Goal: Transaction & Acquisition: Purchase product/service

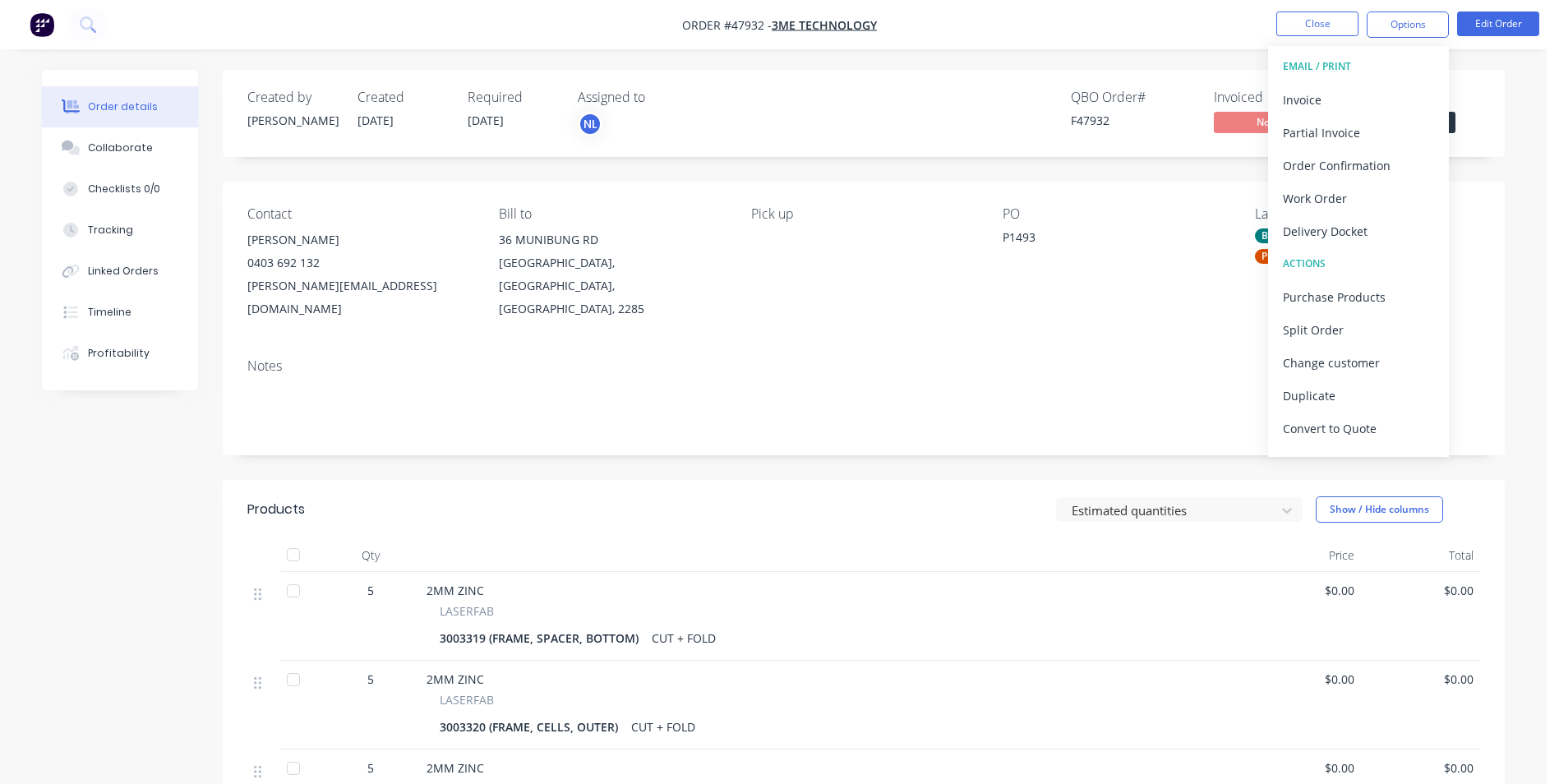
click at [1325, 27] on button "Close" at bounding box center [1317, 24] width 82 height 24
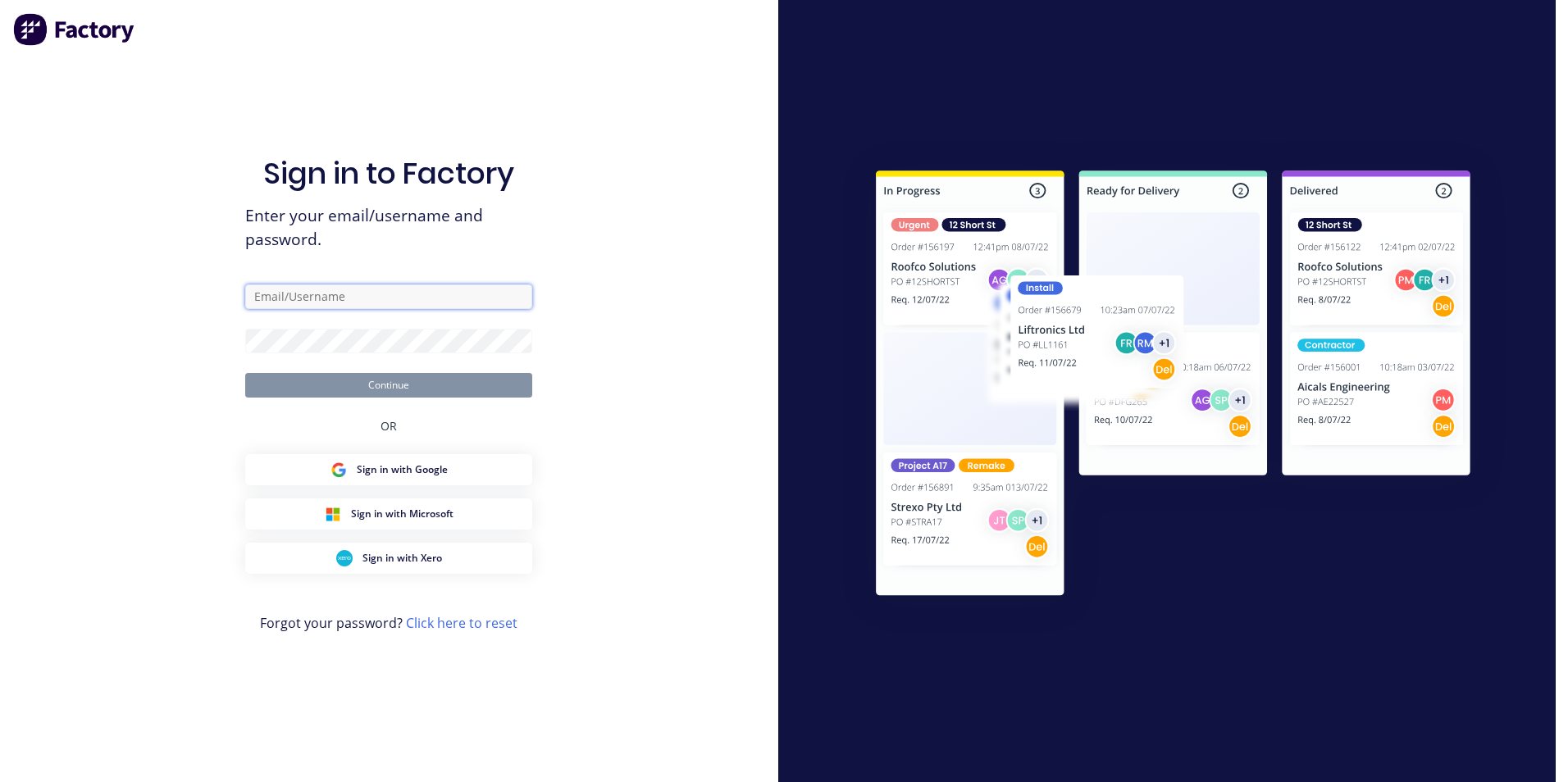
type input "[EMAIL_ADDRESS][DOMAIN_NAME]"
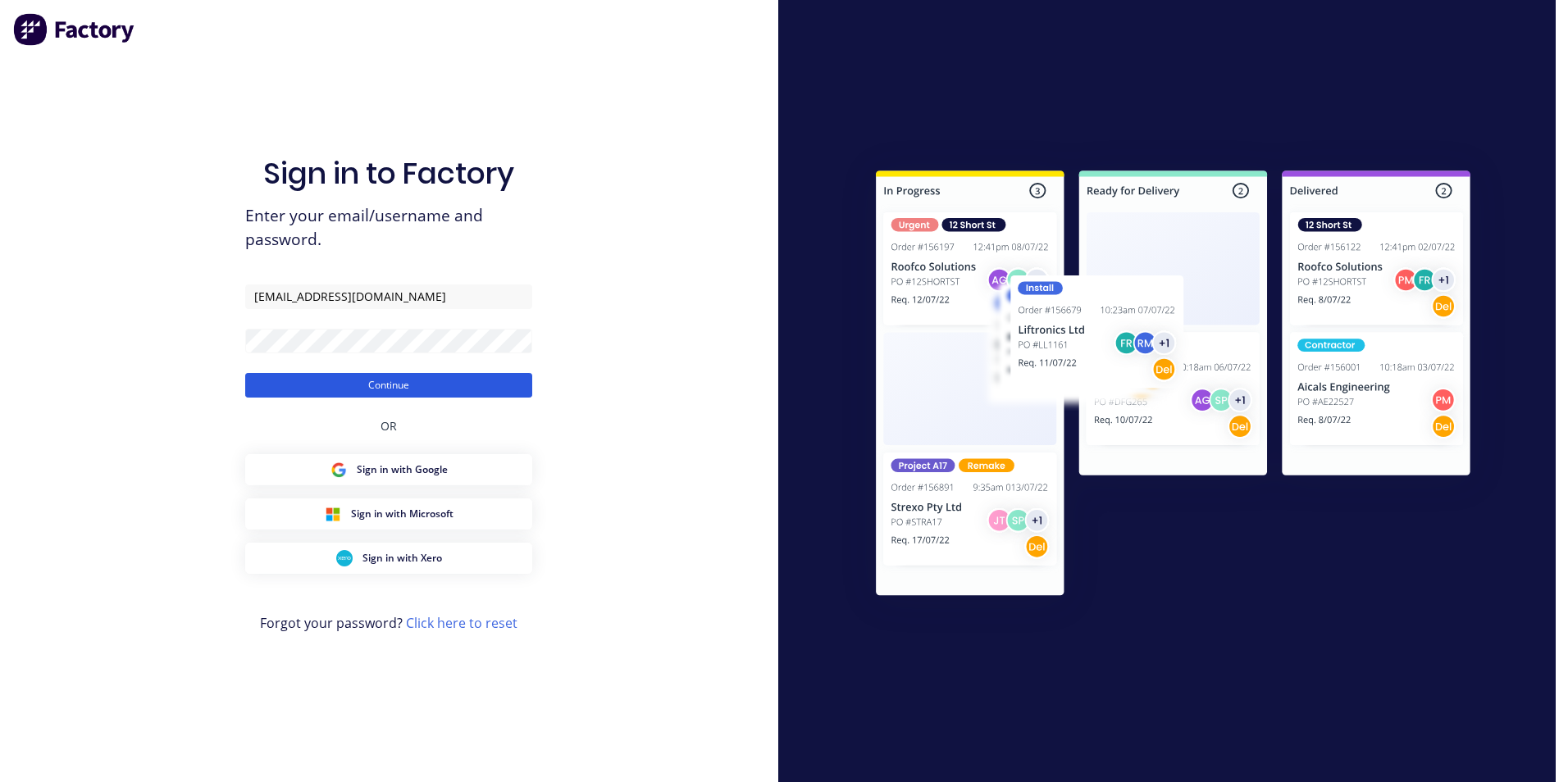
click at [376, 393] on button "Continue" at bounding box center [389, 385] width 287 height 24
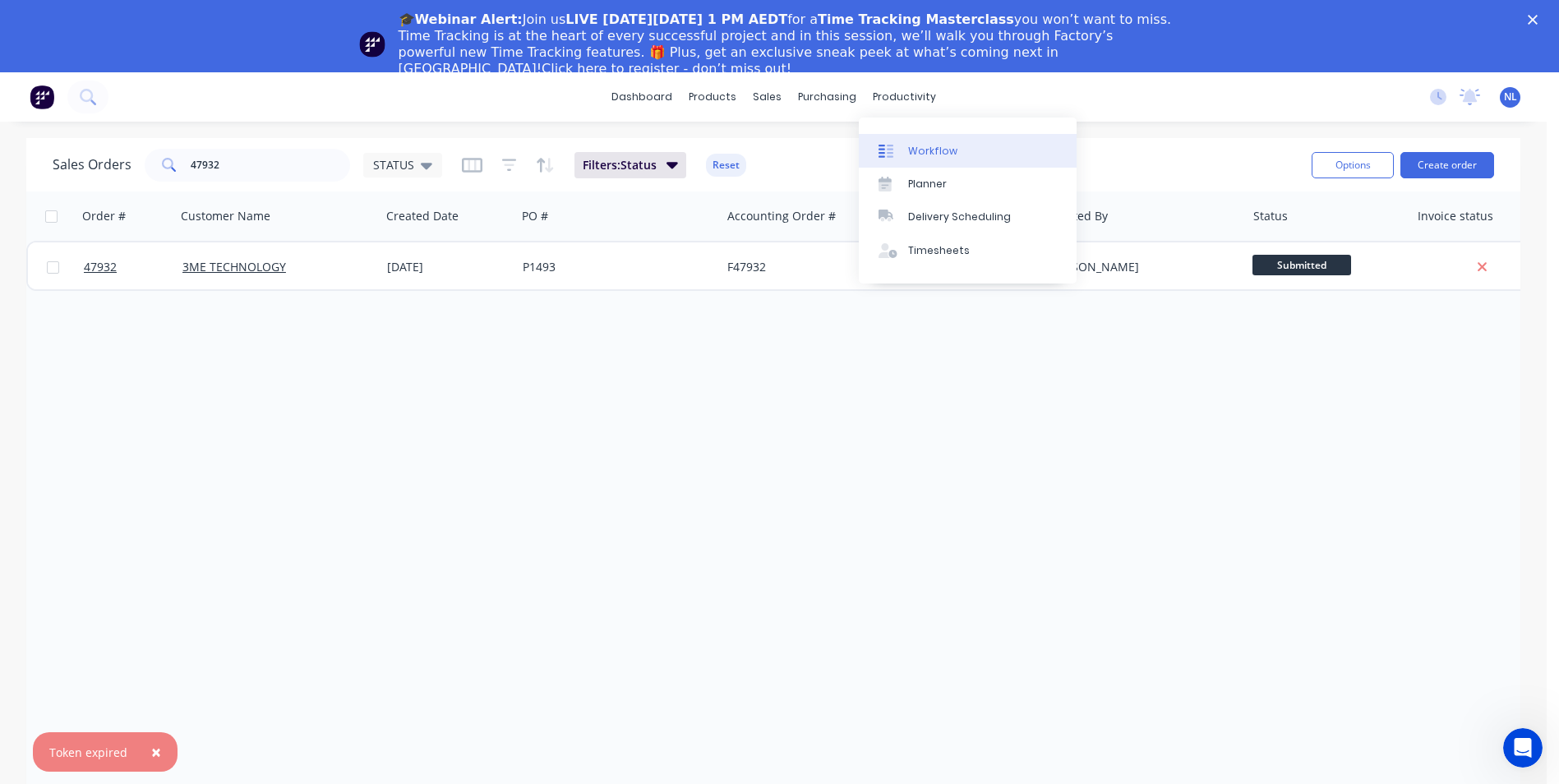
click at [944, 150] on div "Workflow" at bounding box center [933, 152] width 49 height 15
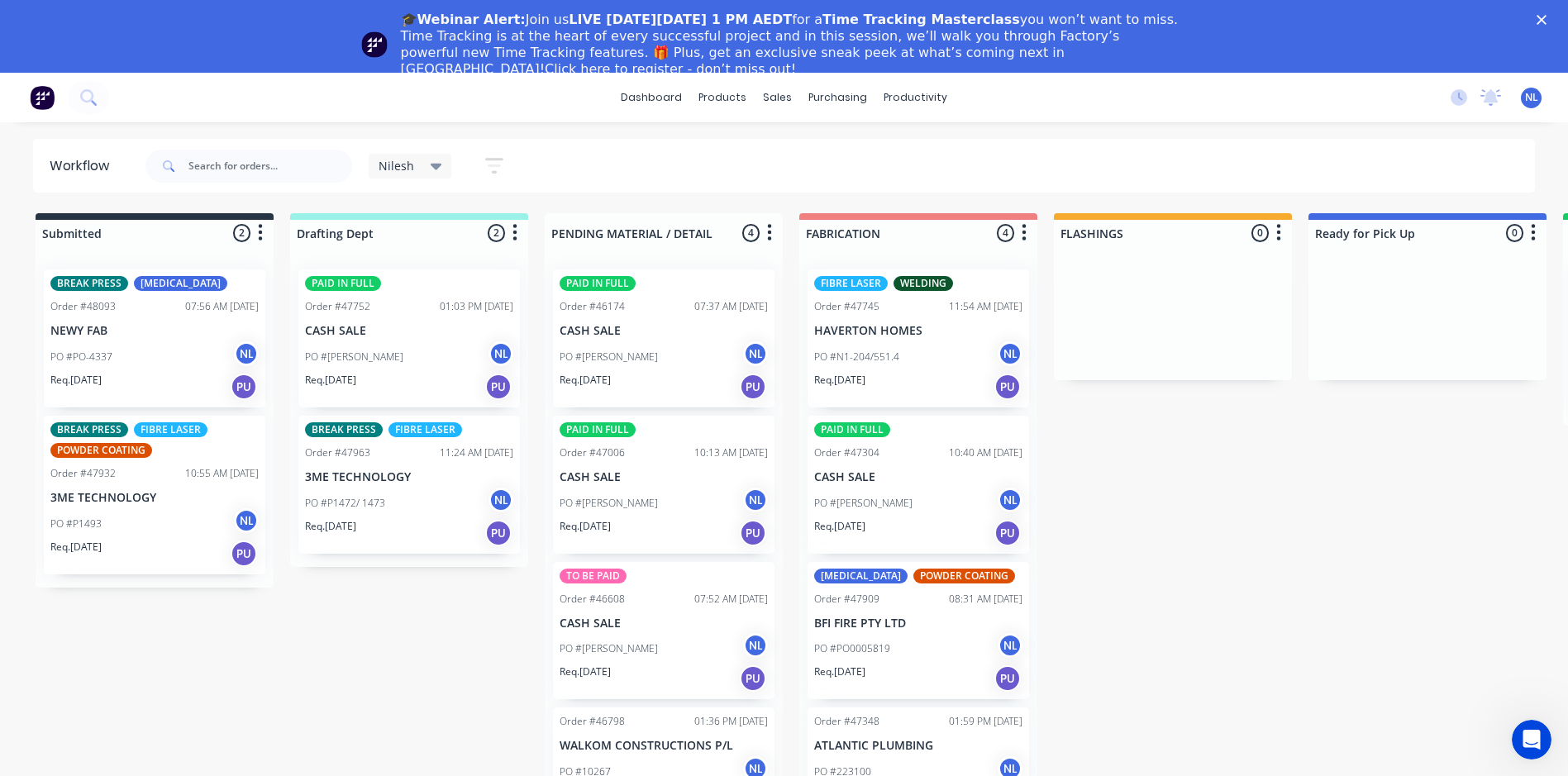
click at [385, 157] on div "Nilesh" at bounding box center [410, 166] width 83 height 25
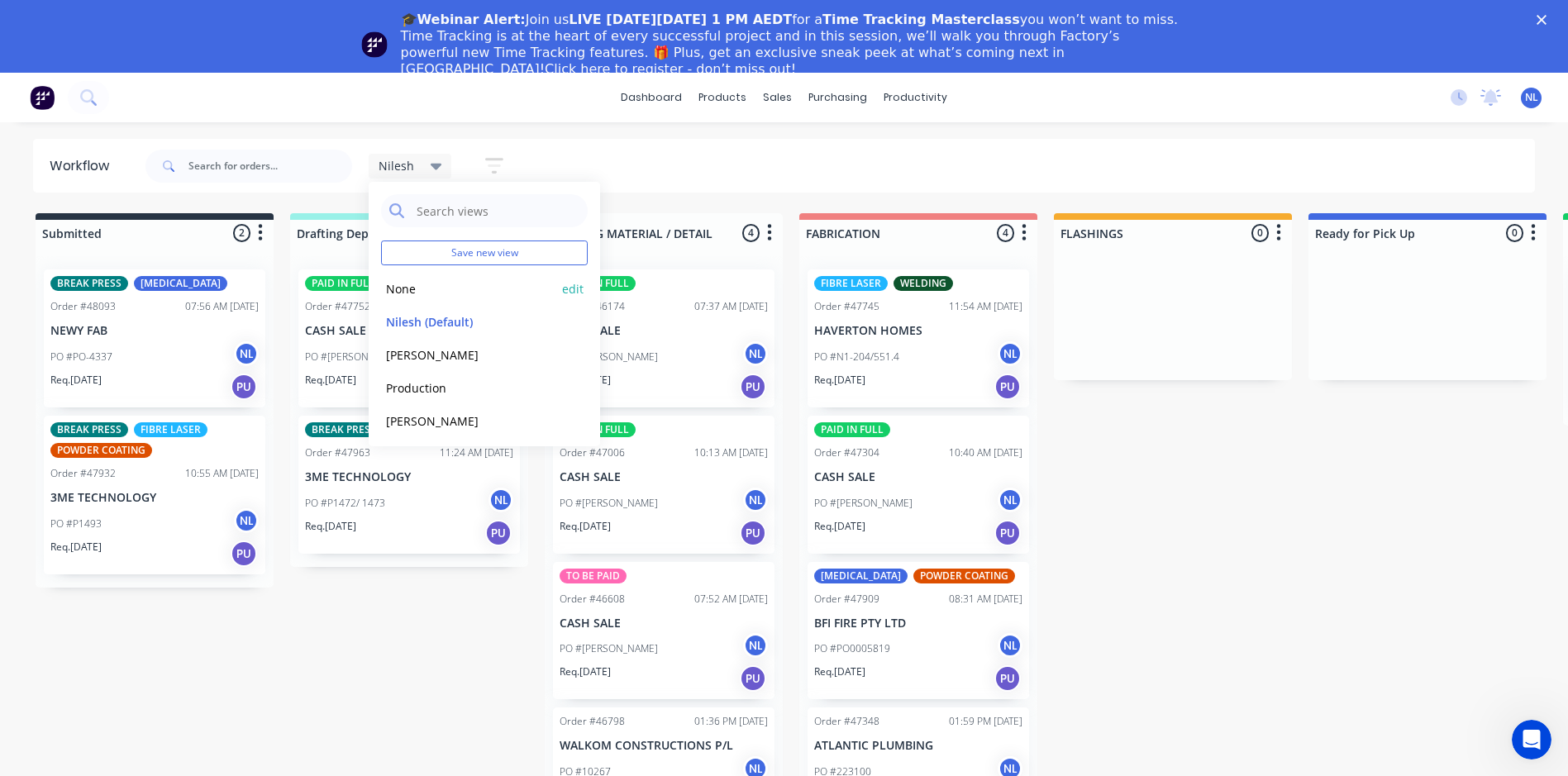
click at [439, 294] on button "None" at bounding box center [470, 289] width 176 height 19
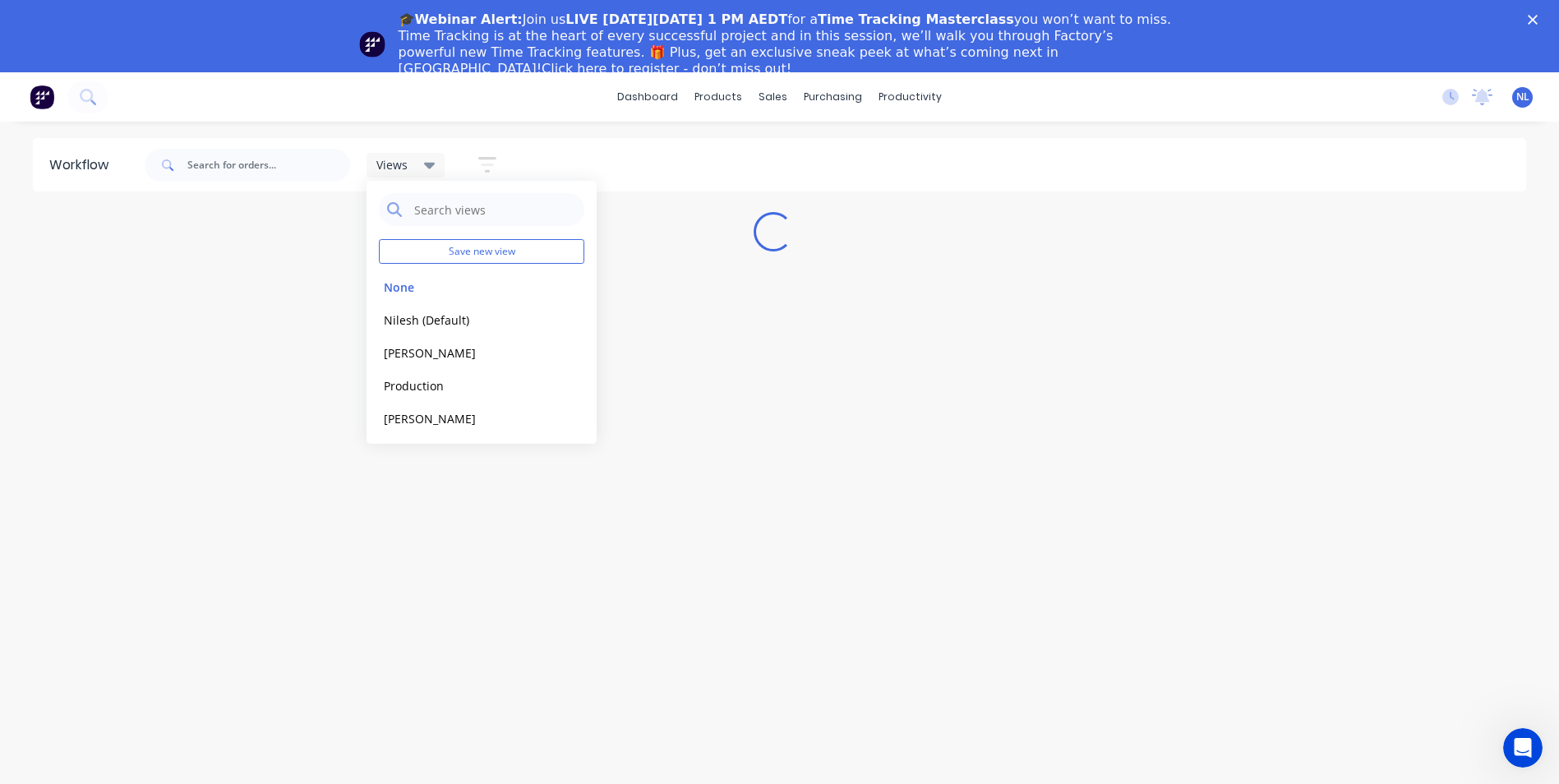
click at [1102, 145] on div "Views Save new view None edit Nilesh (Default) edit Josh edit Production edit S…" at bounding box center [834, 165] width 1386 height 49
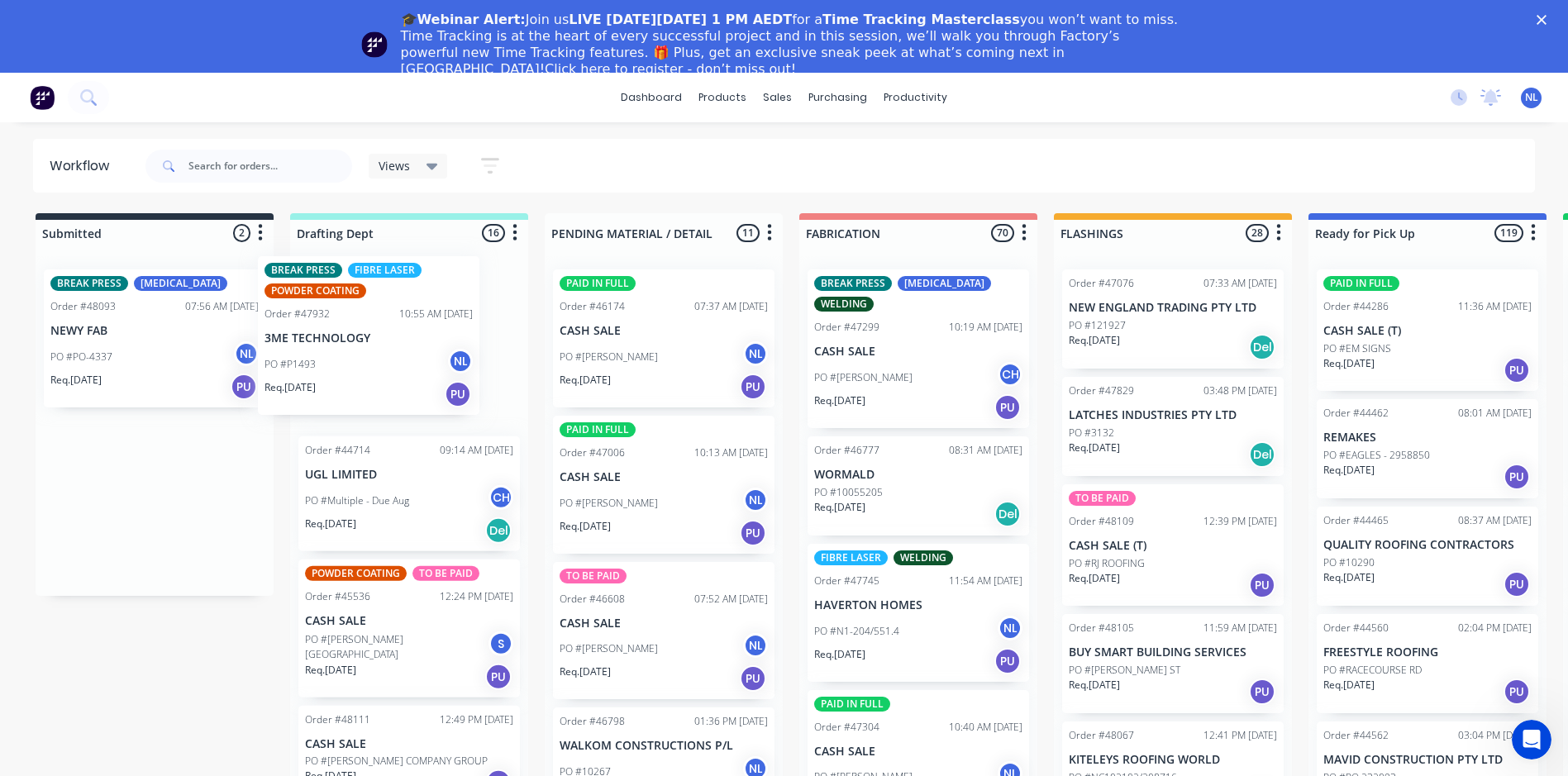
drag, startPoint x: 136, startPoint y: 384, endPoint x: 356, endPoint y: 370, distance: 220.4
click at [356, 370] on div "Submitted 2 Sort By Created date Required date Order number Customer name Most …" at bounding box center [1366, 523] width 2757 height 621
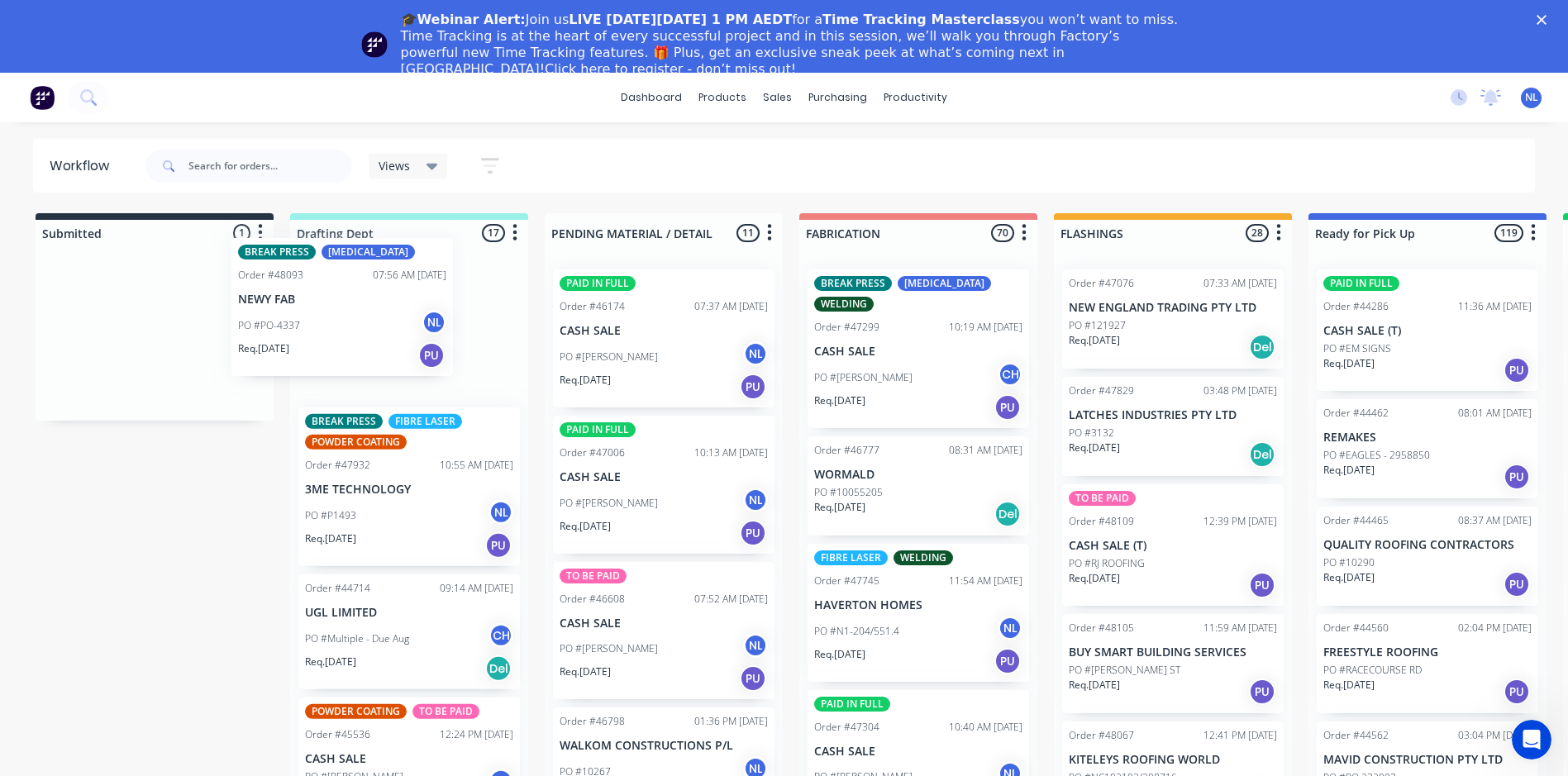
drag, startPoint x: 135, startPoint y: 393, endPoint x: 359, endPoint y: 348, distance: 228.5
click at [359, 348] on div "Submitted 1 Sort By Created date Required date Order number Customer name Most …" at bounding box center [1366, 523] width 2757 height 621
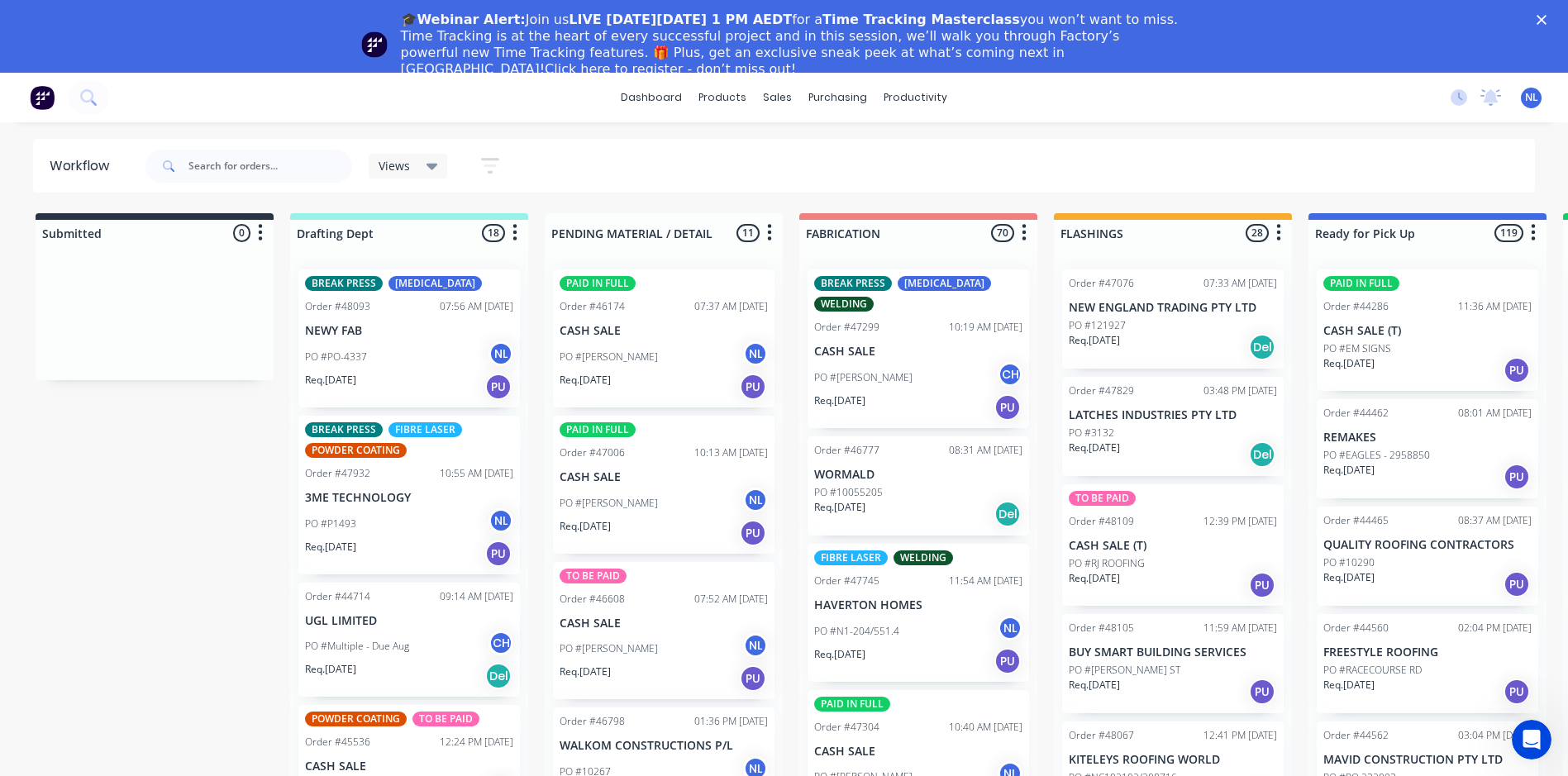
click at [918, 655] on div "Req. 17/09/25 PU" at bounding box center [918, 661] width 208 height 28
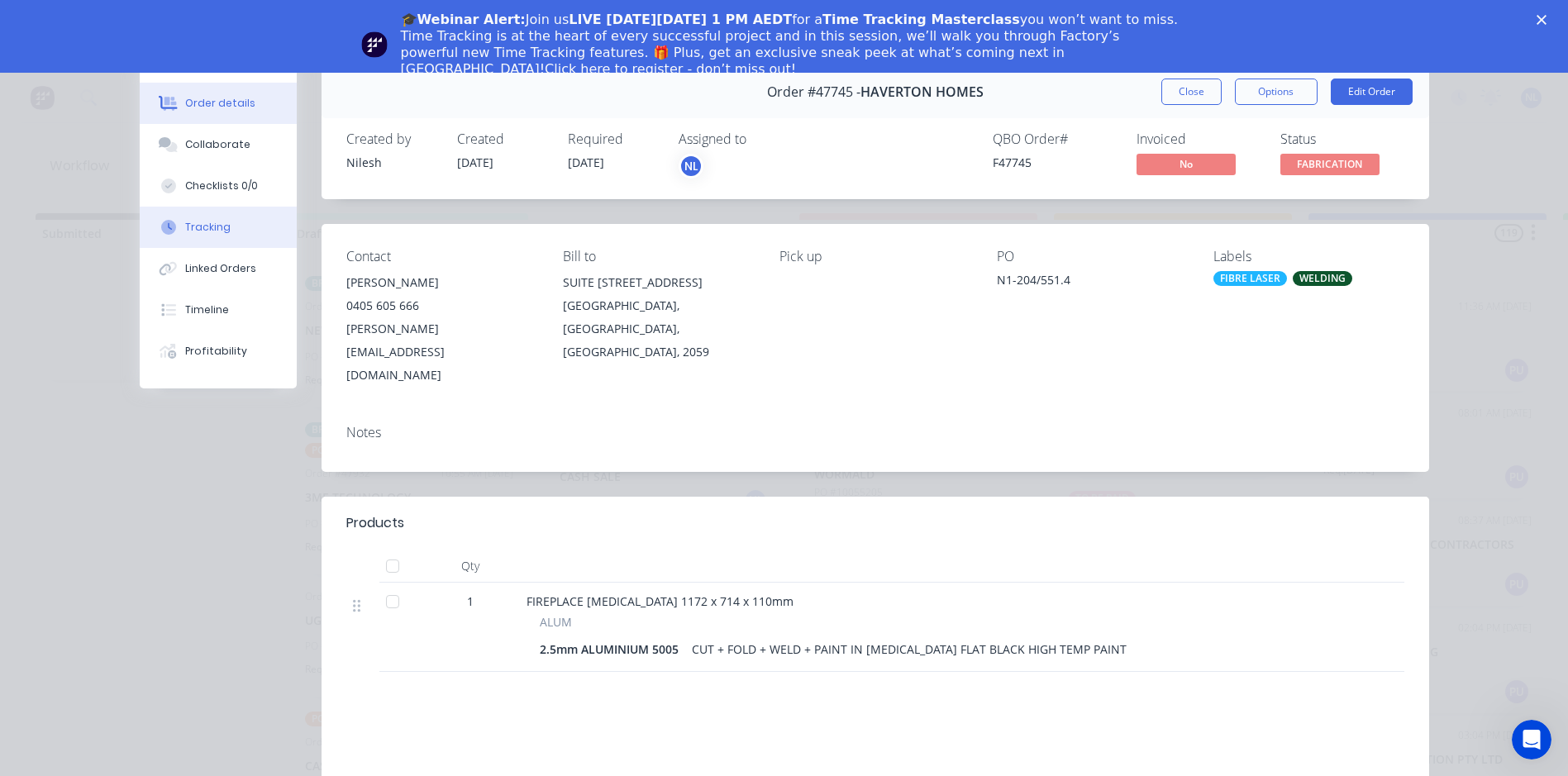
click at [224, 238] on button "Tracking" at bounding box center [219, 227] width 157 height 42
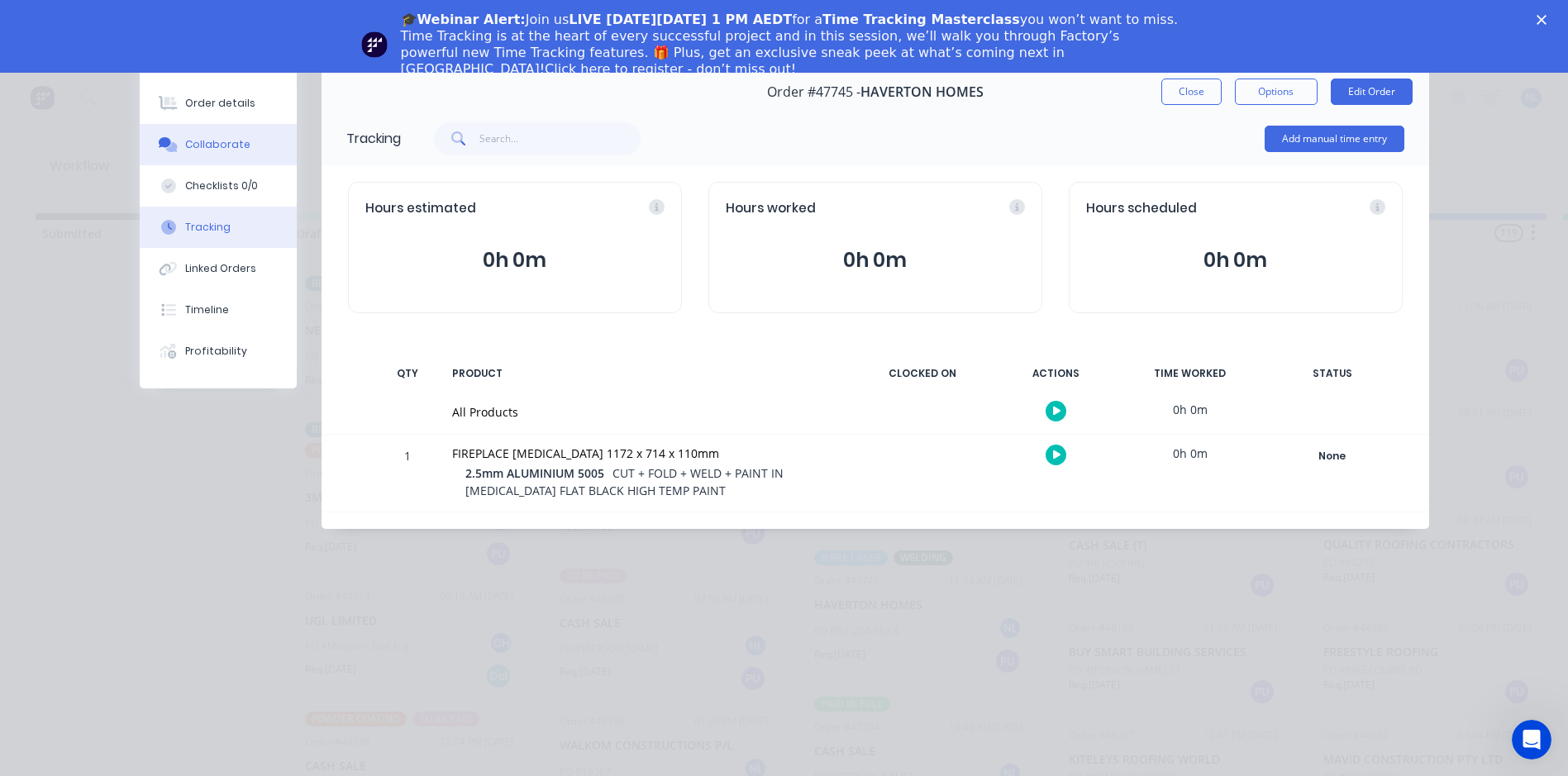
click at [223, 140] on div "Collaborate" at bounding box center [218, 145] width 65 height 15
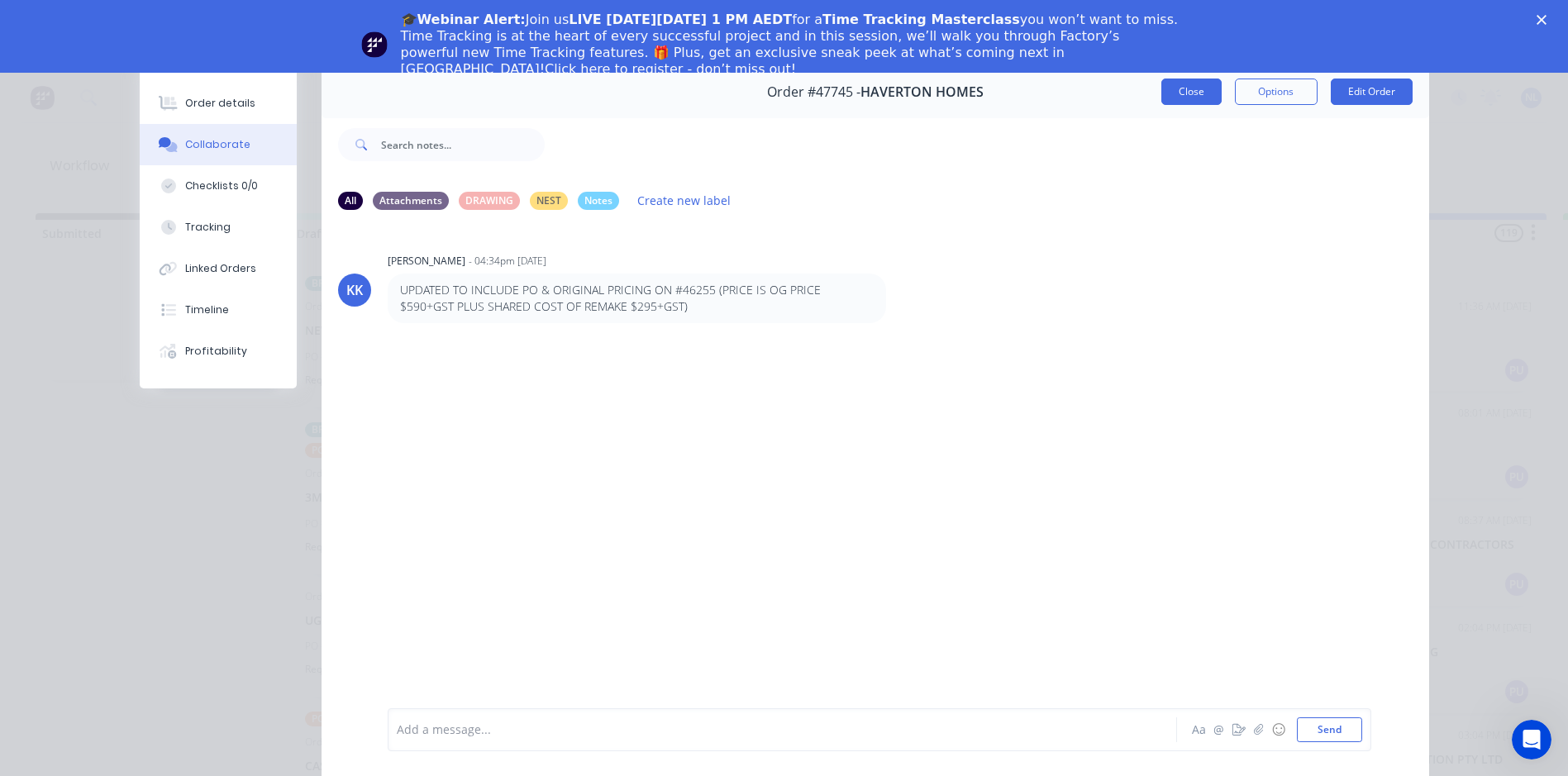
click at [1194, 90] on button "Close" at bounding box center [1192, 92] width 61 height 26
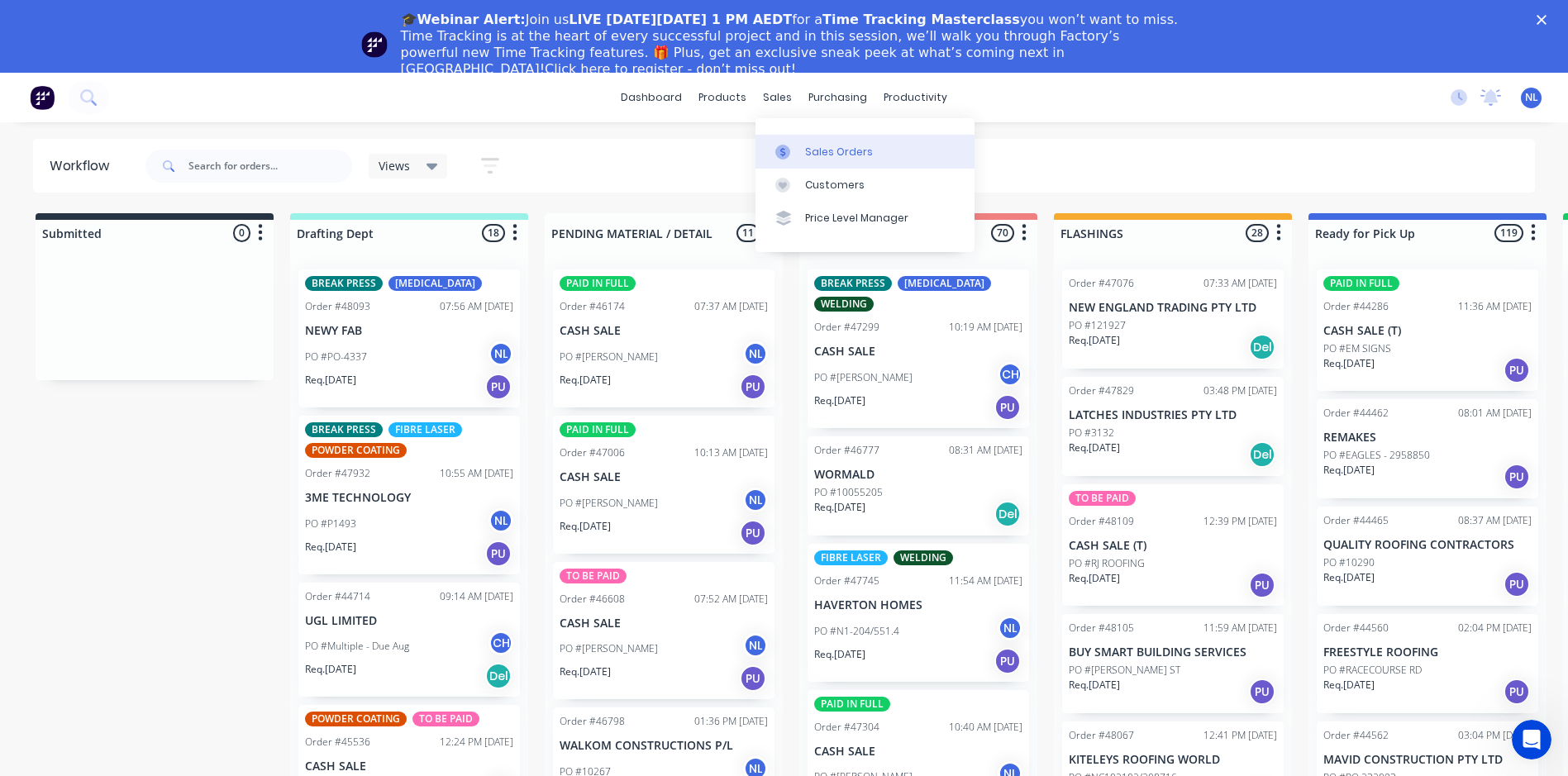
click at [833, 152] on div "Sales Orders" at bounding box center [839, 152] width 68 height 15
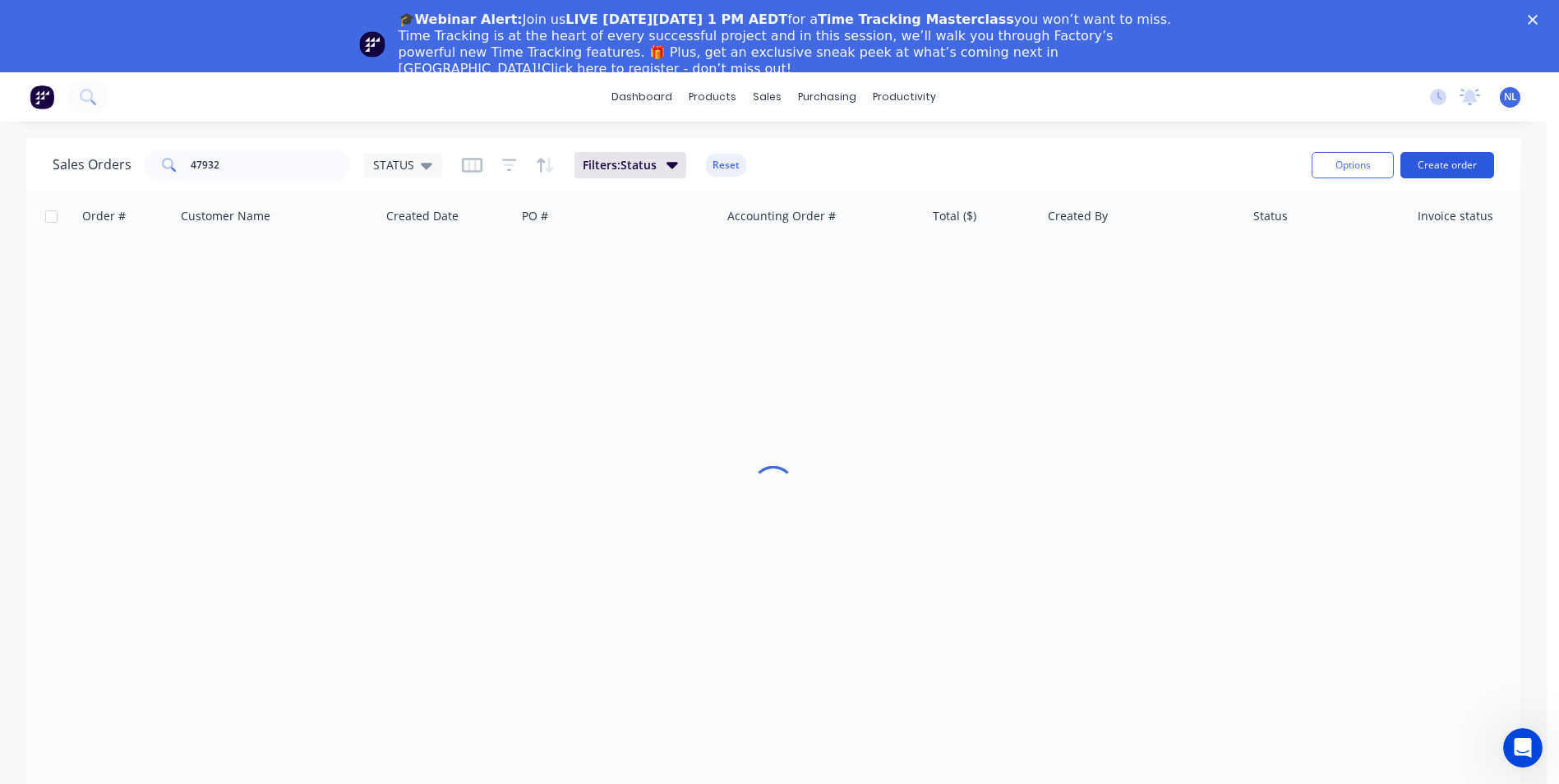
click at [1445, 163] on button "Create order" at bounding box center [1448, 166] width 94 height 26
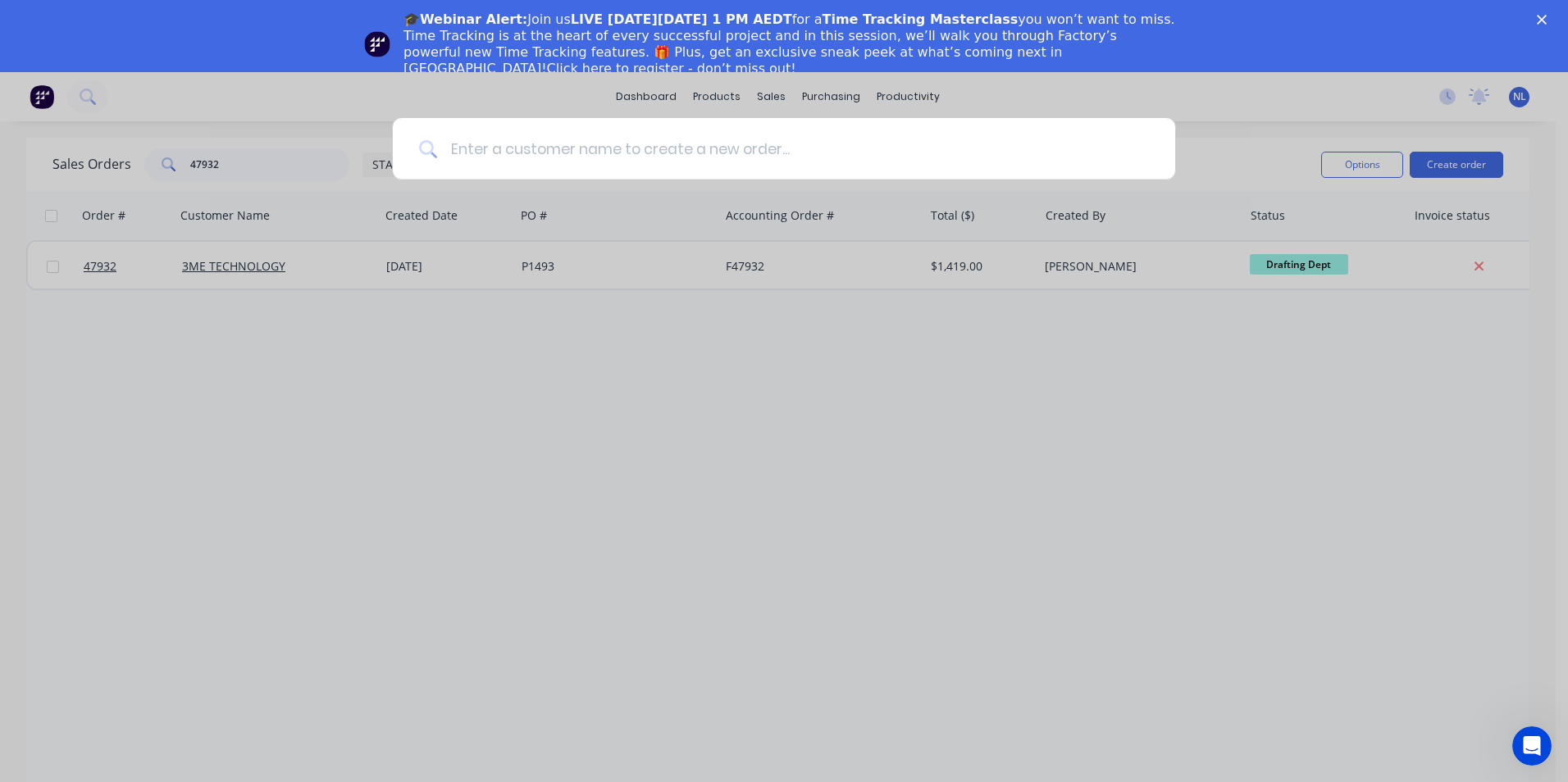
click at [598, 135] on input at bounding box center [792, 148] width 712 height 61
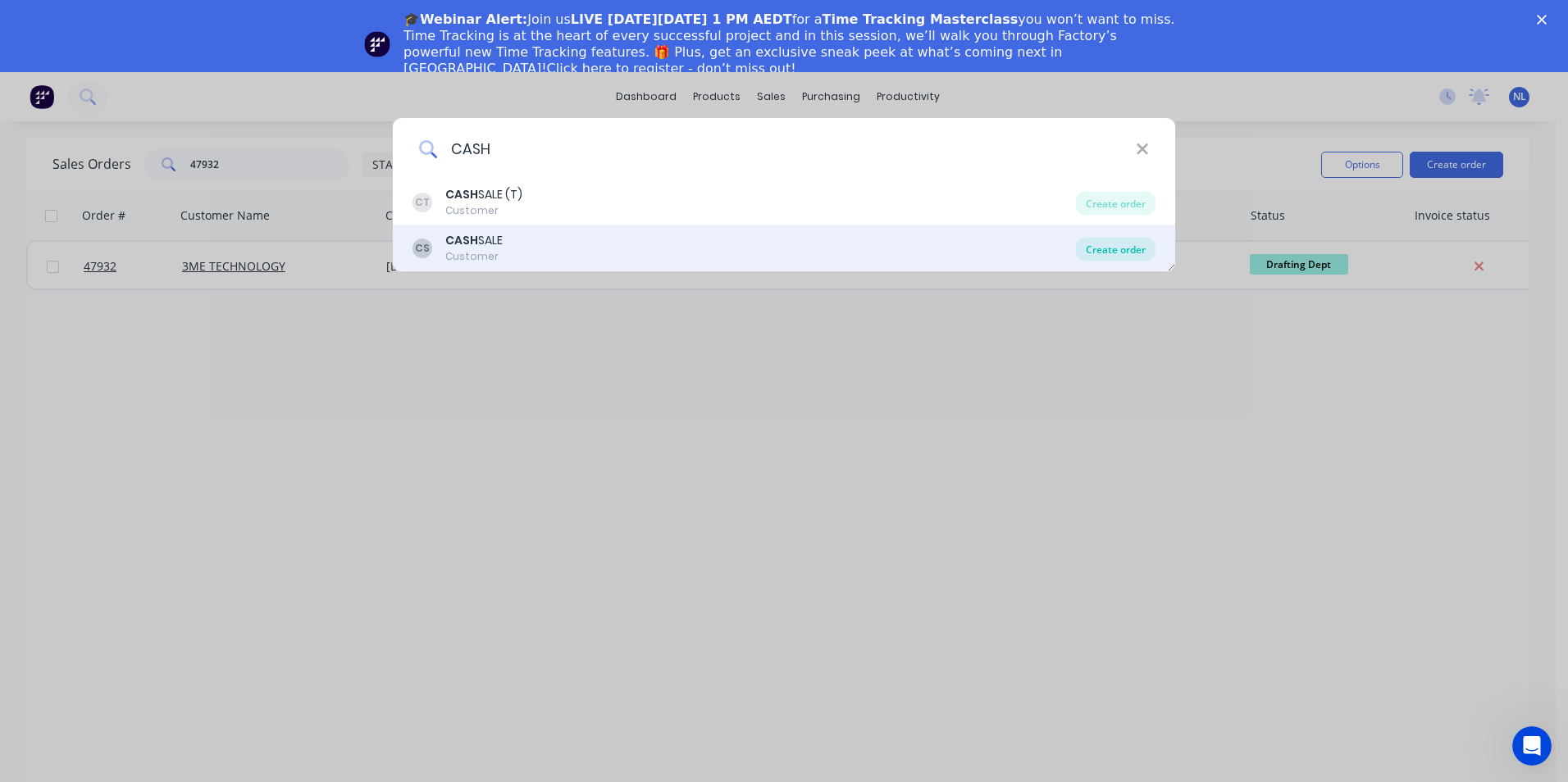
type input "CASH"
click at [1093, 239] on div "Create order" at bounding box center [1115, 249] width 80 height 23
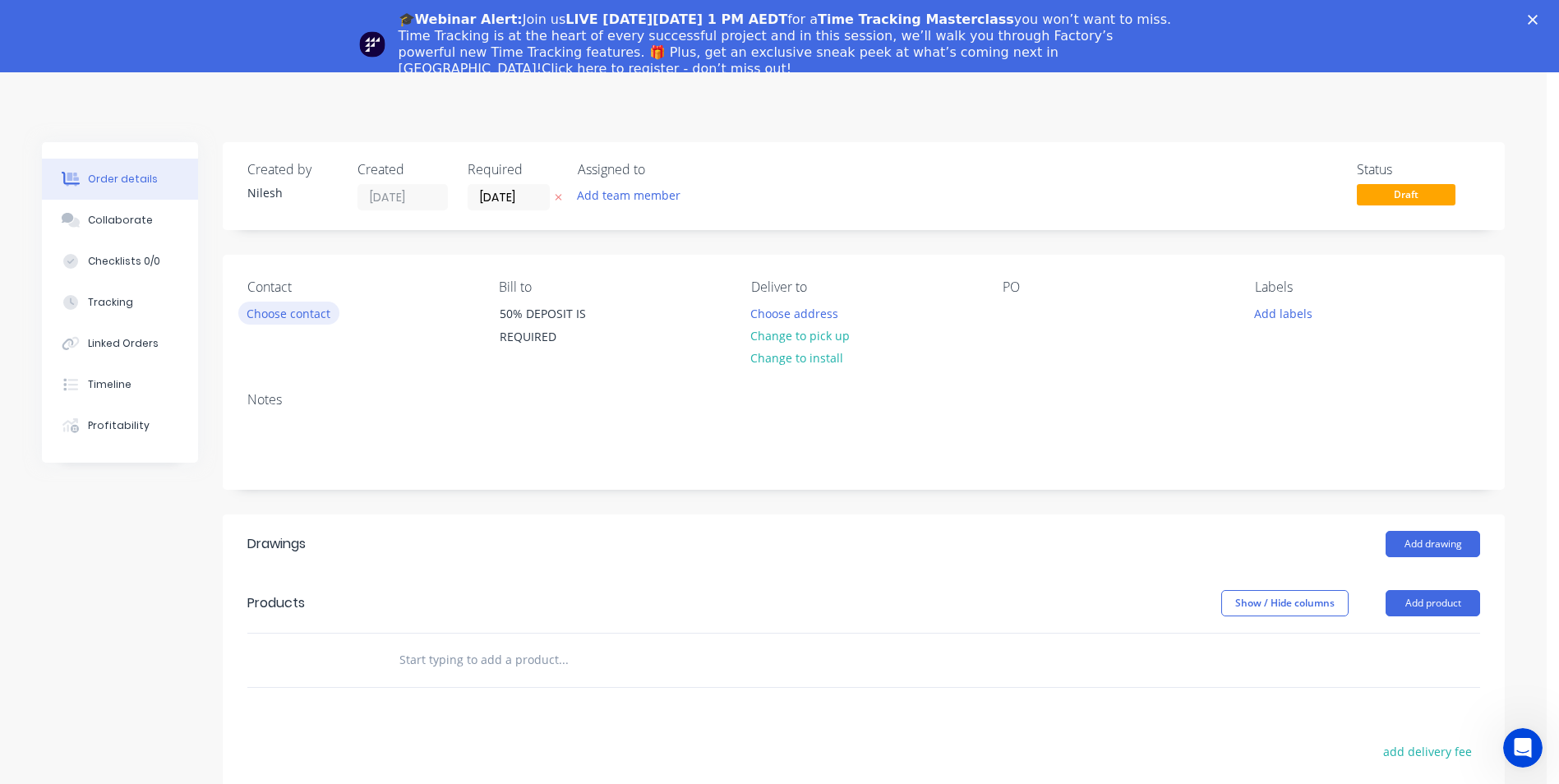
click at [292, 323] on button "Choose contact" at bounding box center [288, 312] width 101 height 23
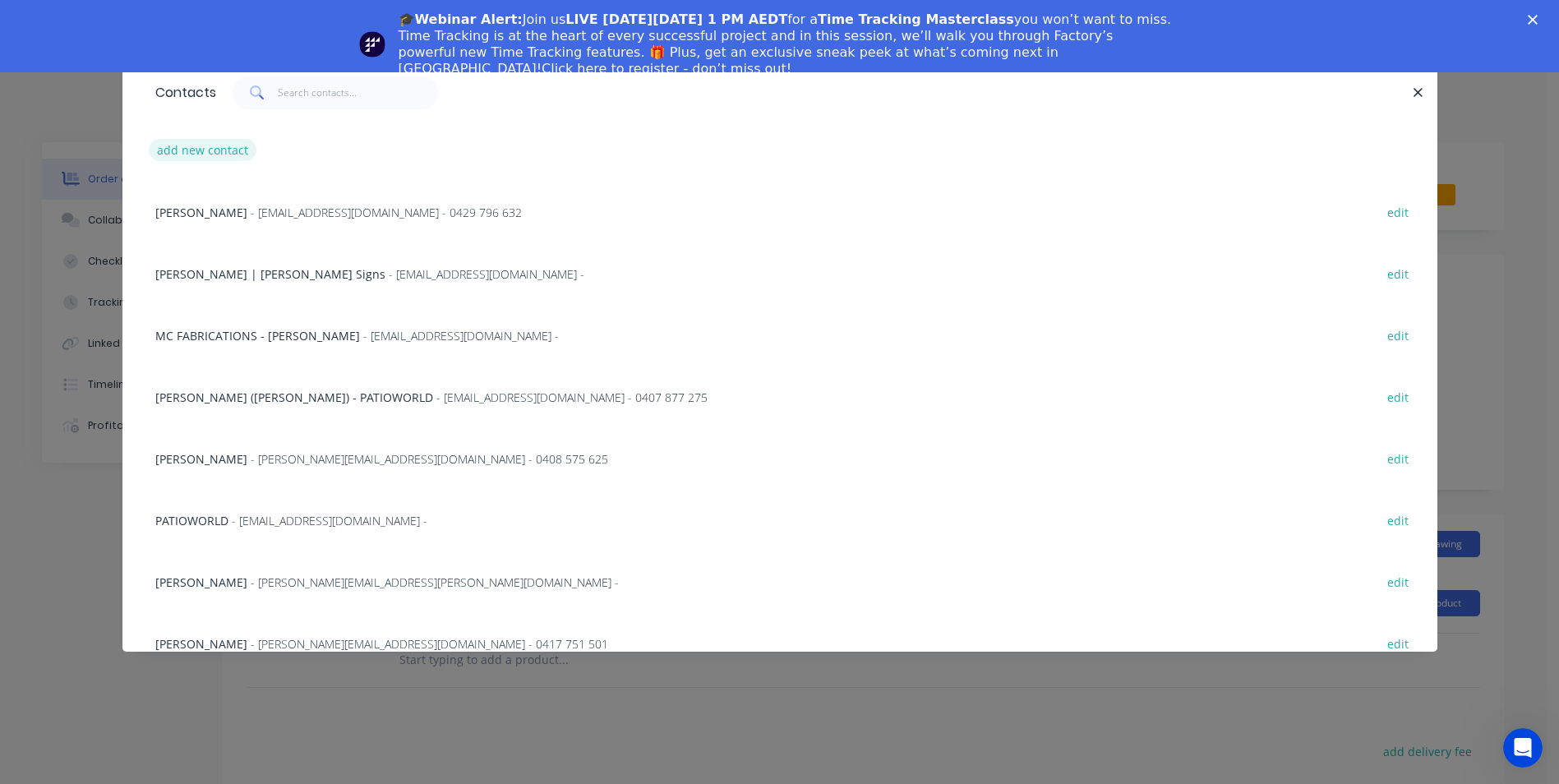
click at [228, 149] on button "add new contact" at bounding box center [202, 151] width 108 height 23
select select "AU"
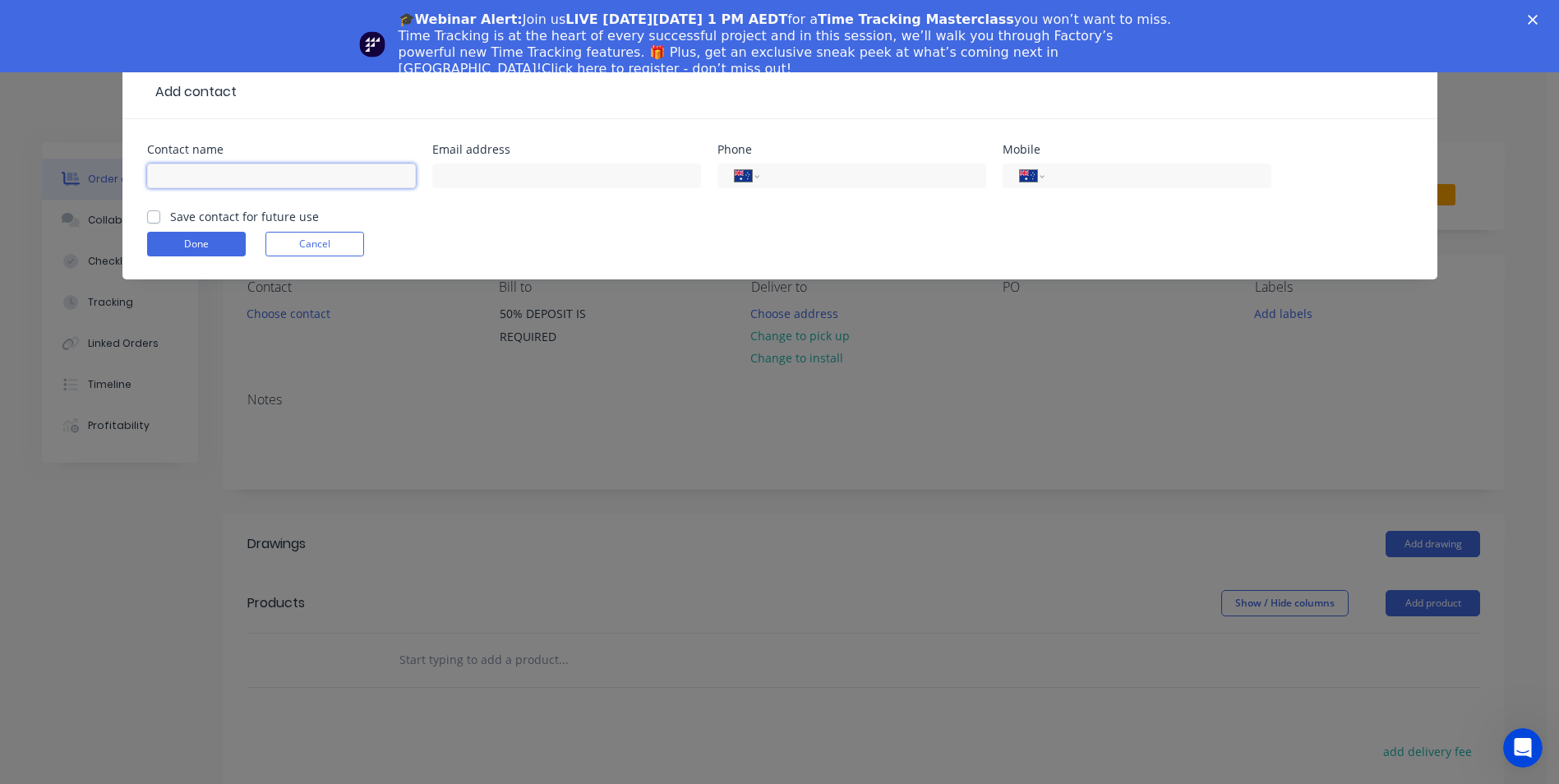
click at [261, 172] on input "text" at bounding box center [281, 176] width 269 height 24
type input "e"
type input "Ethan Jardim"
drag, startPoint x: 535, startPoint y: 171, endPoint x: 503, endPoint y: 177, distance: 32.6
click at [535, 171] on input "text" at bounding box center [567, 176] width 269 height 24
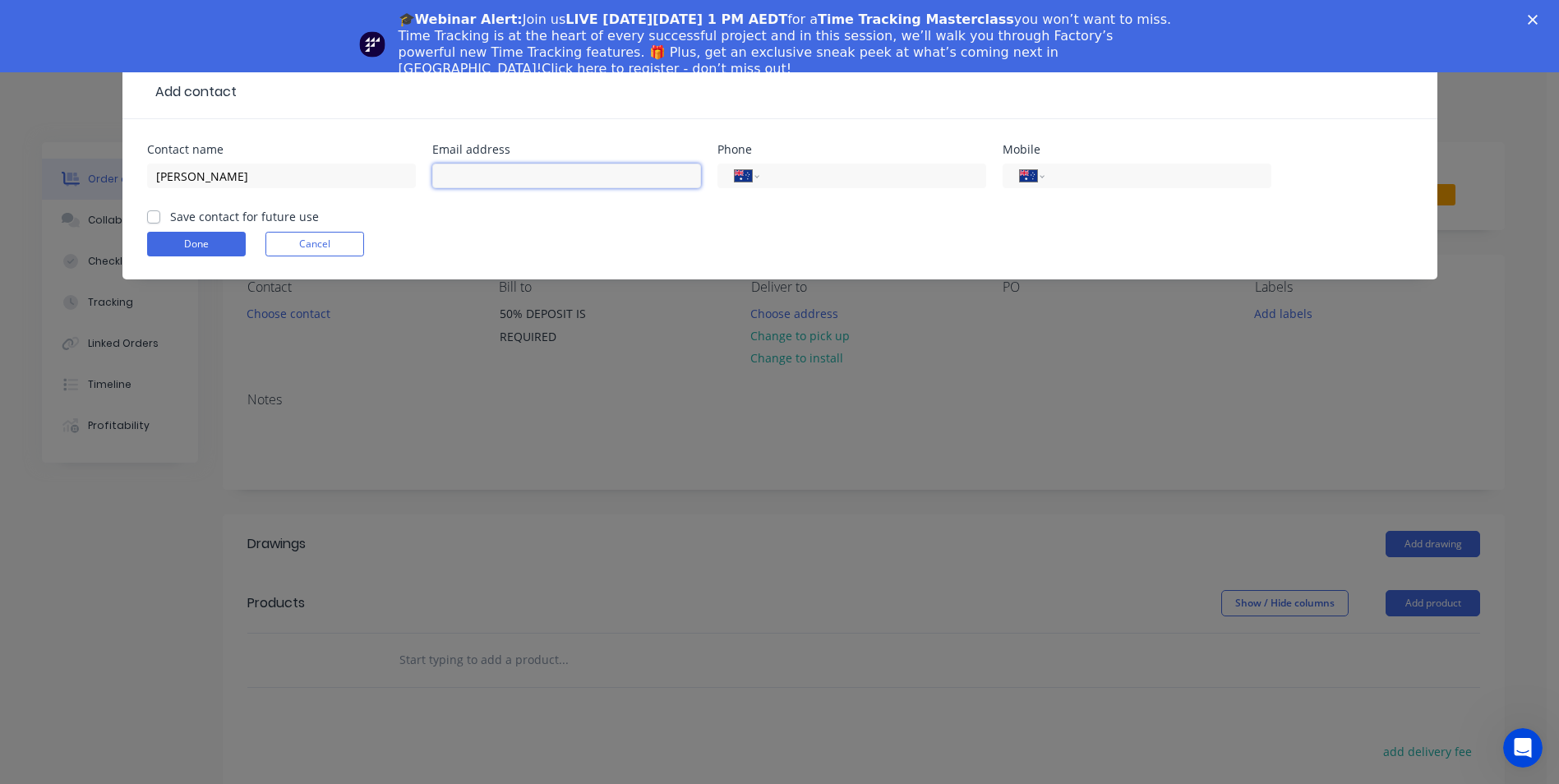
click at [496, 184] on input "text" at bounding box center [567, 176] width 269 height 24
paste input "Ethan Jardim <ethan.jdm64@gmail.com>"
click at [555, 226] on form "Contact name Ethan Jardim Email address Ethan Jardim <ethan.jdm64@gmail.com> Ph…" at bounding box center [780, 212] width 1266 height 136
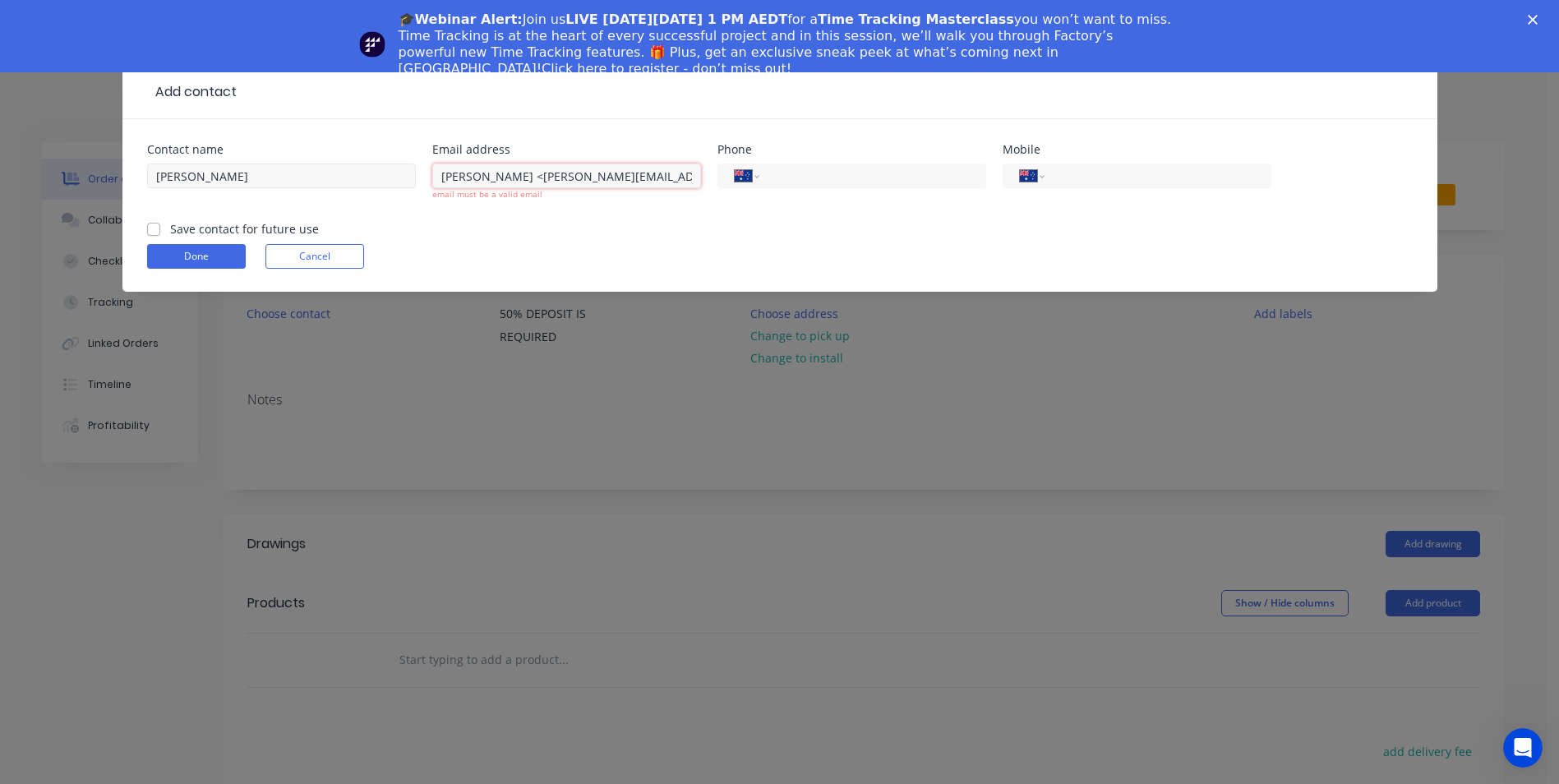
drag, startPoint x: 520, startPoint y: 174, endPoint x: 343, endPoint y: 186, distance: 177.4
click at [343, 186] on div "Contact name Ethan Jardim Email address Ethan Jardim <ethan.jdm64@gmail.com> em…" at bounding box center [780, 182] width 1266 height 76
click at [625, 180] on input "ethan.jdm64@gmail.com>" at bounding box center [567, 176] width 269 height 24
type input "ethan.jdm64@gmail.com"
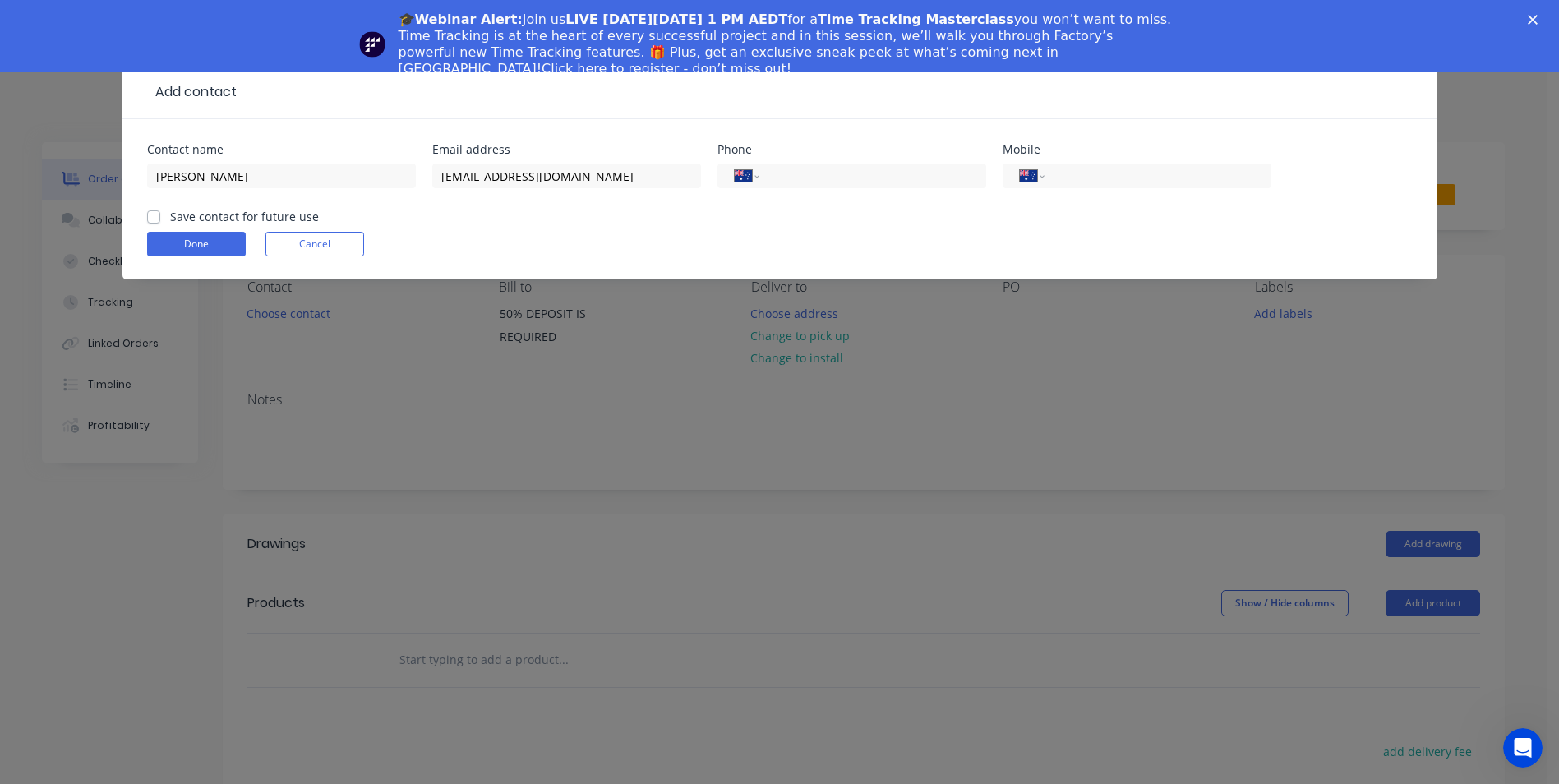
click at [651, 246] on div "Done Cancel" at bounding box center [780, 244] width 1266 height 24
click at [201, 219] on label "Save contact for future use" at bounding box center [245, 216] width 149 height 17
click at [160, 219] on input "Save contact for future use" at bounding box center [153, 216] width 13 height 16
checkbox input "true"
click at [188, 247] on button "Done" at bounding box center [196, 244] width 99 height 24
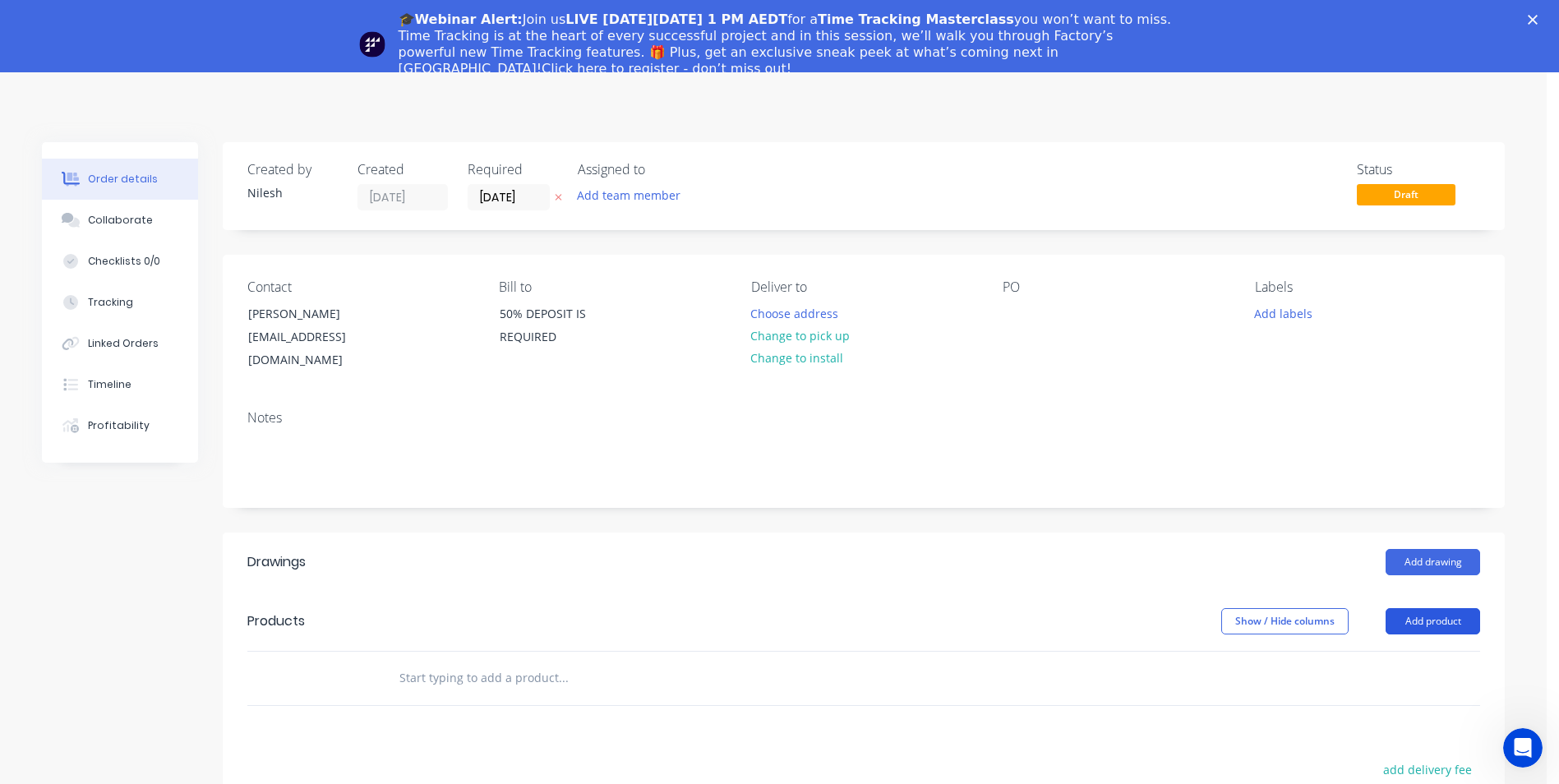
click at [1456, 608] on button "Add product" at bounding box center [1433, 621] width 94 height 26
click at [1419, 652] on div "Product catalogue" at bounding box center [1402, 663] width 126 height 24
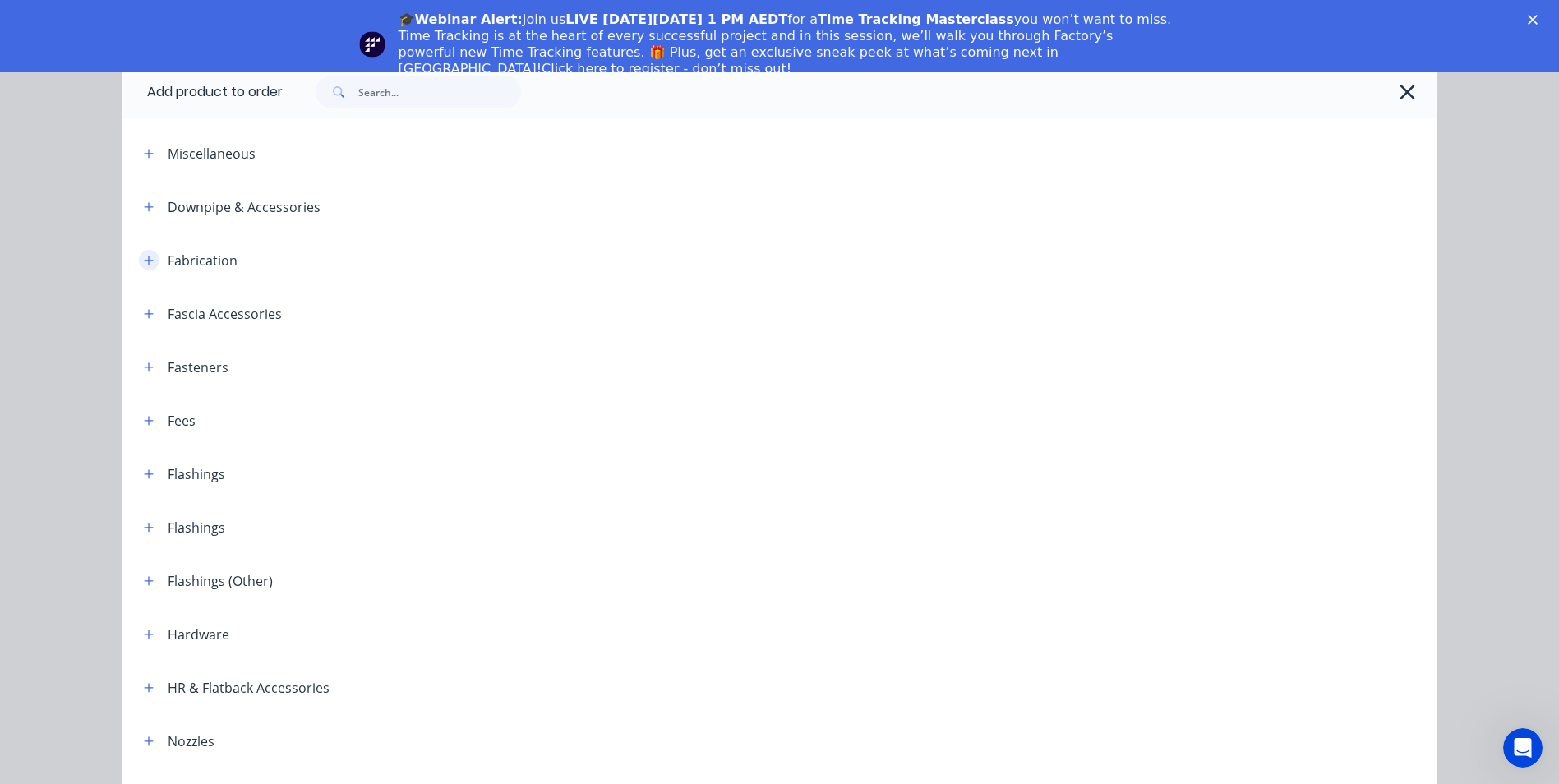
click at [142, 268] on button "button" at bounding box center [150, 260] width 21 height 21
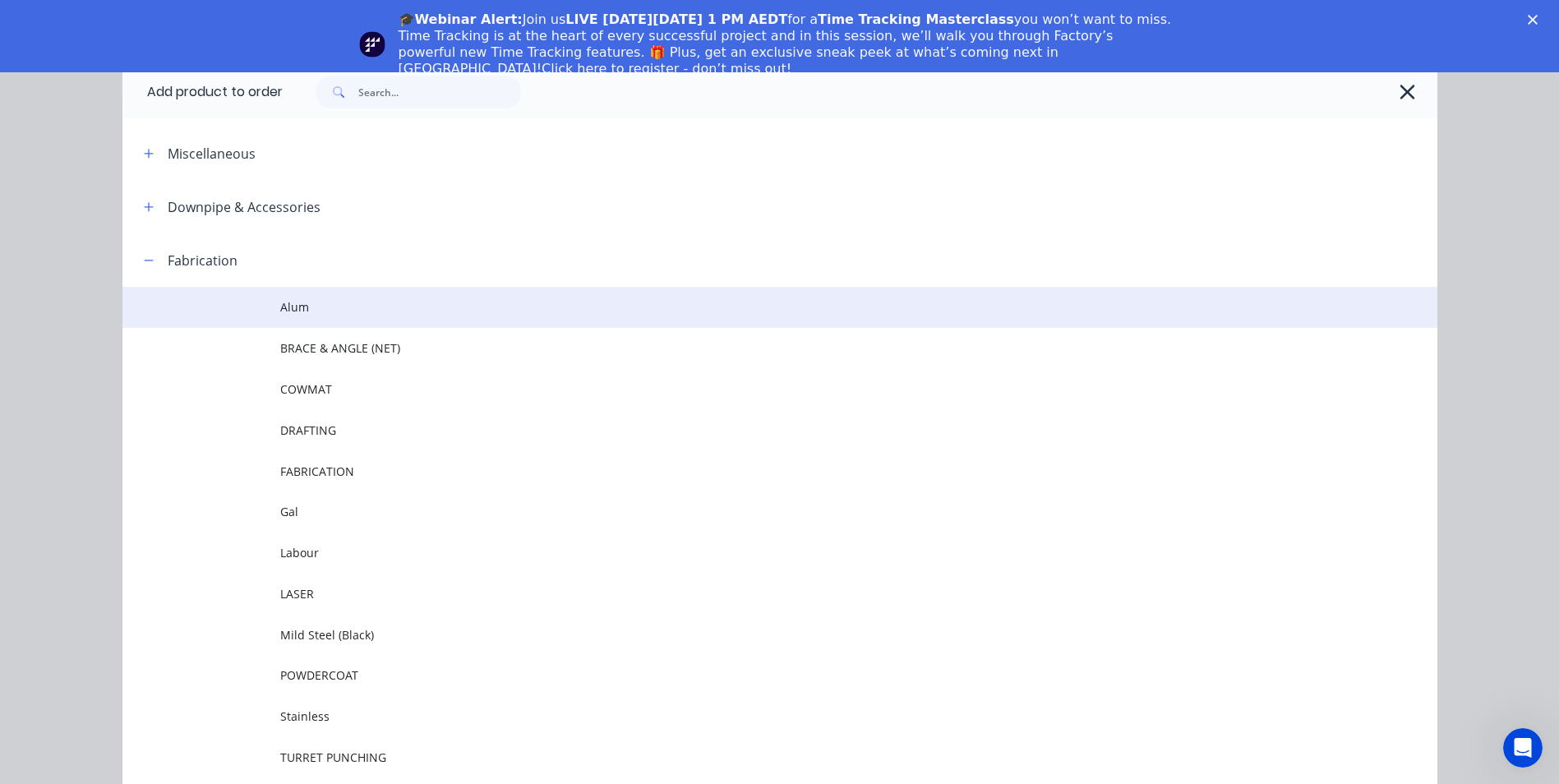
click at [380, 324] on td "Alum" at bounding box center [859, 308] width 1157 height 41
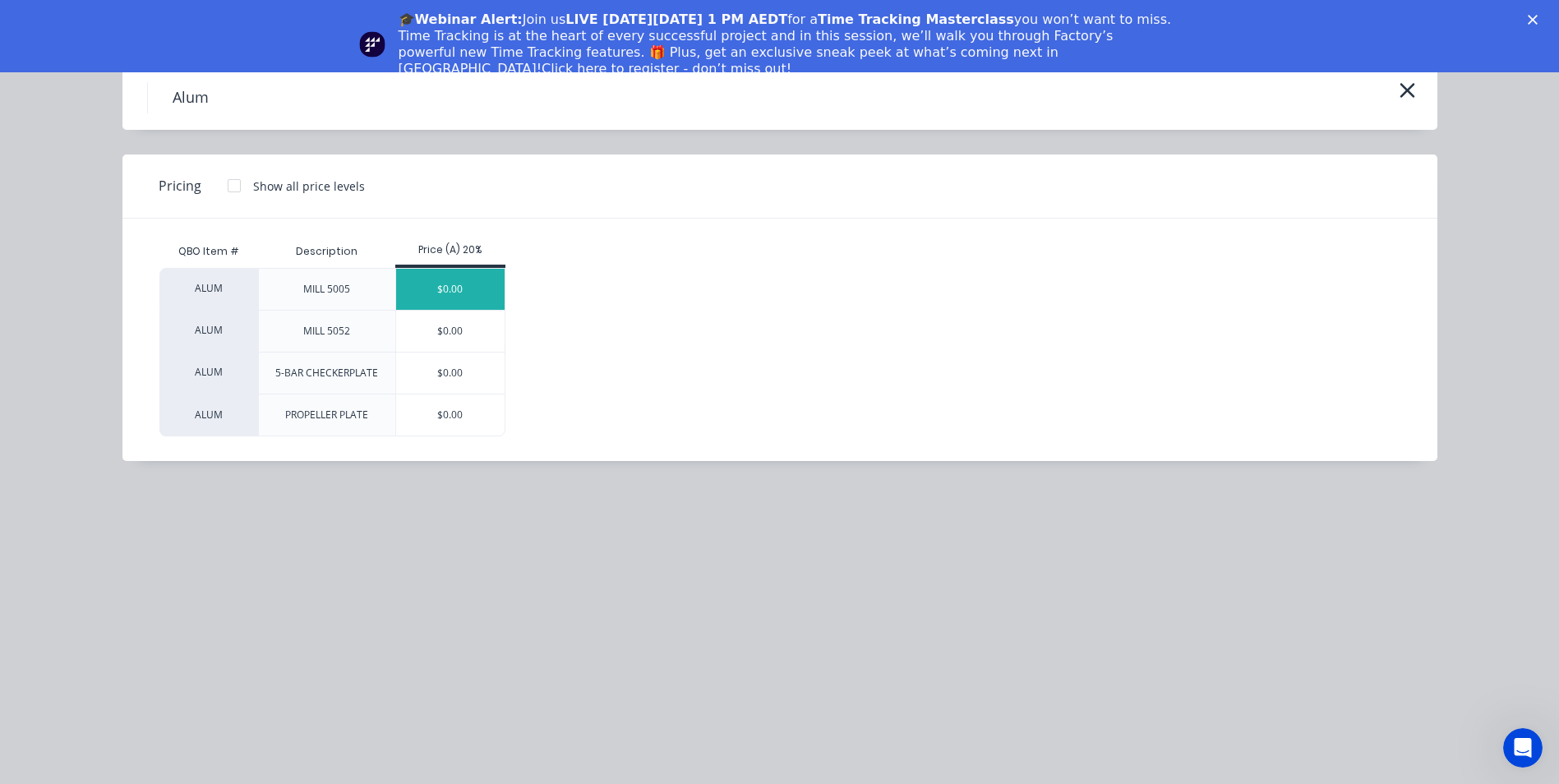
click at [463, 296] on div "$0.00" at bounding box center [451, 290] width 109 height 41
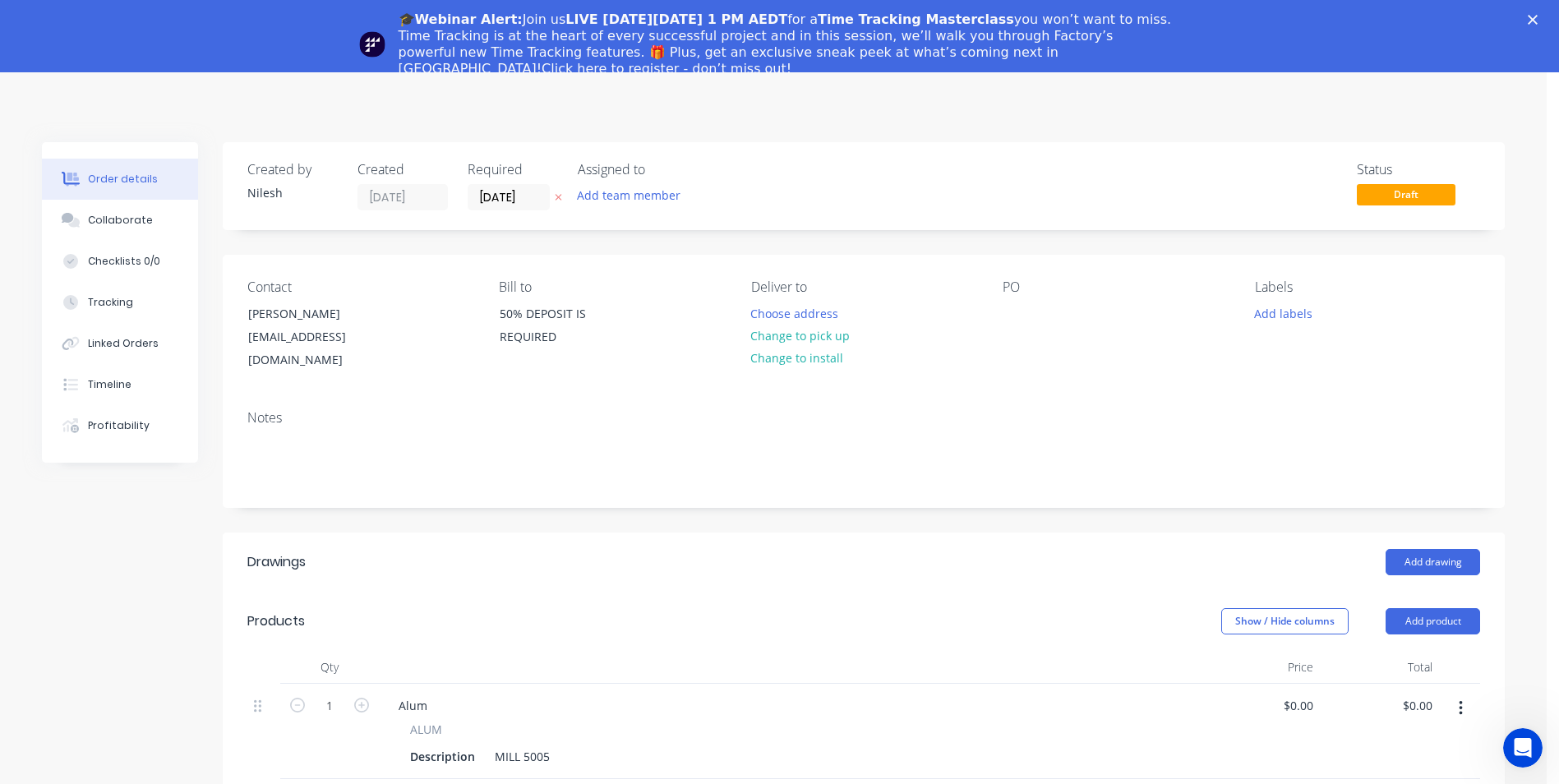
scroll to position [165, 0]
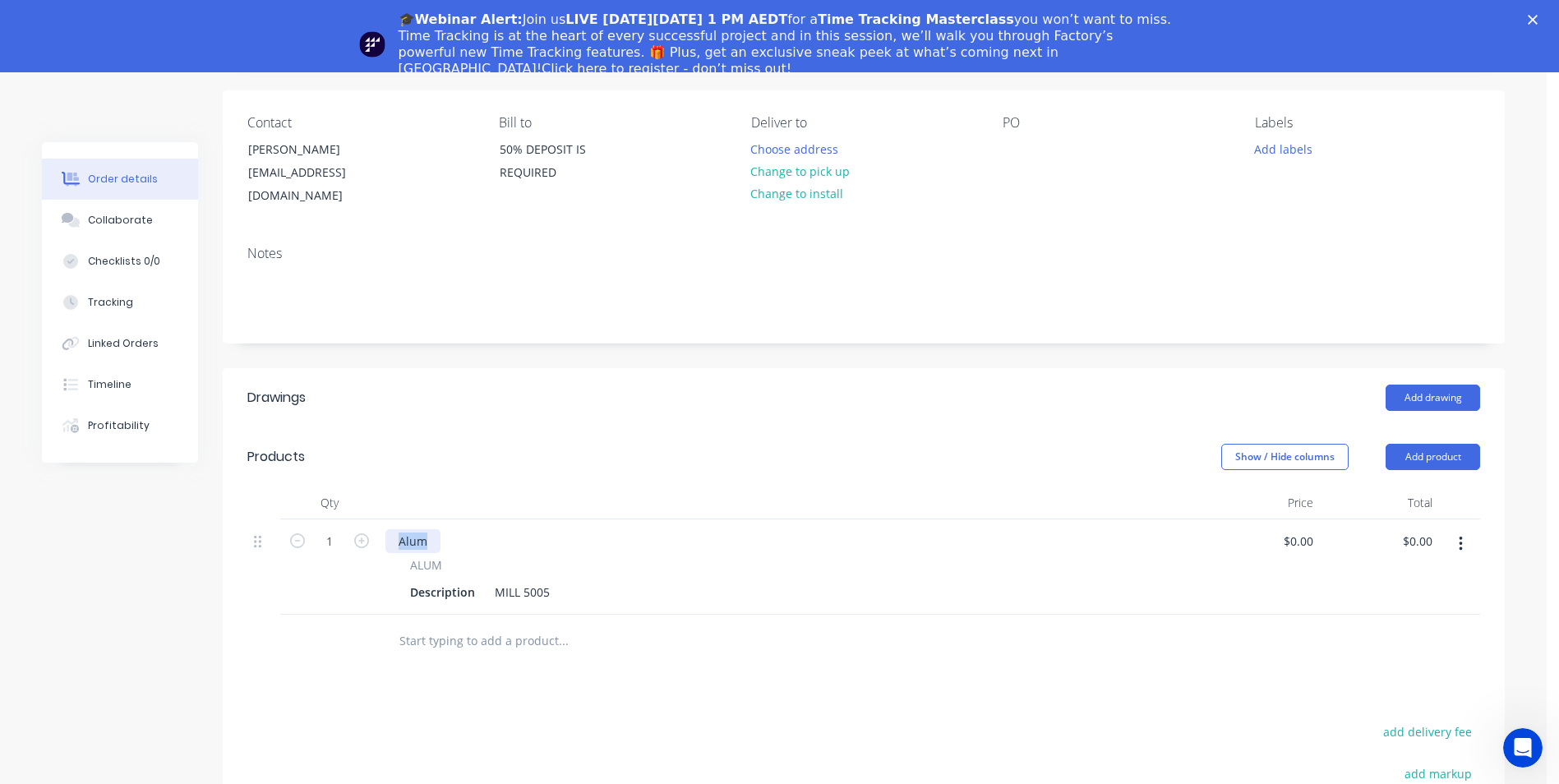
drag, startPoint x: 428, startPoint y: 521, endPoint x: 101, endPoint y: 540, distance: 327.6
click at [199, 523] on div "Created by Nilesh Created 25/09/25 Required 25/09/25 Assigned to Add team membe…" at bounding box center [774, 514] width 1463 height 1073
click at [425, 556] on span "ALUM" at bounding box center [426, 565] width 32 height 17
drag, startPoint x: 430, startPoint y: 519, endPoint x: 341, endPoint y: 529, distance: 89.6
click at [341, 529] on div "1 Alum ALUM Description MILL 5005 $0.00 $0.00 $0.00 $0.00" at bounding box center [864, 567] width 1233 height 95
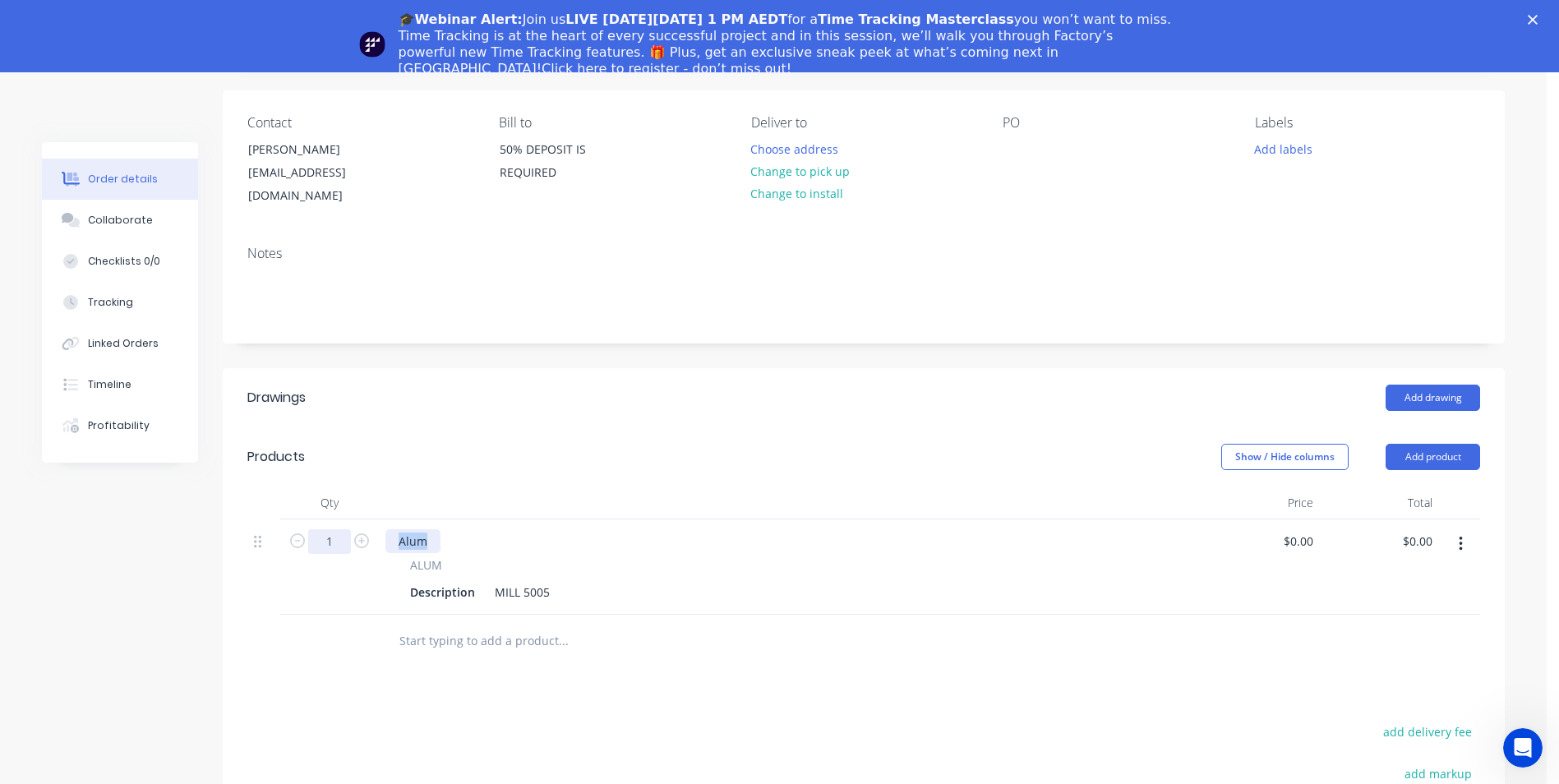
paste div
click at [535, 580] on div "MILL 5005" at bounding box center [522, 591] width 68 height 24
click at [481, 580] on div "Description MILL 5005" at bounding box center [787, 591] width 766 height 24
drag, startPoint x: 474, startPoint y: 576, endPoint x: 371, endPoint y: 579, distance: 103.0
click at [371, 579] on div "1 Trundle Tray ALUM Description MILL 5005 $0.00 $0.00 $0.00 $0.00" at bounding box center [864, 567] width 1233 height 95
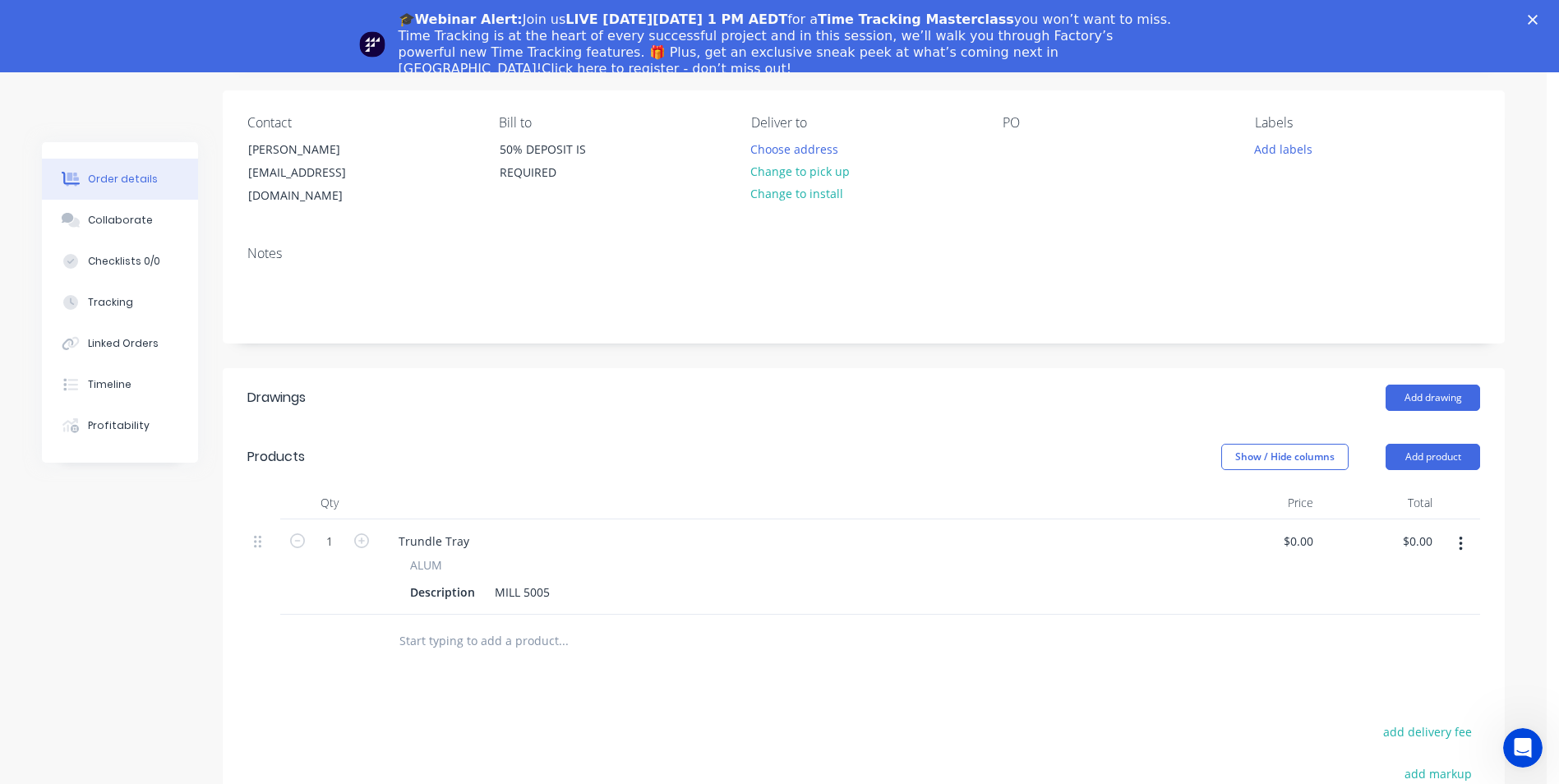
click at [460, 615] on div at bounding box center [675, 641] width 592 height 54
drag, startPoint x: 478, startPoint y: 578, endPoint x: 329, endPoint y: 617, distance: 154.0
click at [329, 617] on div "Qty Price Total 1 Trundle Tray ALUM Description MILL 5005 $0.00 $0.00 $0.00 $0.…" at bounding box center [864, 577] width 1282 height 182
click at [529, 580] on div "MILL 5005" at bounding box center [555, 591] width 68 height 24
click at [1302, 529] on input "0" at bounding box center [1301, 540] width 38 height 24
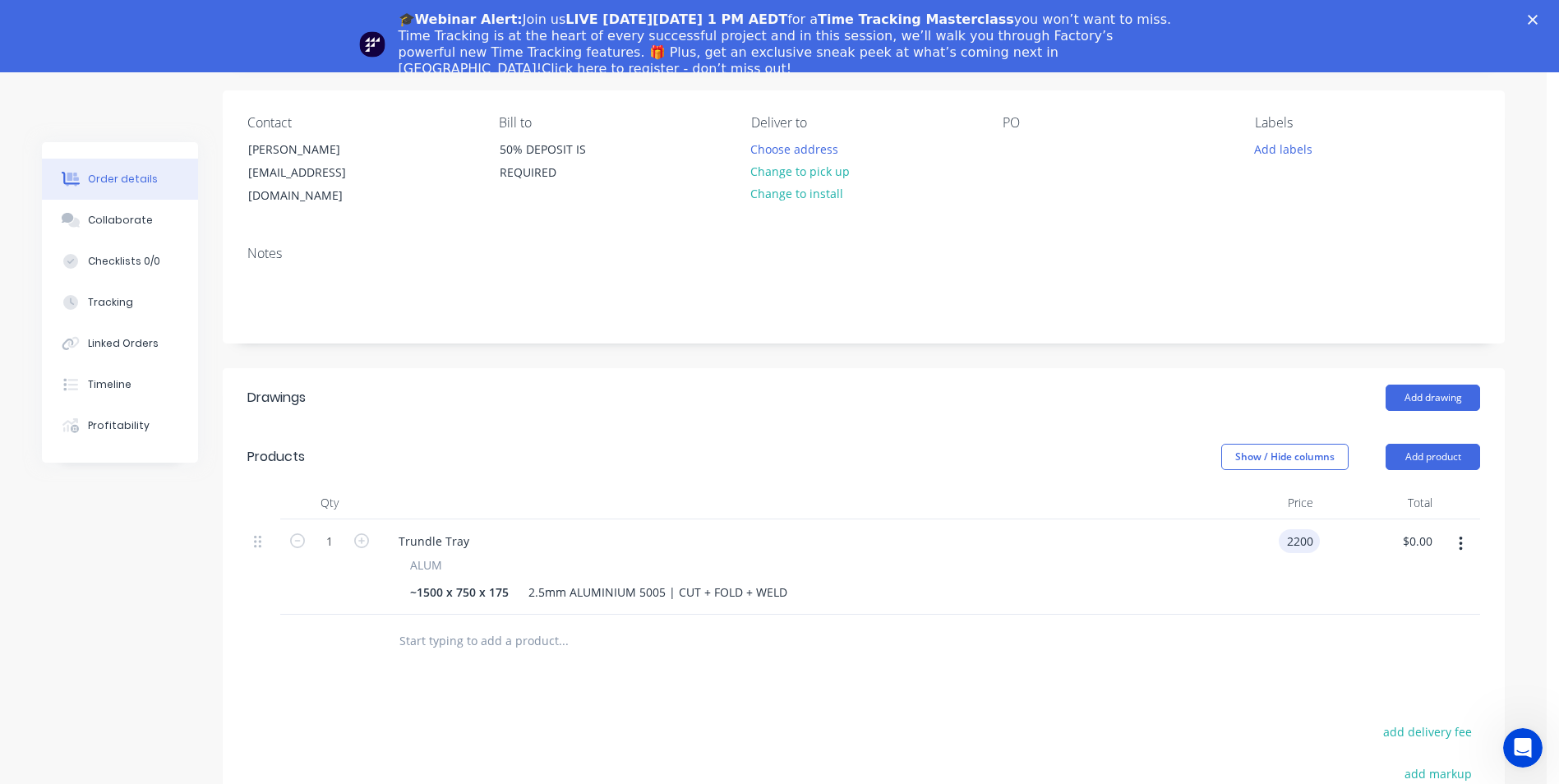
type input "$2,200.00"
click at [1181, 615] on div at bounding box center [864, 641] width 1233 height 54
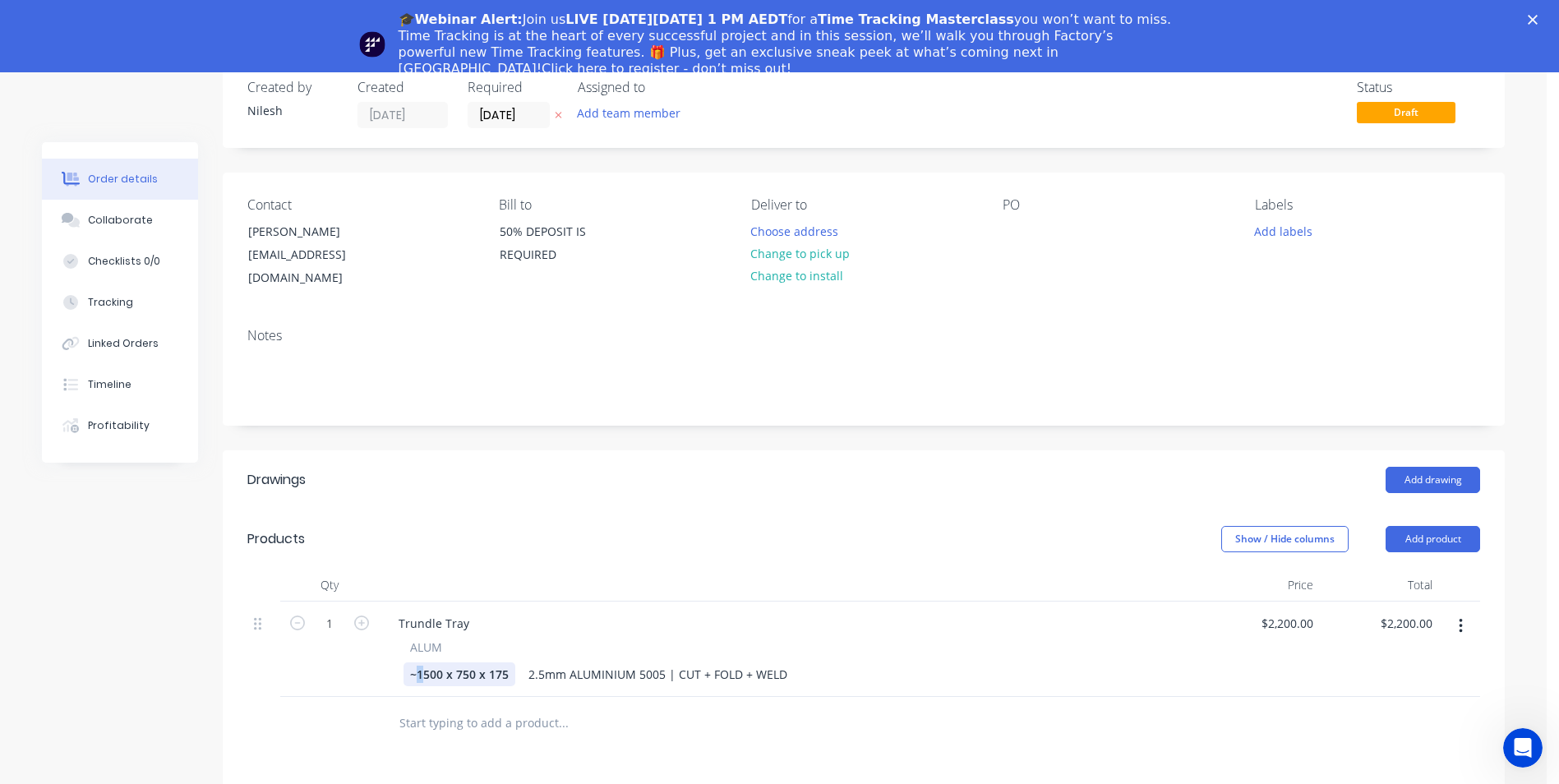
click at [418, 663] on div "~1500 x 750 x 175" at bounding box center [459, 674] width 112 height 24
click at [417, 663] on div "~1500 x 750 x 175" at bounding box center [459, 674] width 112 height 24
drag, startPoint x: 417, startPoint y: 652, endPoint x: 328, endPoint y: 678, distance: 92.7
click at [328, 678] on div "Qty Price Total 1 Trundle Tray ALUM ~1500 x 750 x 175 2.5mm ALUMINIUM 5005 | CU…" at bounding box center [864, 659] width 1282 height 182
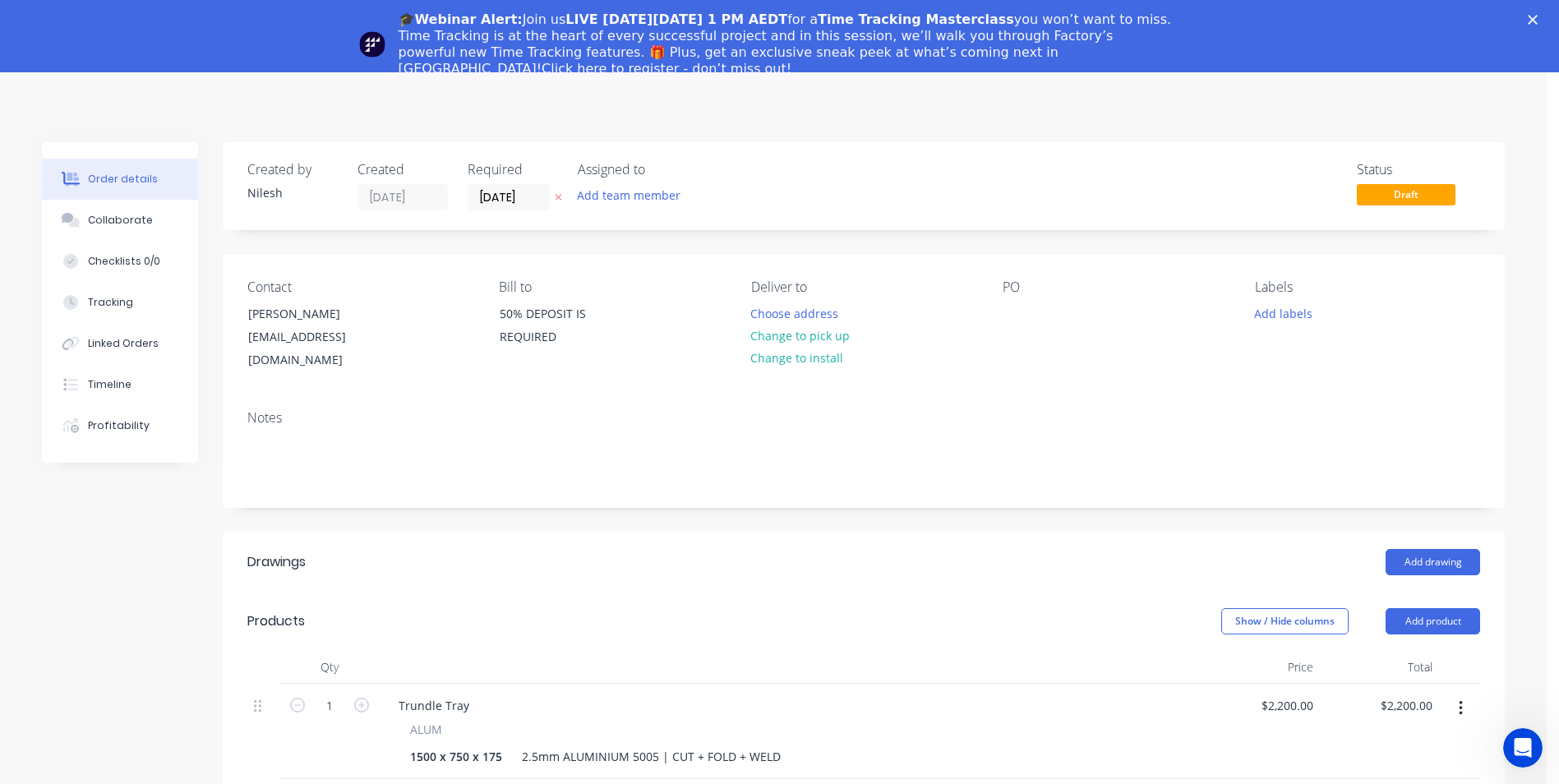
click at [1545, 15] on div "Close" at bounding box center [1535, 20] width 16 height 9
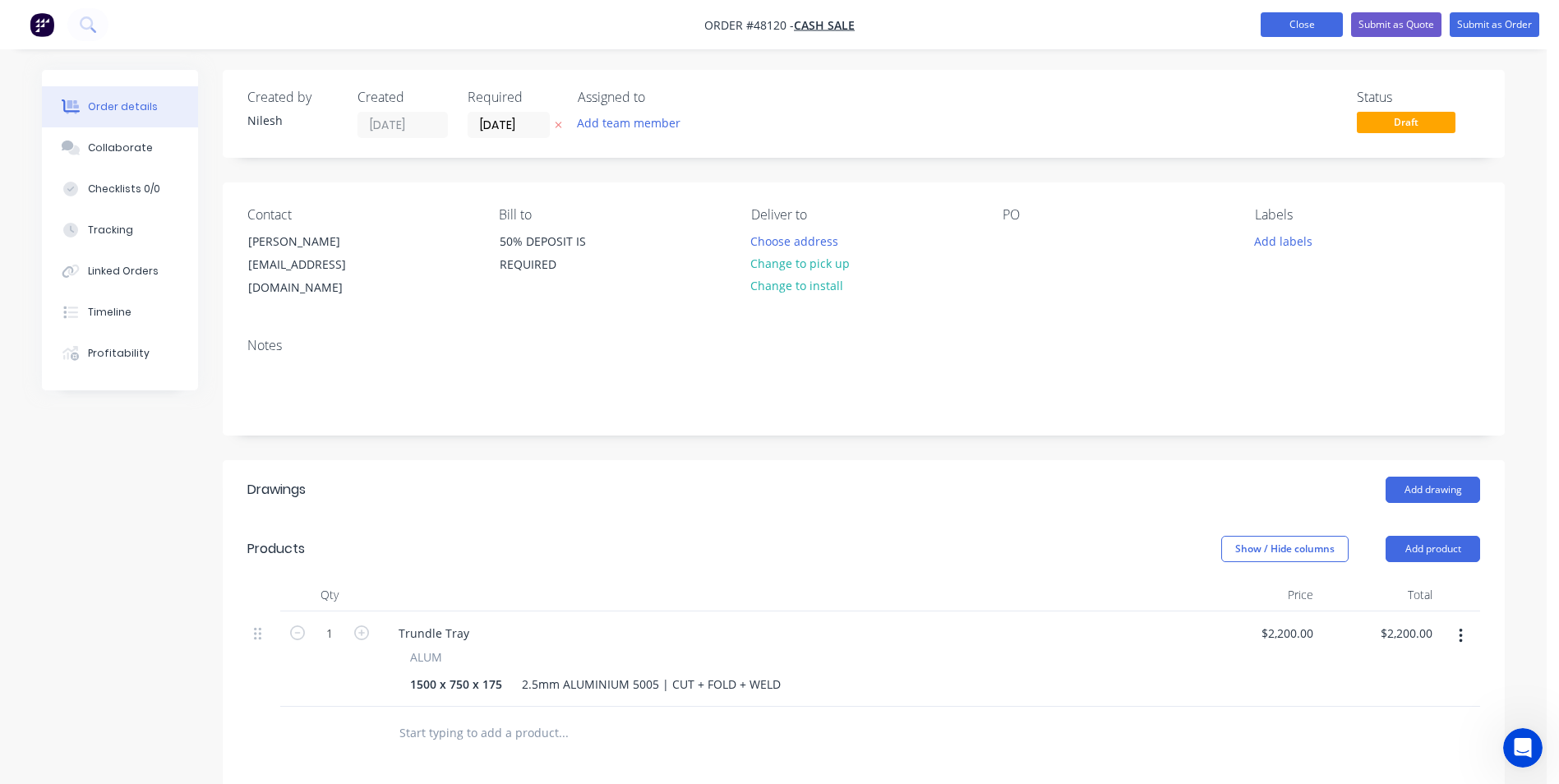
click at [1337, 24] on button "Close" at bounding box center [1301, 24] width 82 height 24
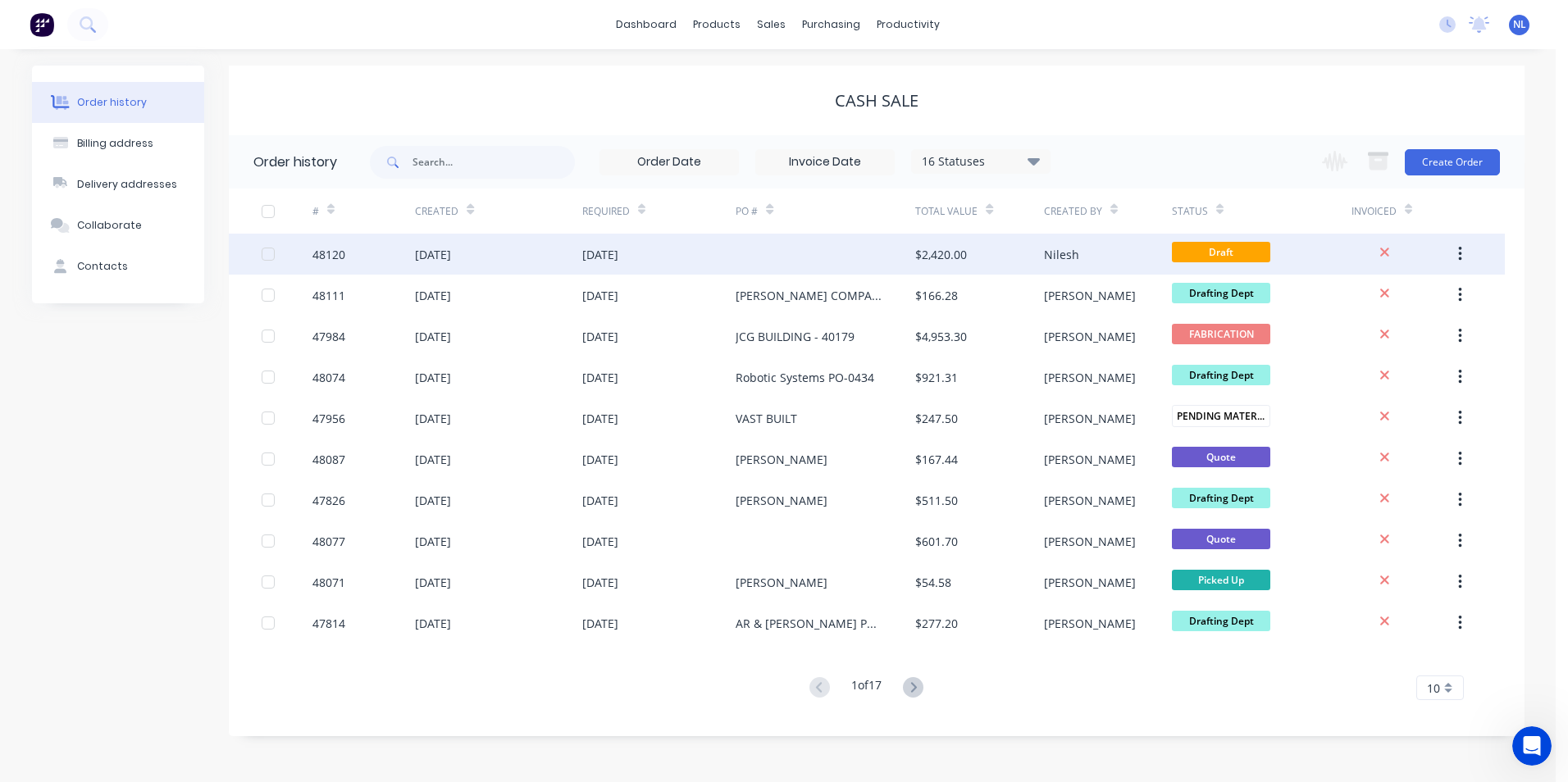
click at [1450, 249] on button "button" at bounding box center [1459, 253] width 38 height 29
click at [1372, 300] on div "Archive" at bounding box center [1401, 297] width 126 height 23
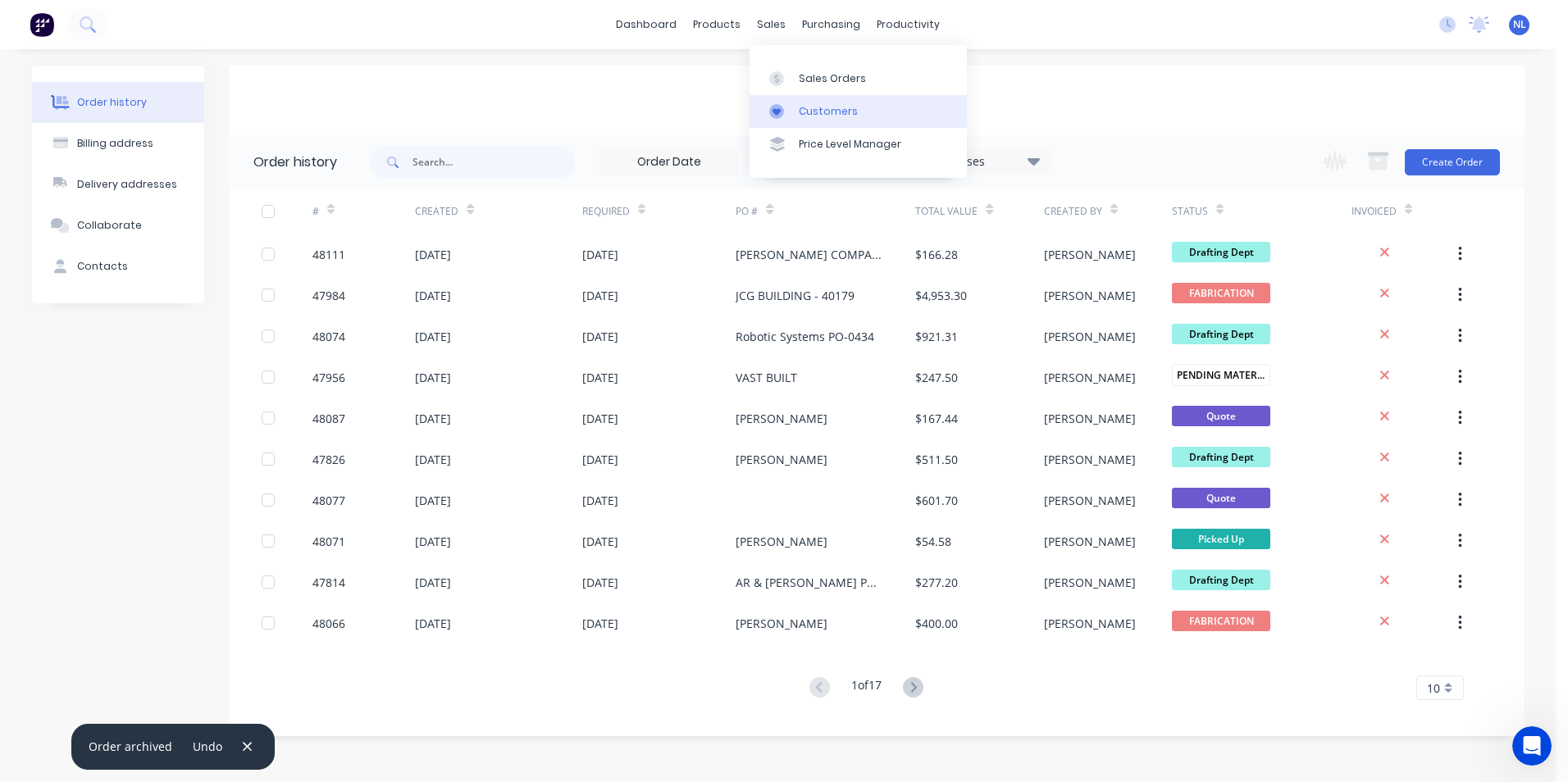
click at [792, 110] on div at bounding box center [781, 112] width 24 height 15
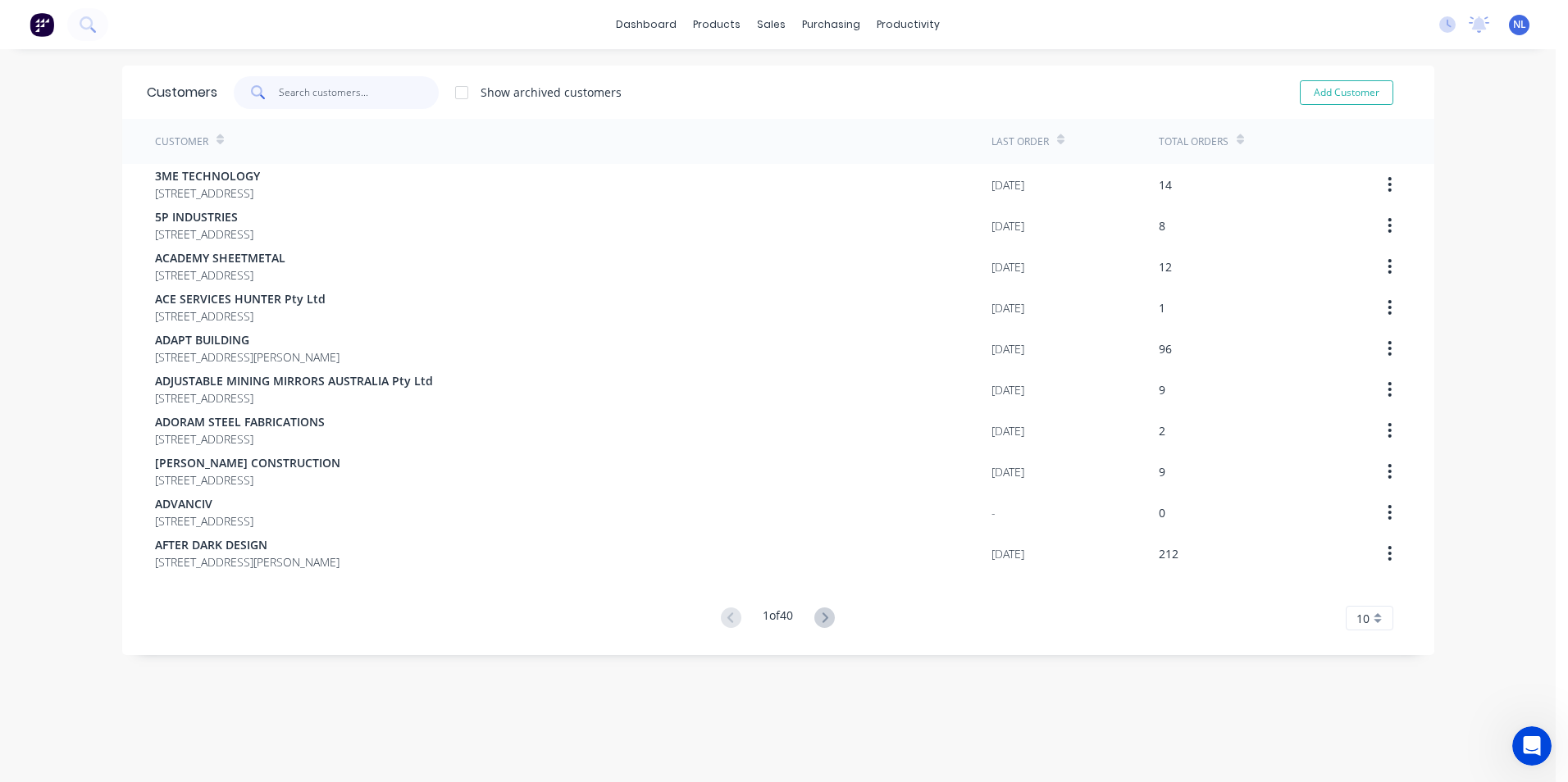
click at [350, 82] on input "text" at bounding box center [359, 92] width 160 height 33
type input "I"
click at [398, 101] on input "text" at bounding box center [359, 92] width 160 height 33
click at [801, 108] on div "Customers" at bounding box center [821, 112] width 59 height 15
click at [305, 101] on input "text" at bounding box center [359, 92] width 160 height 33
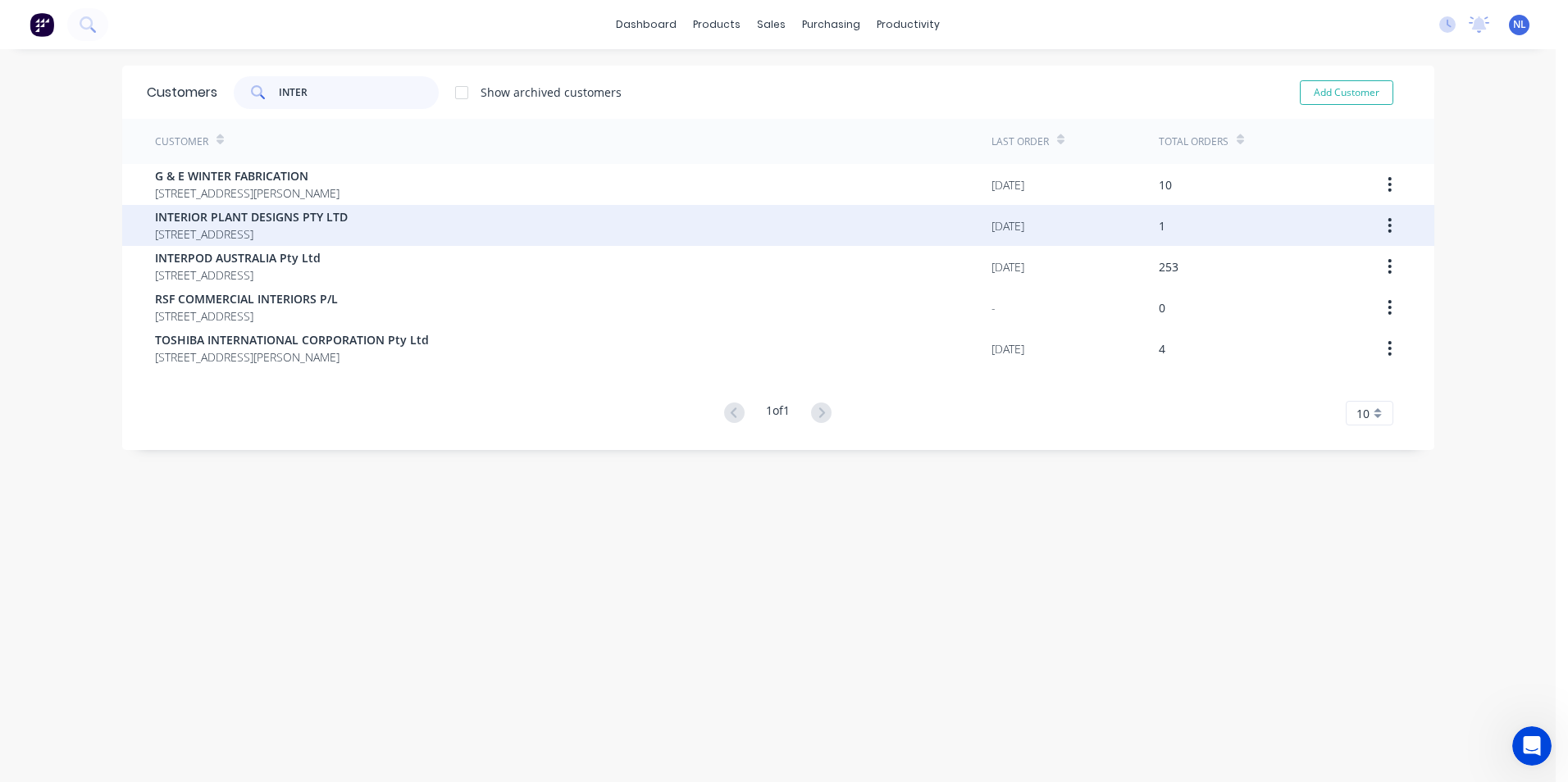
type input "INTER"
click at [347, 211] on span "INTERIOR PLANT DESIGNS PTY LTD" at bounding box center [251, 217] width 192 height 17
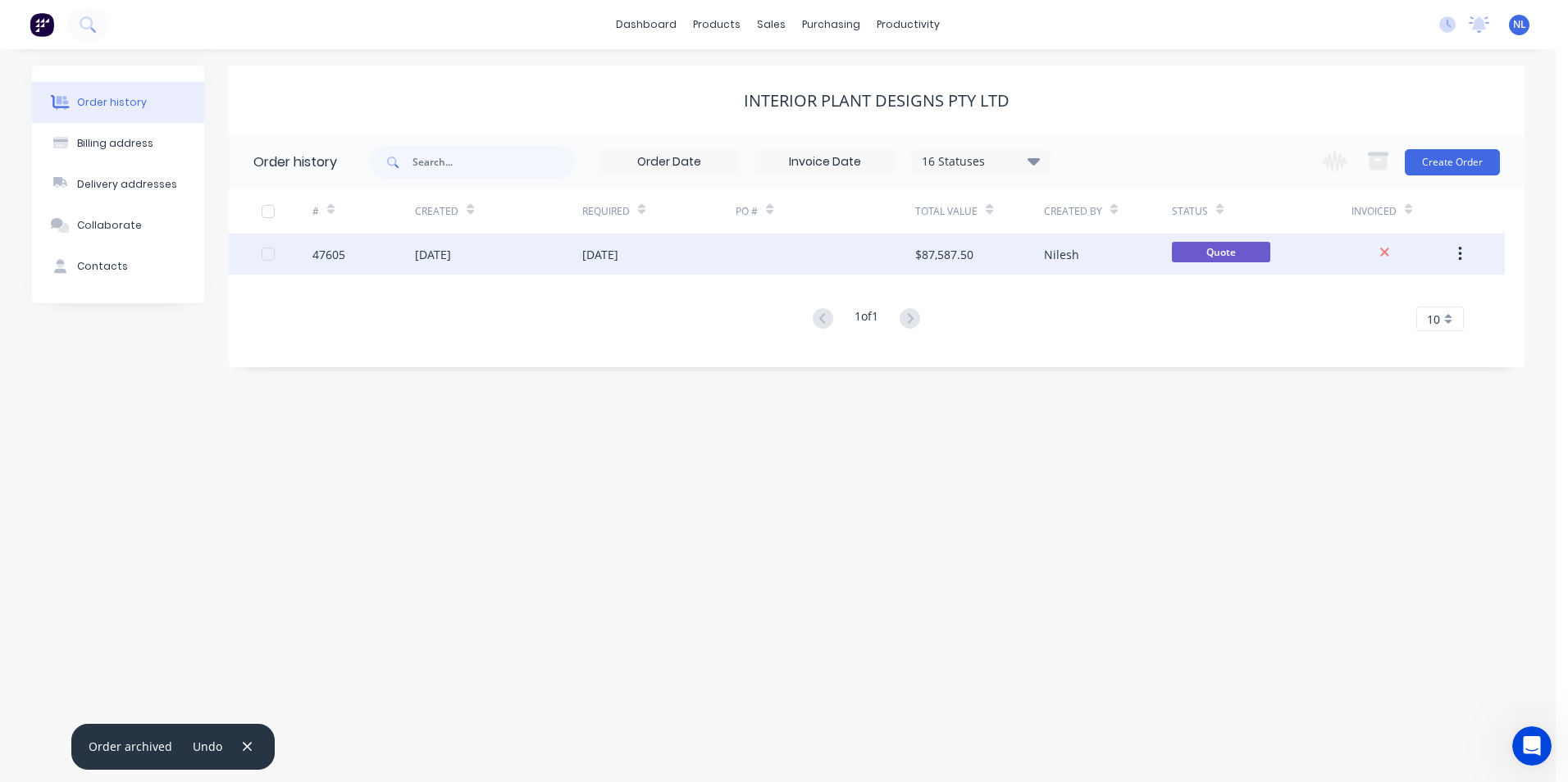
click at [899, 251] on div at bounding box center [824, 254] width 179 height 41
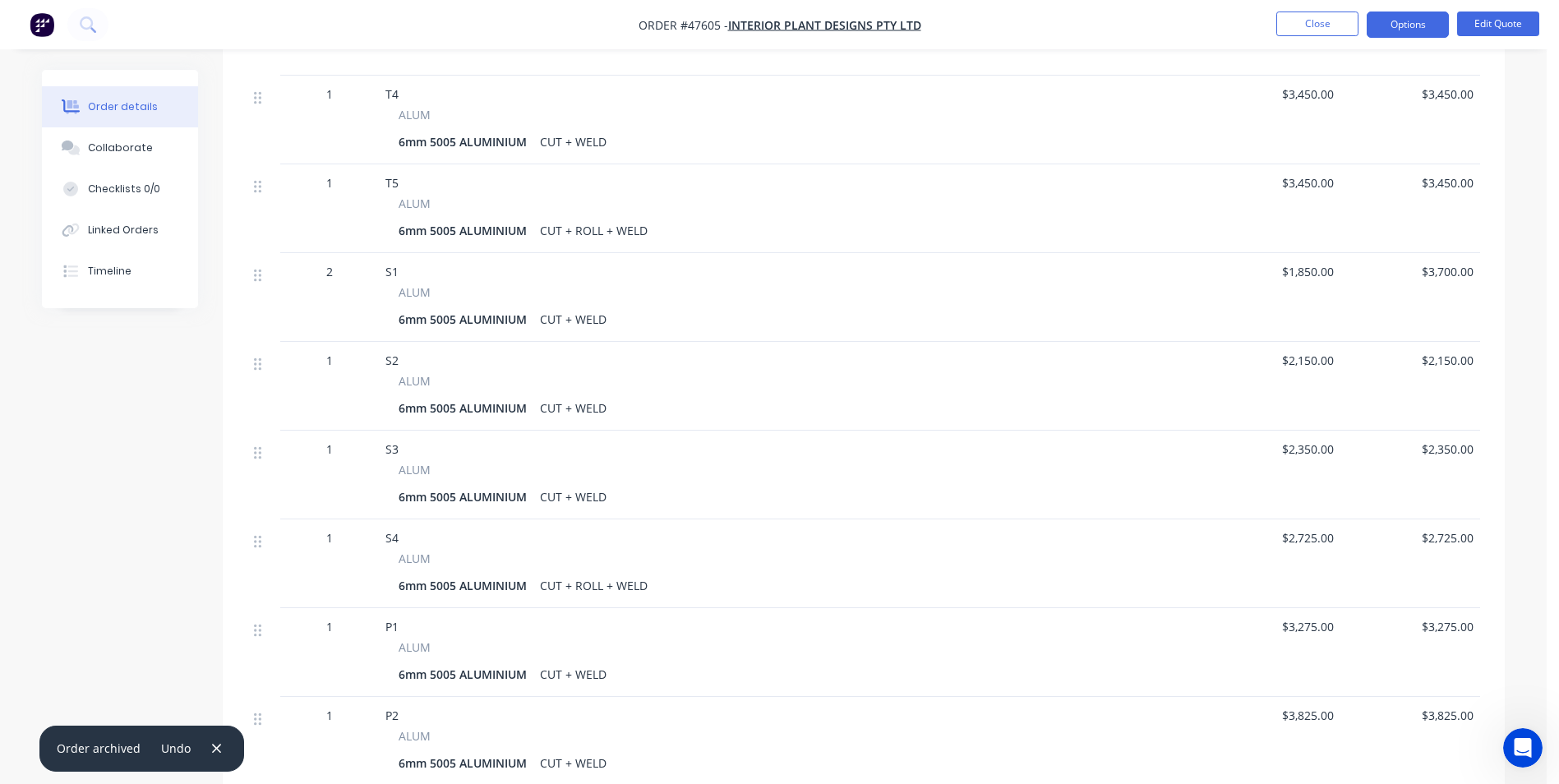
scroll to position [904, 0]
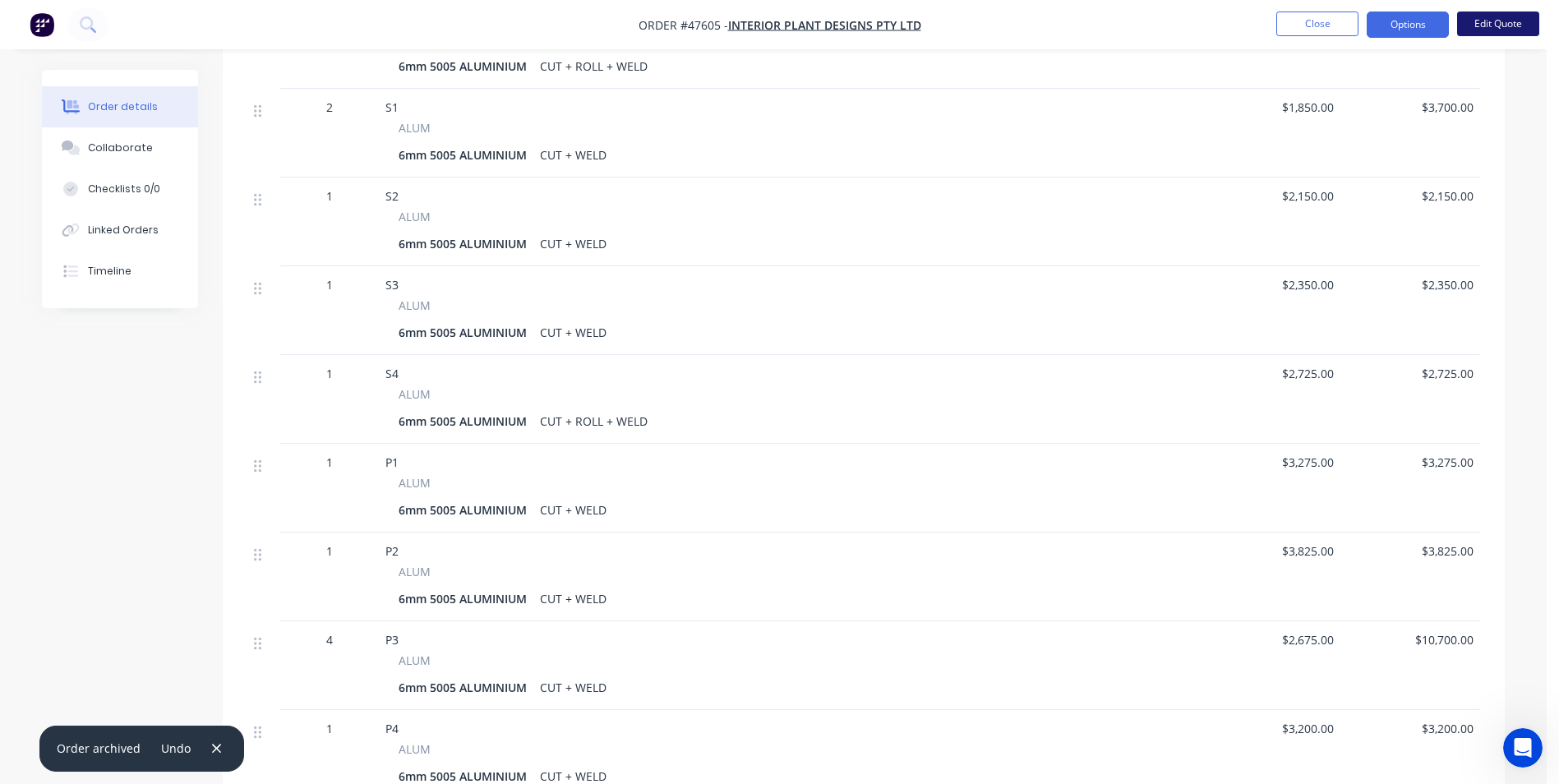
click at [1513, 19] on button "Edit Quote" at bounding box center [1498, 24] width 82 height 24
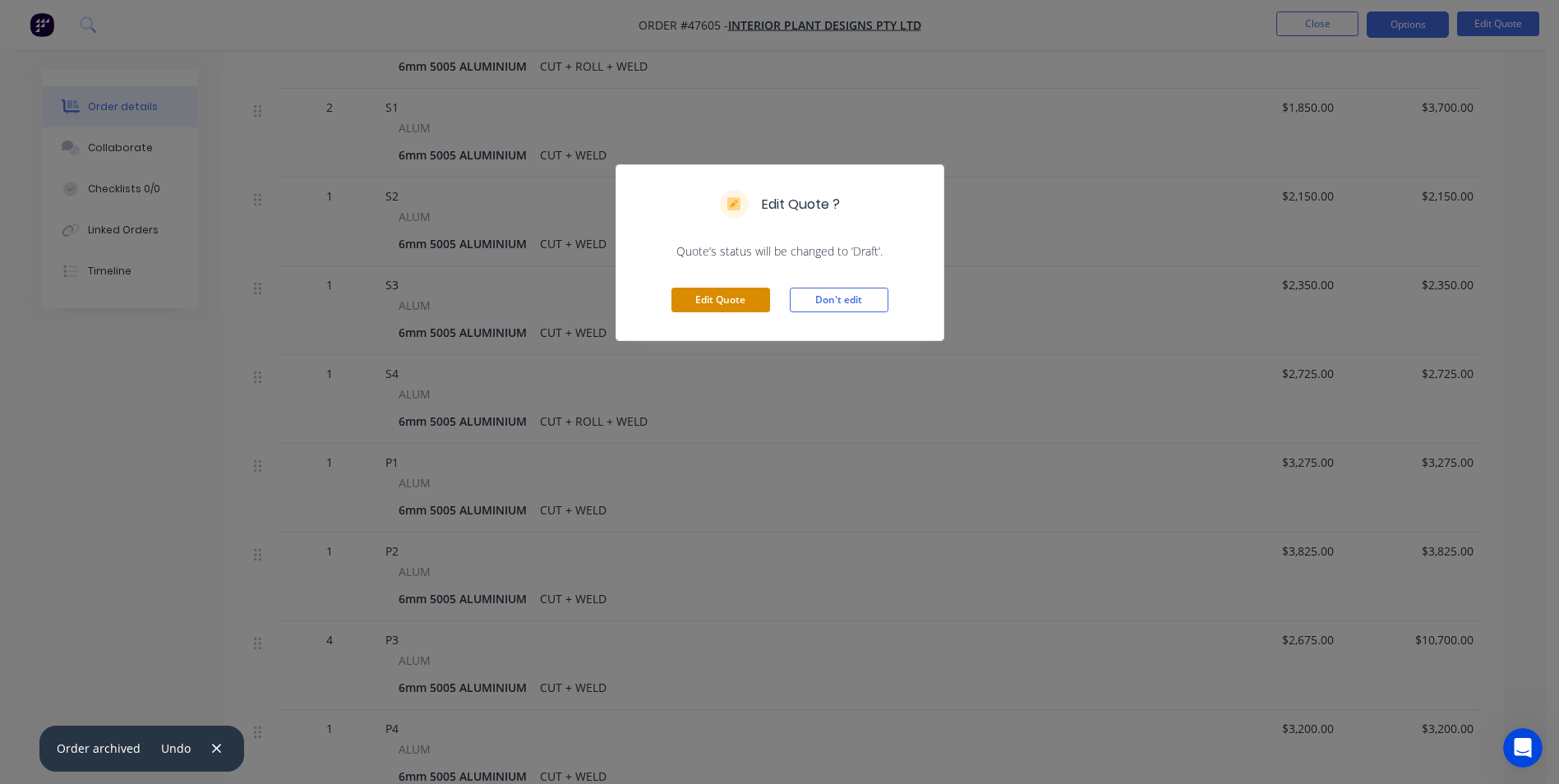
click at [720, 305] on button "Edit Quote" at bounding box center [720, 300] width 99 height 24
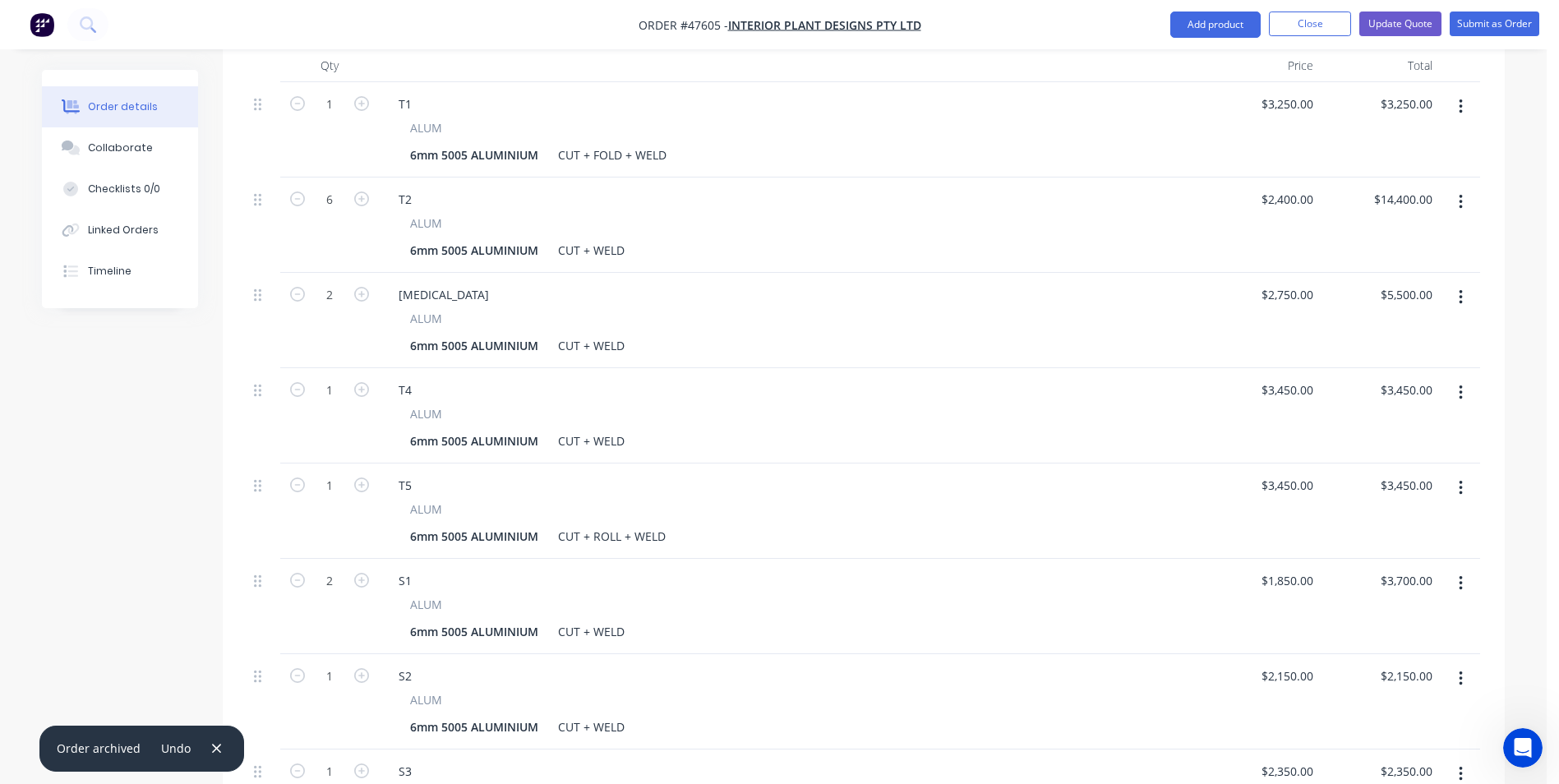
scroll to position [658, 0]
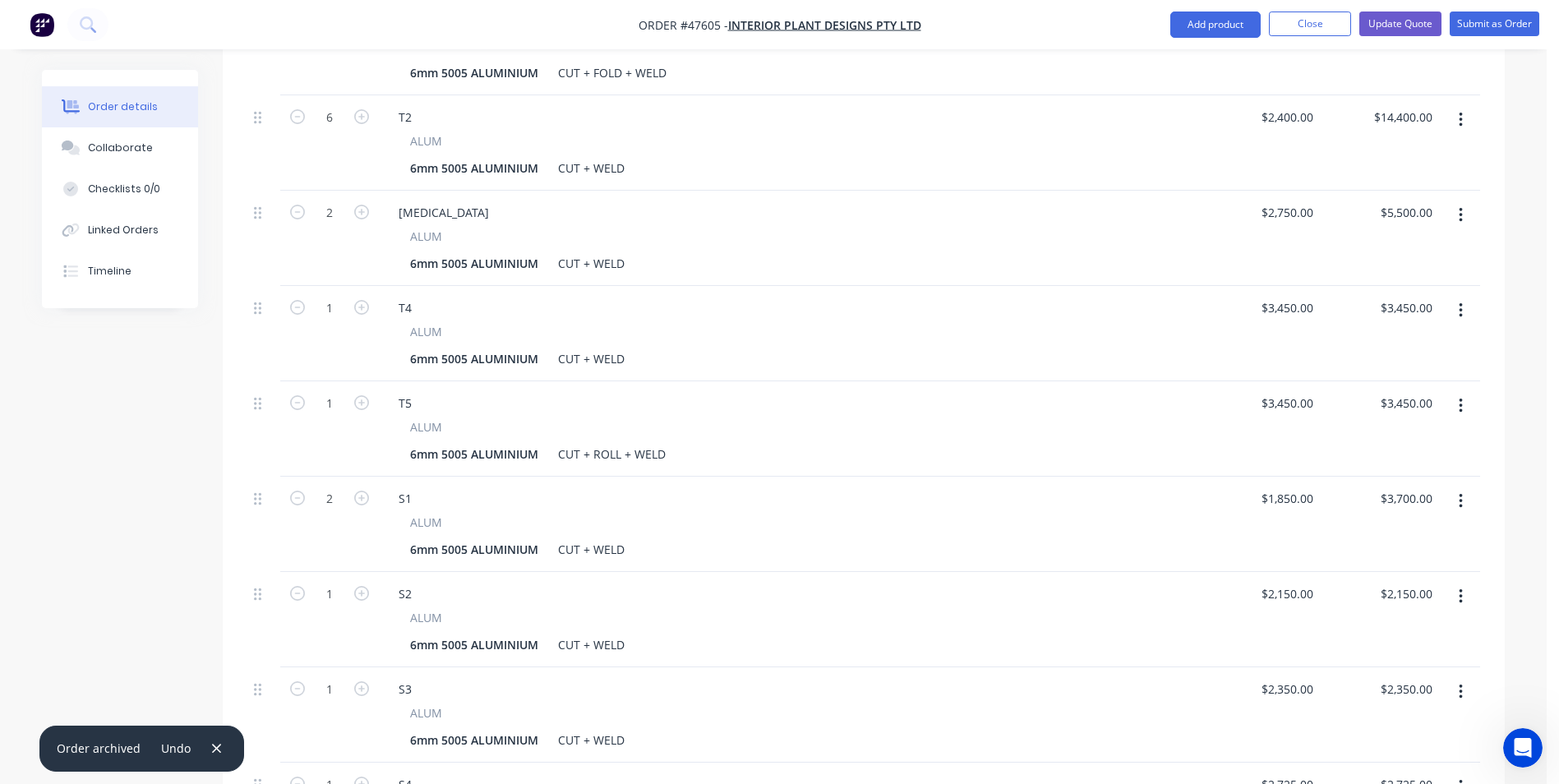
click at [1459, 492] on icon "button" at bounding box center [1461, 501] width 4 height 18
click at [1360, 566] on div "Duplicate" at bounding box center [1402, 577] width 126 height 24
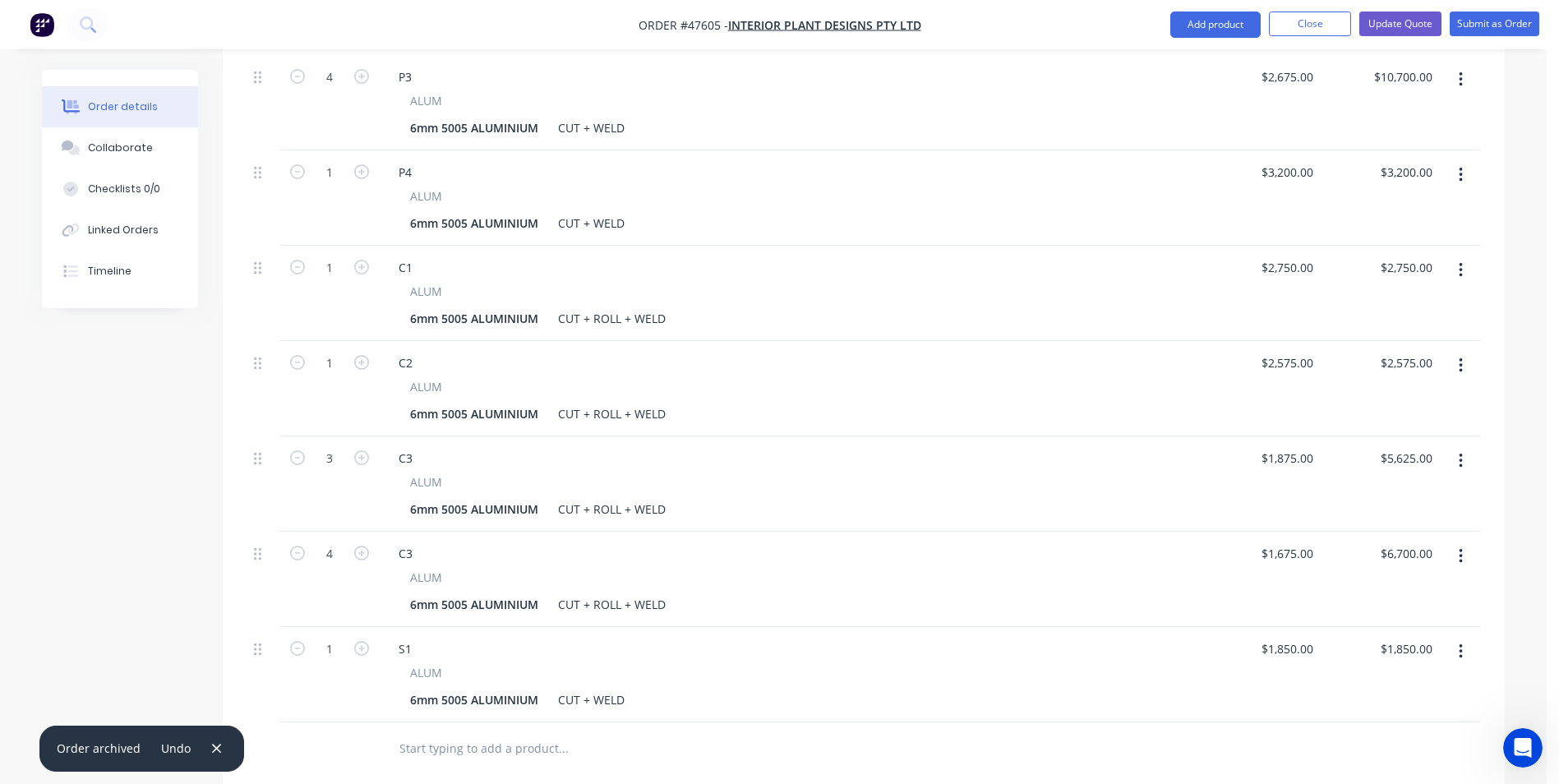
click at [1453, 637] on button "button" at bounding box center [1461, 651] width 39 height 29
click at [1371, 781] on div "Delete" at bounding box center [1402, 792] width 126 height 24
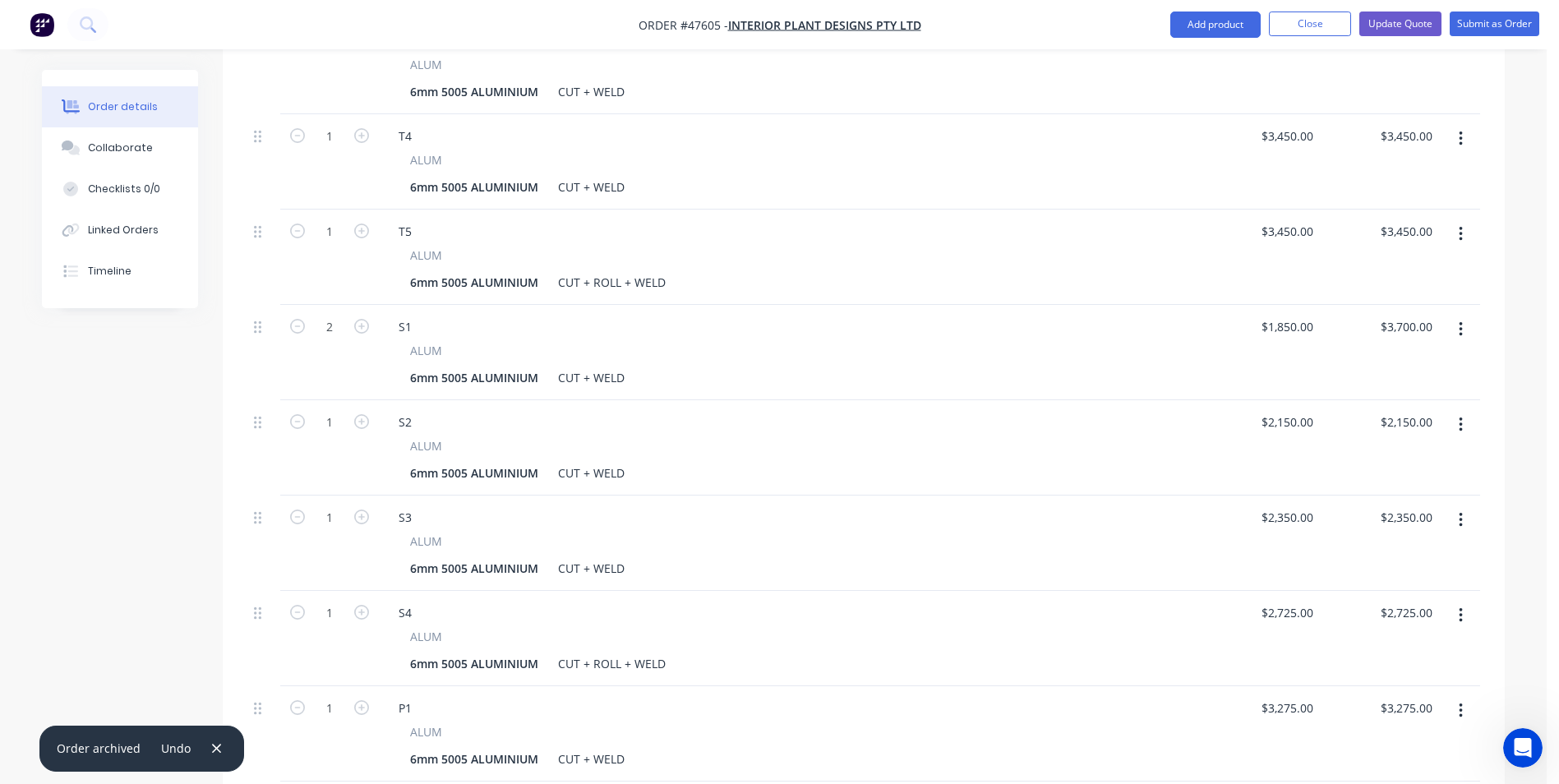
scroll to position [747, 0]
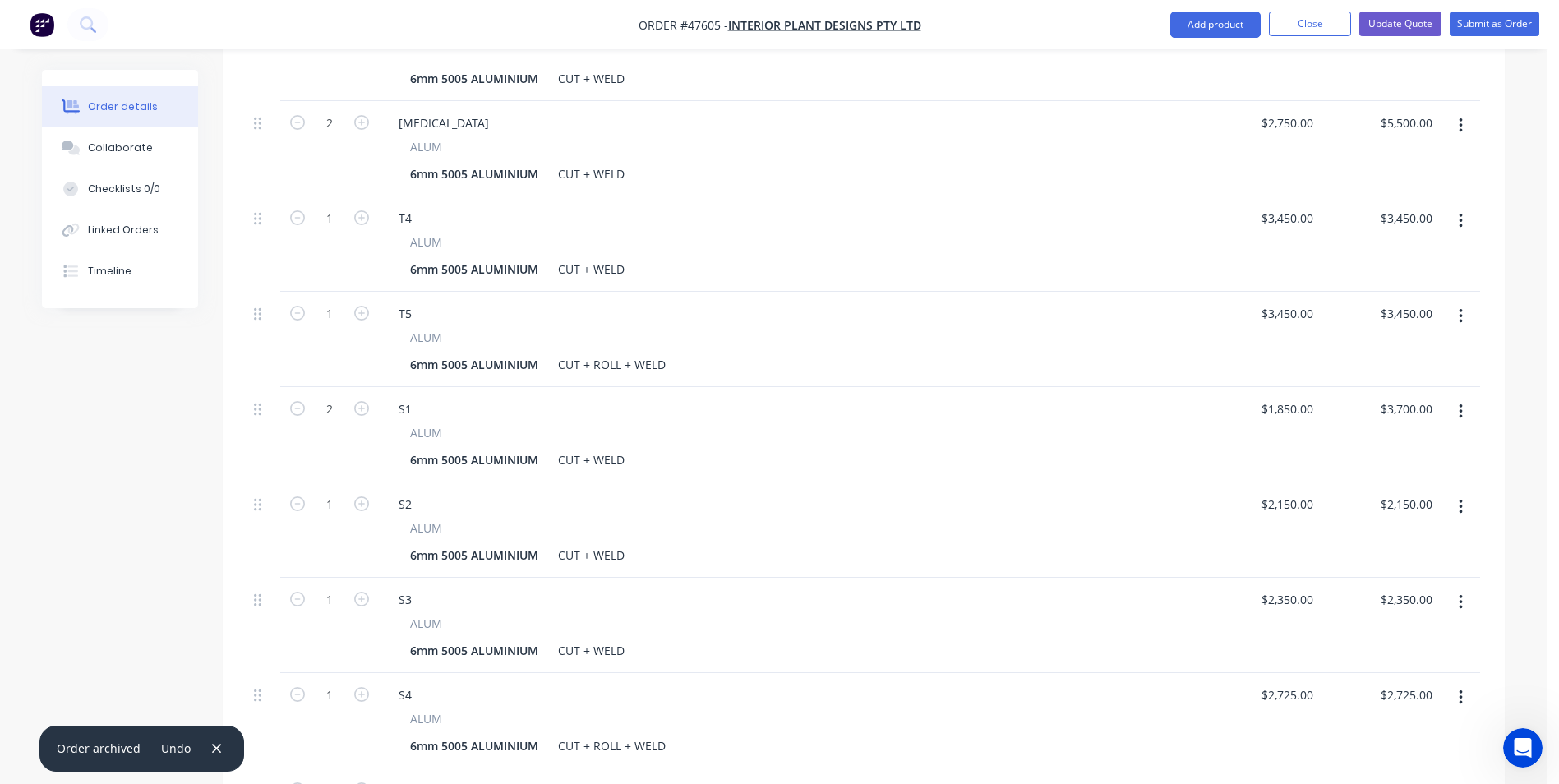
click at [1461, 405] on icon "button" at bounding box center [1460, 412] width 3 height 15
click at [1370, 541] on div "Delete" at bounding box center [1402, 552] width 126 height 24
click at [1469, 397] on button "button" at bounding box center [1461, 411] width 39 height 29
click at [1366, 541] on div "Delete" at bounding box center [1402, 552] width 126 height 24
click at [1462, 397] on button "button" at bounding box center [1461, 411] width 39 height 29
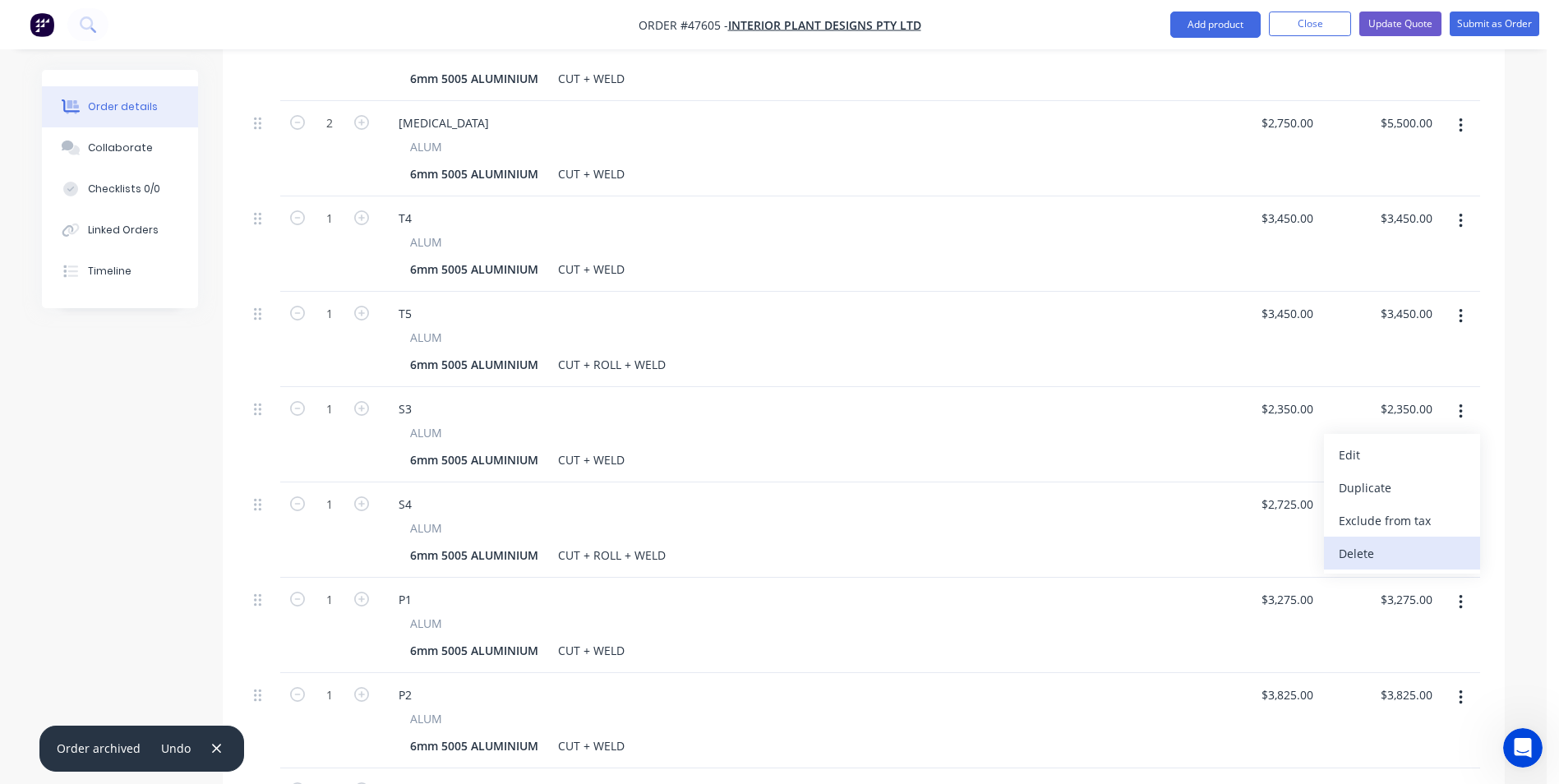
click at [1378, 541] on div "Delete" at bounding box center [1402, 552] width 126 height 24
click at [1467, 397] on button "button" at bounding box center [1461, 411] width 39 height 29
click at [1393, 536] on button "Delete" at bounding box center [1403, 552] width 156 height 33
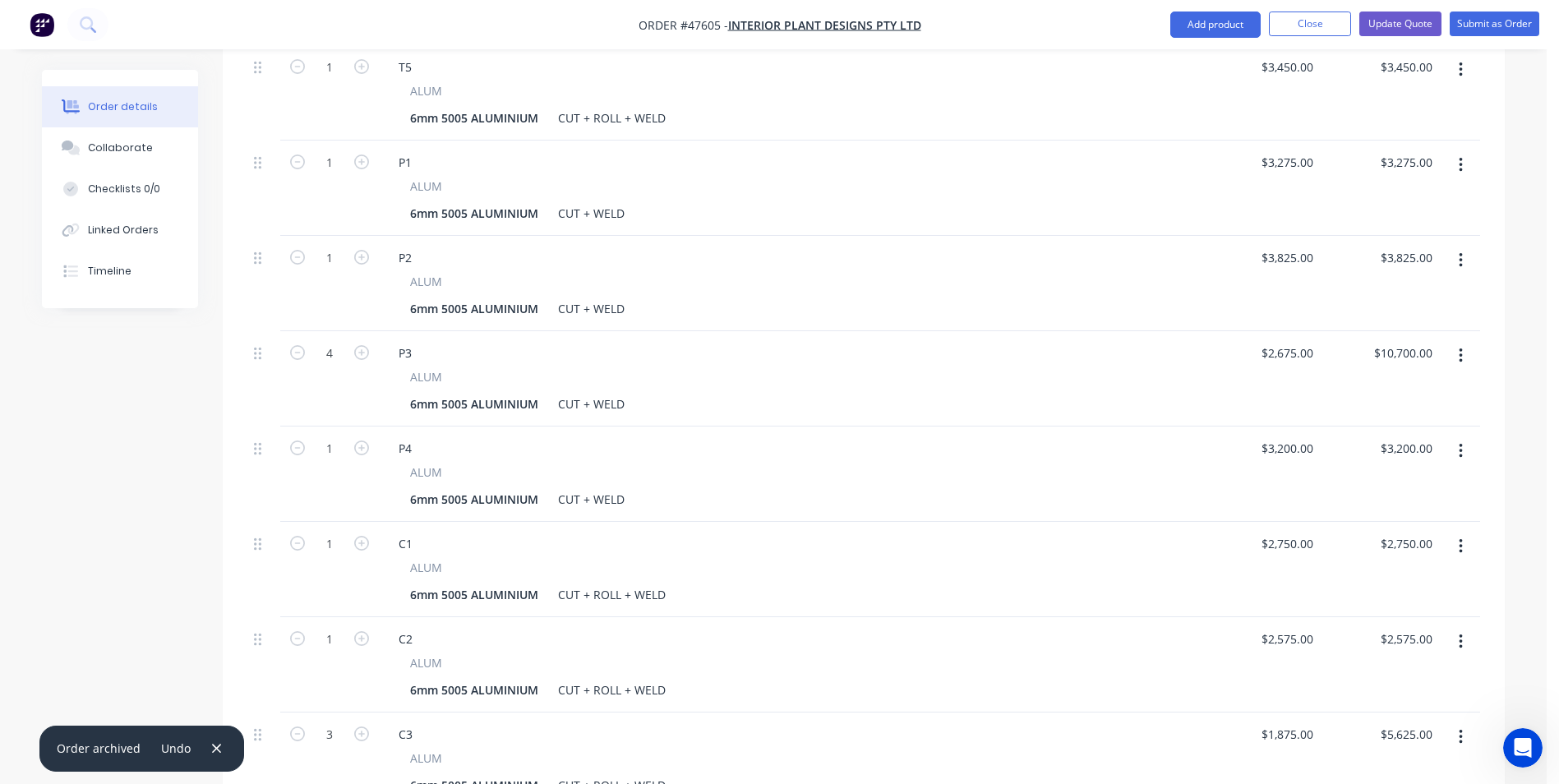
scroll to position [1076, 0]
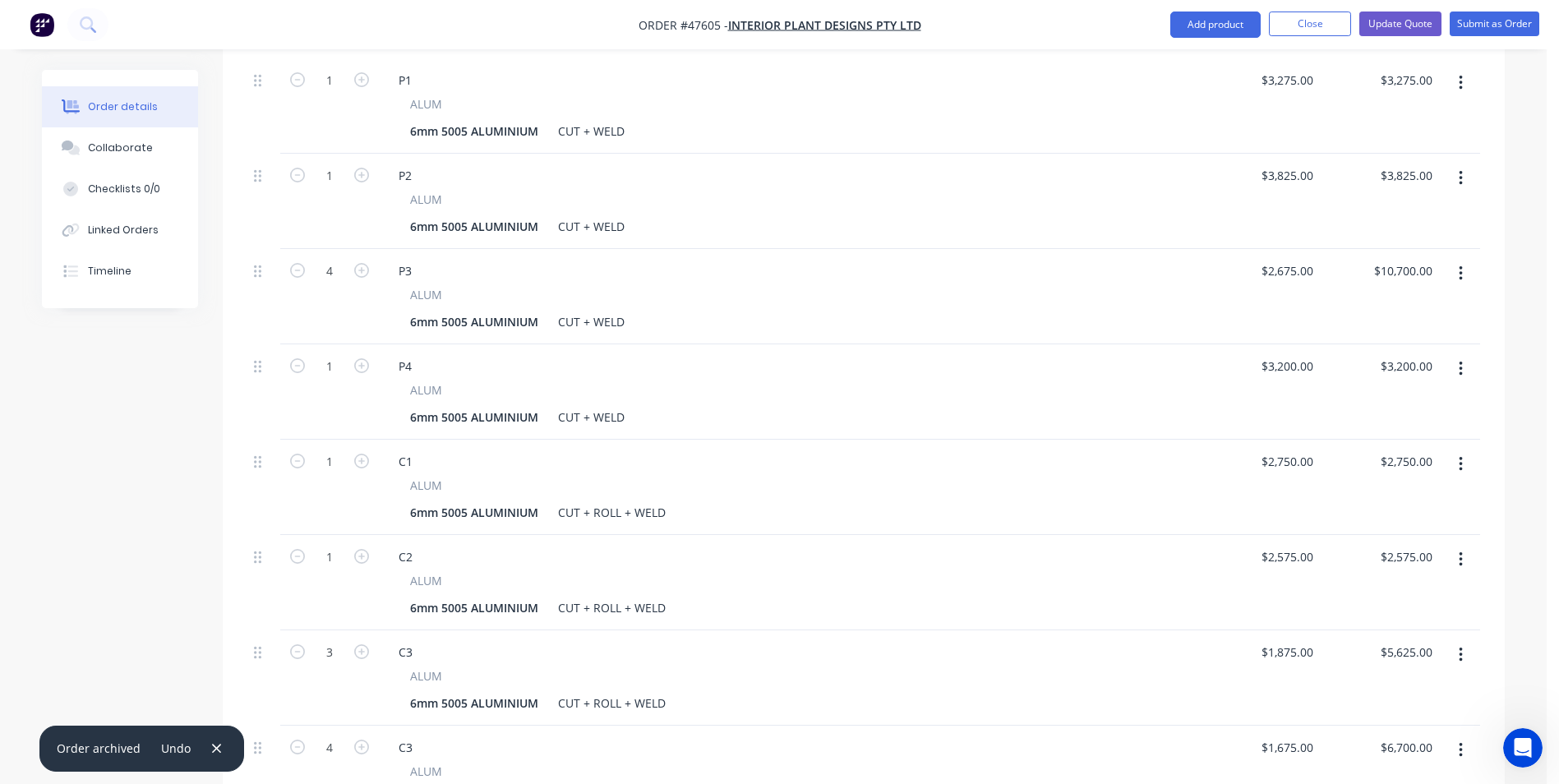
click at [1459, 456] on icon "button" at bounding box center [1461, 464] width 4 height 18
click at [1367, 589] on button "Delete" at bounding box center [1403, 605] width 156 height 33
click at [1455, 450] on button "button" at bounding box center [1461, 464] width 39 height 29
click at [1408, 594] on div "Delete" at bounding box center [1402, 605] width 126 height 24
click at [1455, 450] on button "button" at bounding box center [1461, 464] width 39 height 29
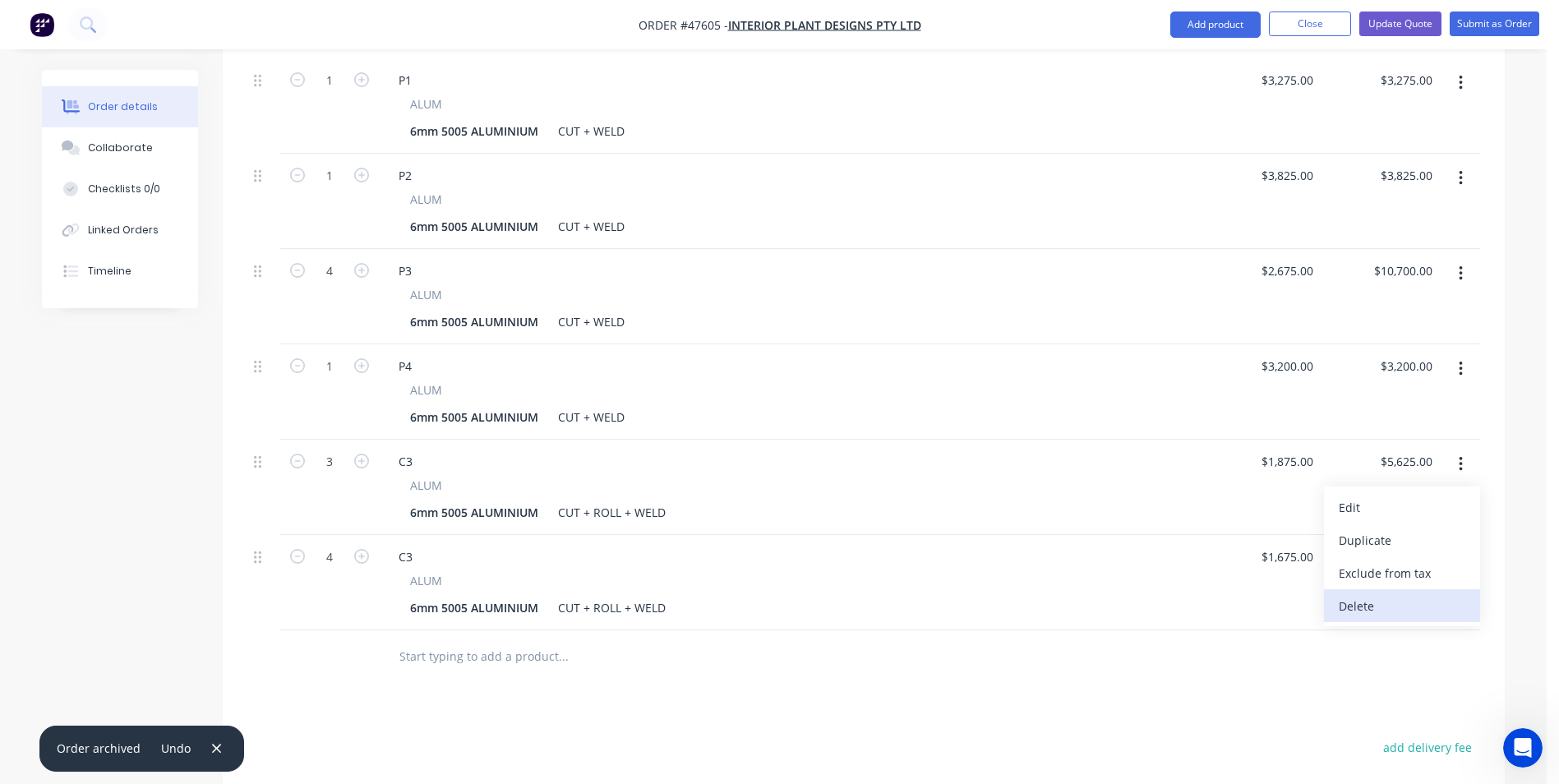
click at [1374, 594] on div "Delete" at bounding box center [1402, 605] width 126 height 24
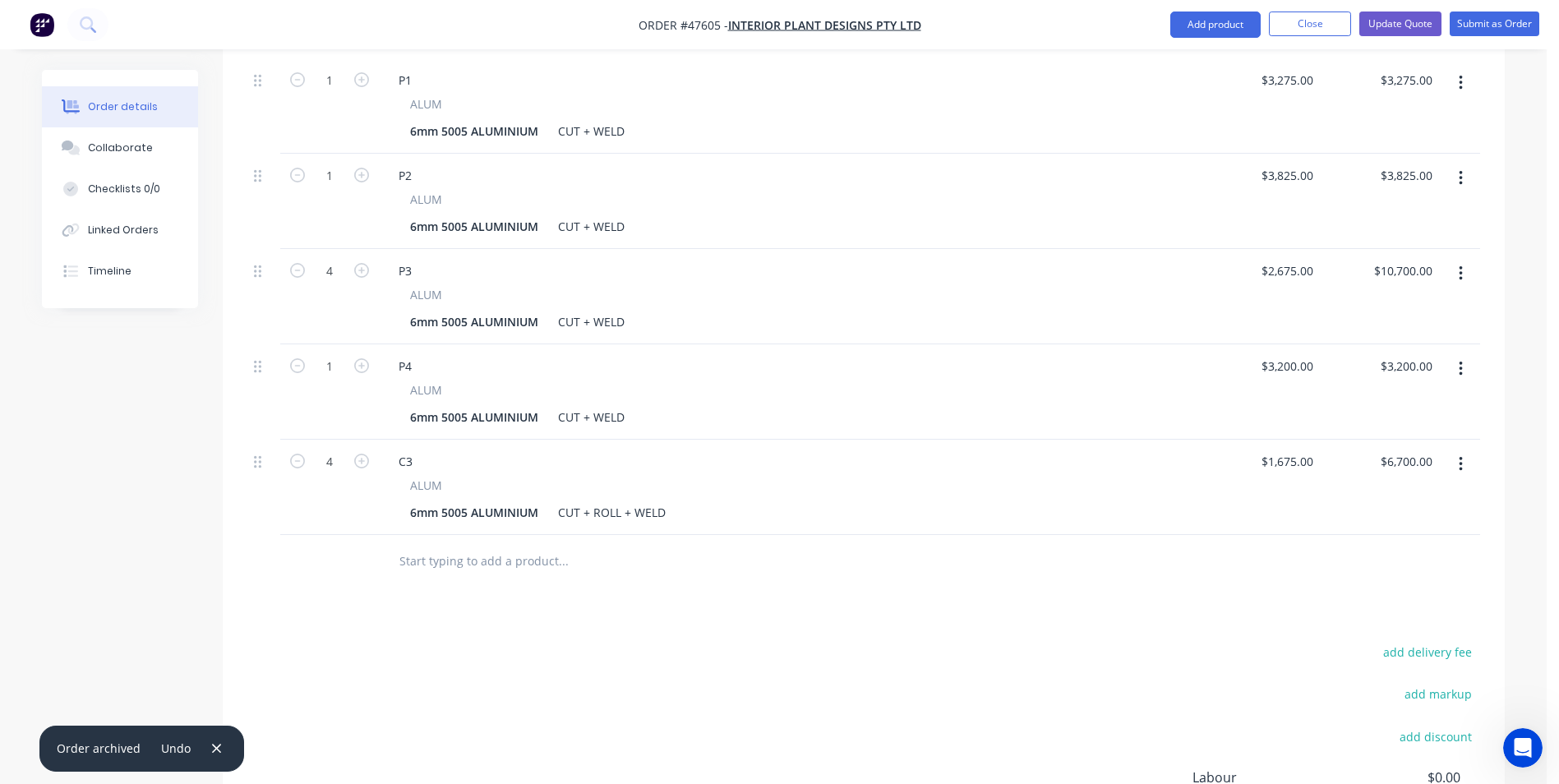
click at [1455, 450] on button "button" at bounding box center [1461, 464] width 39 height 29
click at [1370, 594] on div "Delete" at bounding box center [1402, 605] width 126 height 24
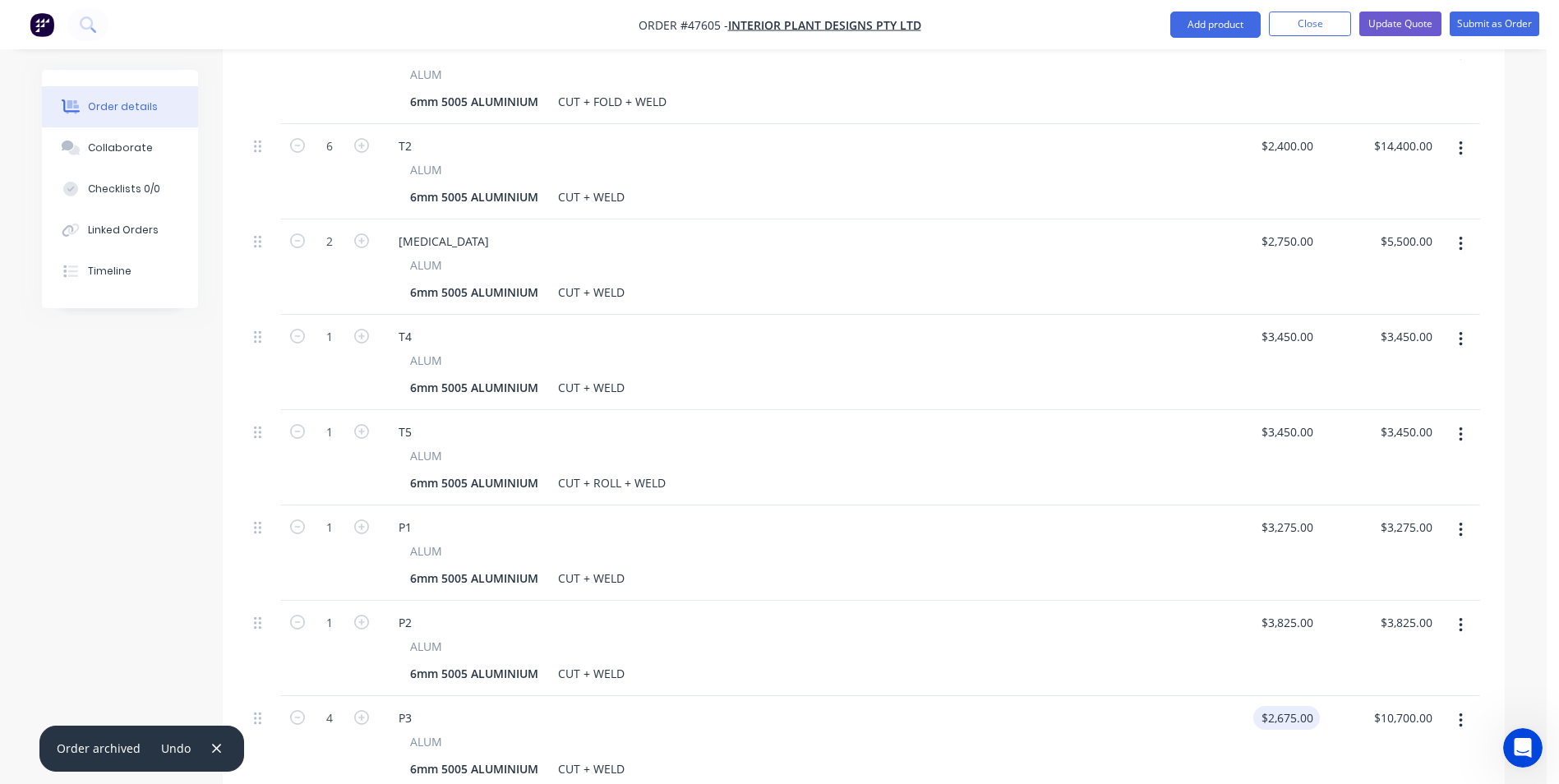
scroll to position [711, 0]
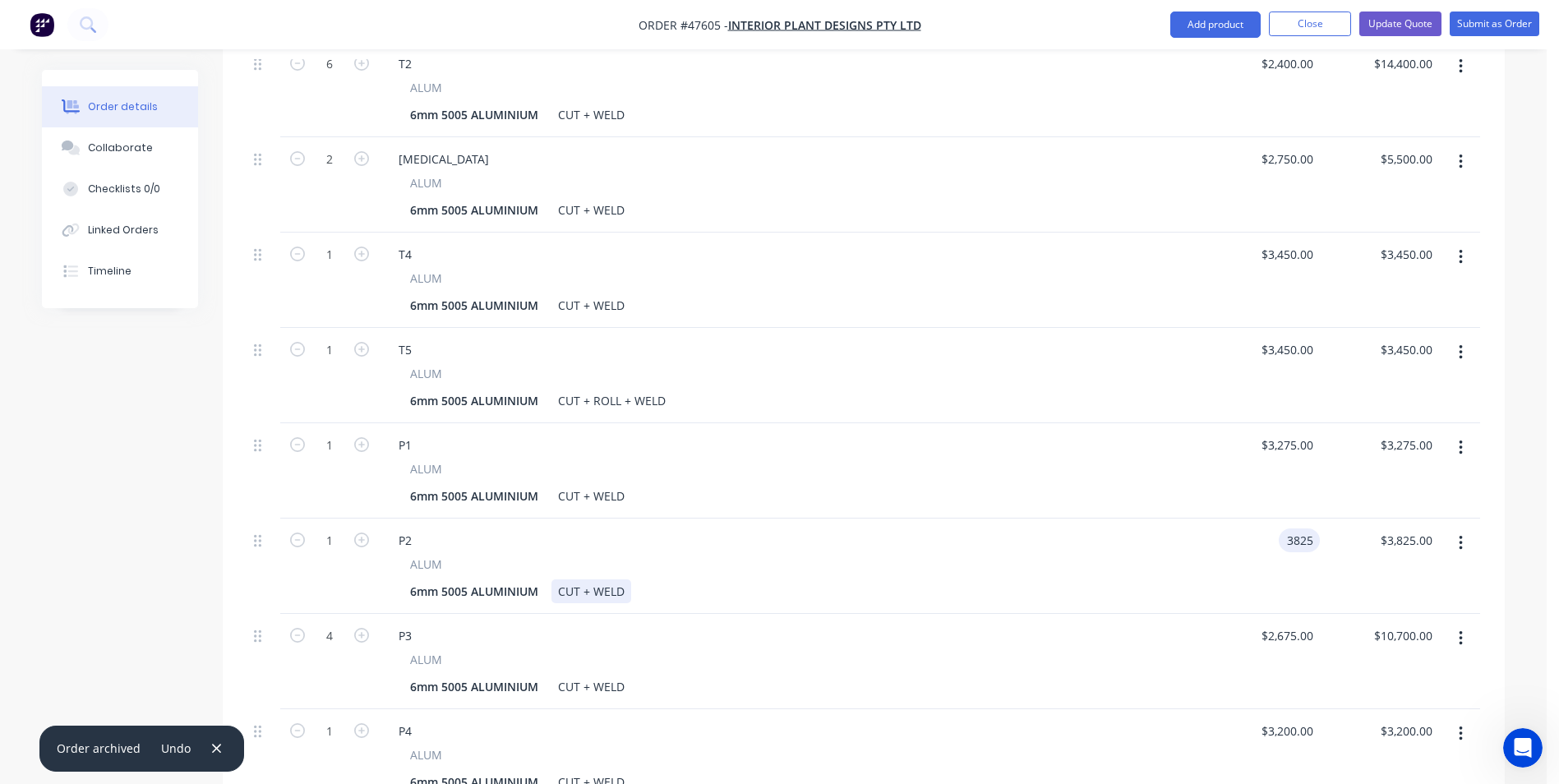
type input "$3,825.00"
click at [1199, 538] on div "P2 ALUM 6mm 5005 ALUMINIUM CUT + WELD" at bounding box center [790, 566] width 822 height 95
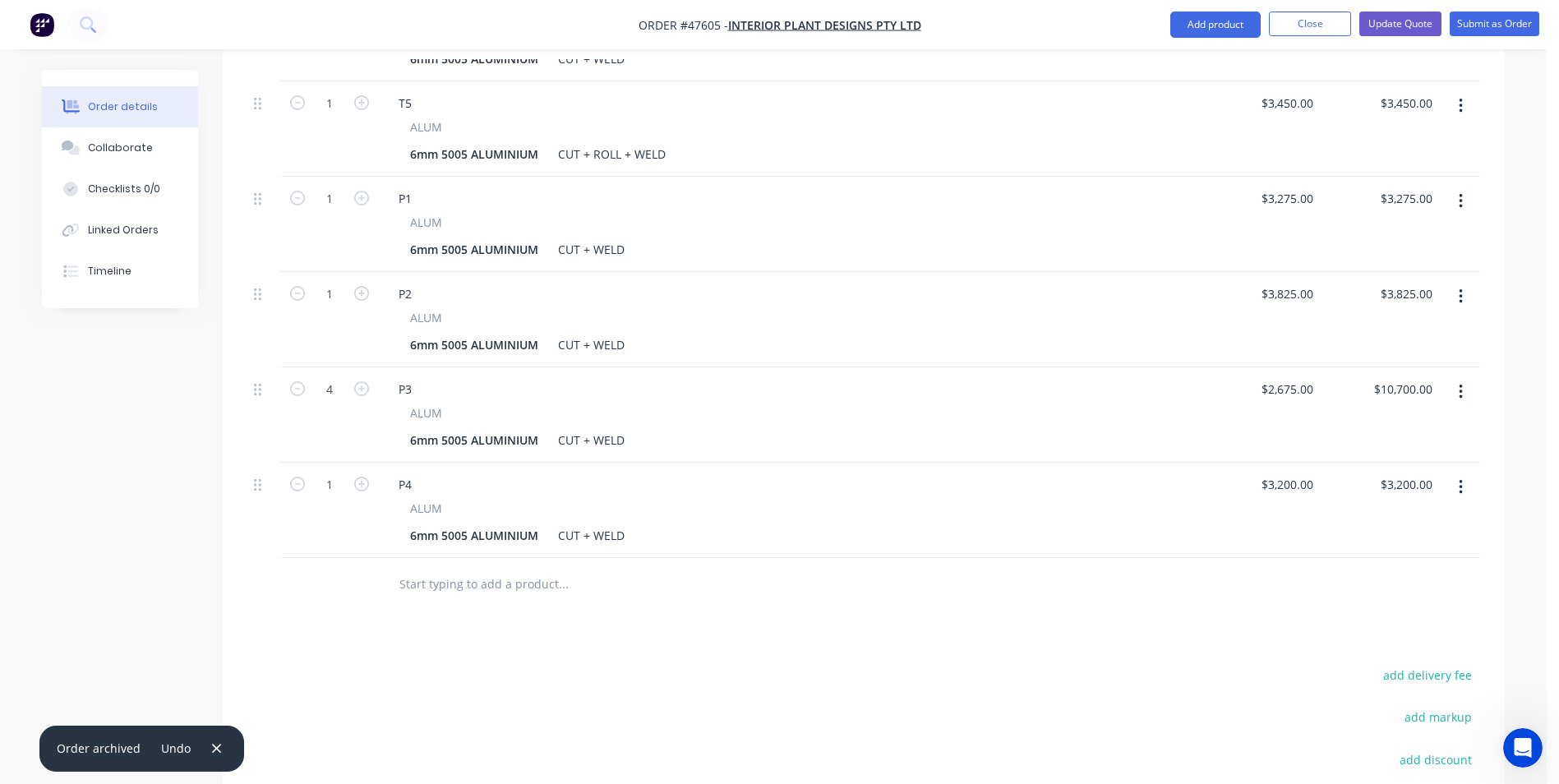
scroll to position [1040, 0]
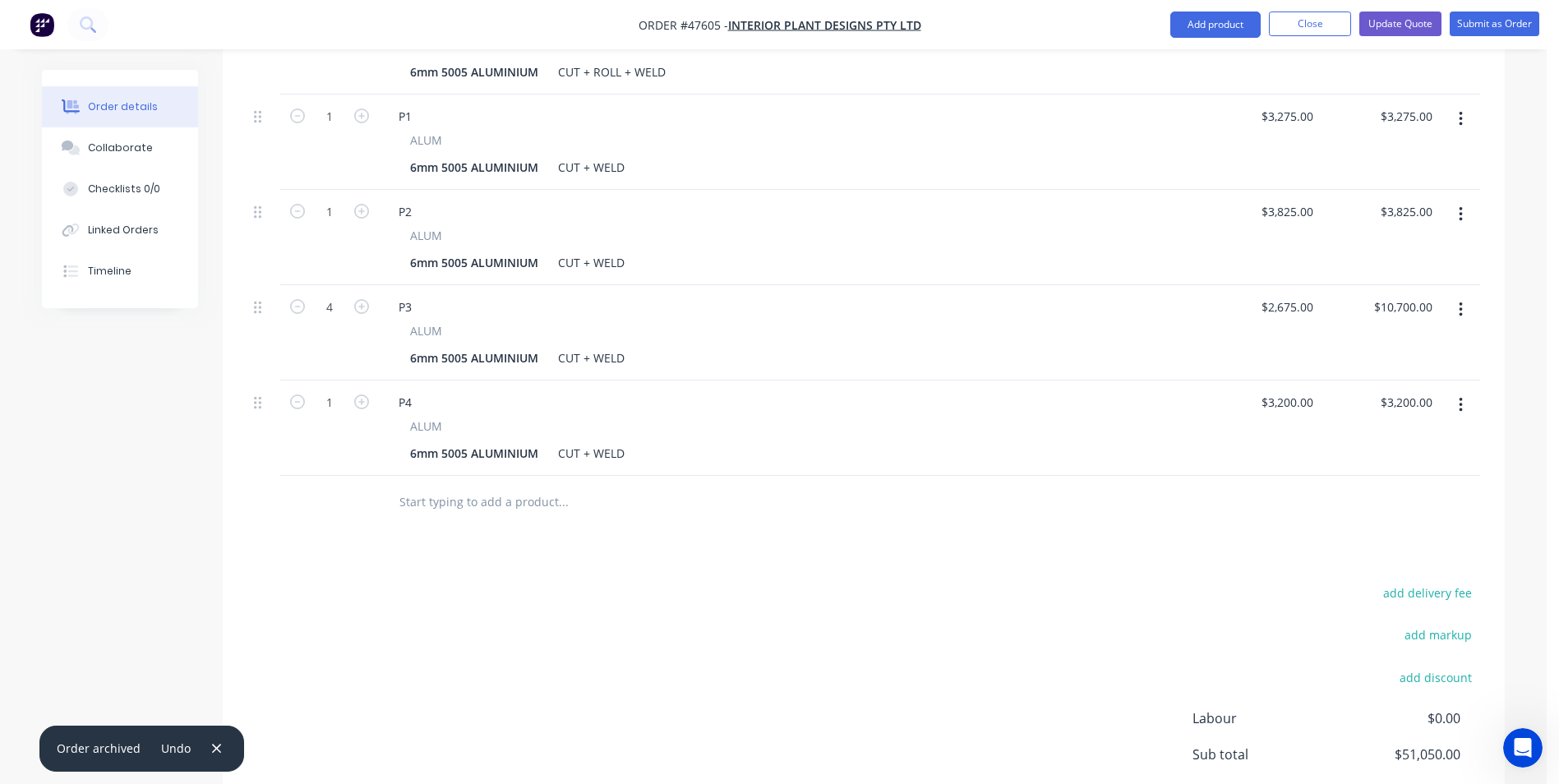
click at [1462, 301] on icon "button" at bounding box center [1461, 310] width 4 height 18
click at [1395, 374] on div "Duplicate" at bounding box center [1402, 385] width 126 height 24
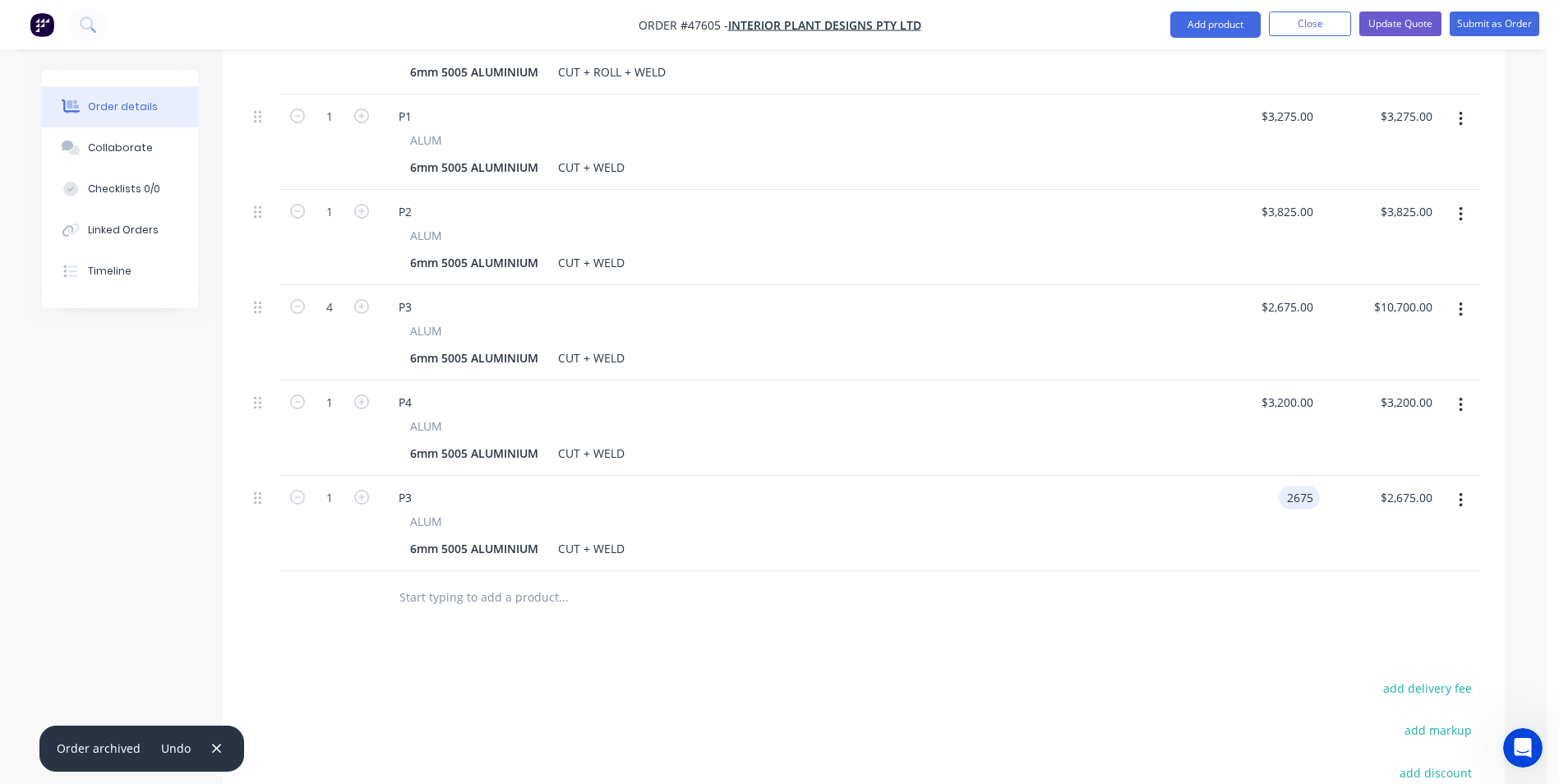
click at [1287, 486] on input "2675" at bounding box center [1303, 497] width 35 height 24
click at [1295, 486] on input "2675" at bounding box center [1303, 497] width 35 height 24
click at [1307, 486] on input "2675" at bounding box center [1303, 497] width 35 height 24
type input "$2,775.00"
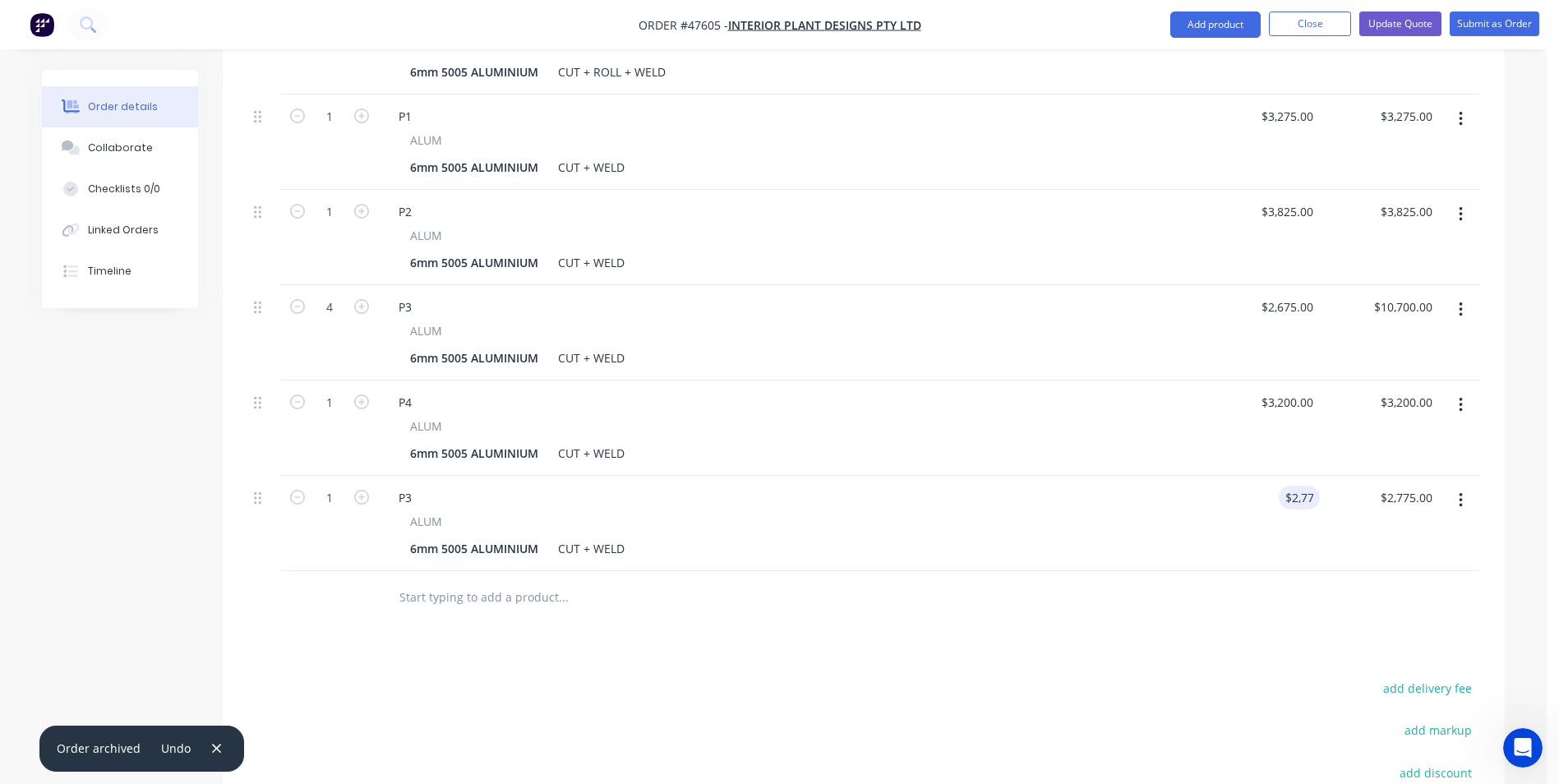
click at [1196, 483] on div "P3 ALUM 6mm 5005 ALUMINIUM CUT + WELD" at bounding box center [790, 523] width 822 height 95
click at [358, 489] on icon "button" at bounding box center [362, 497] width 15 height 15
type input "2"
type input "$5,550.00"
click at [358, 489] on icon "button" at bounding box center [362, 497] width 15 height 15
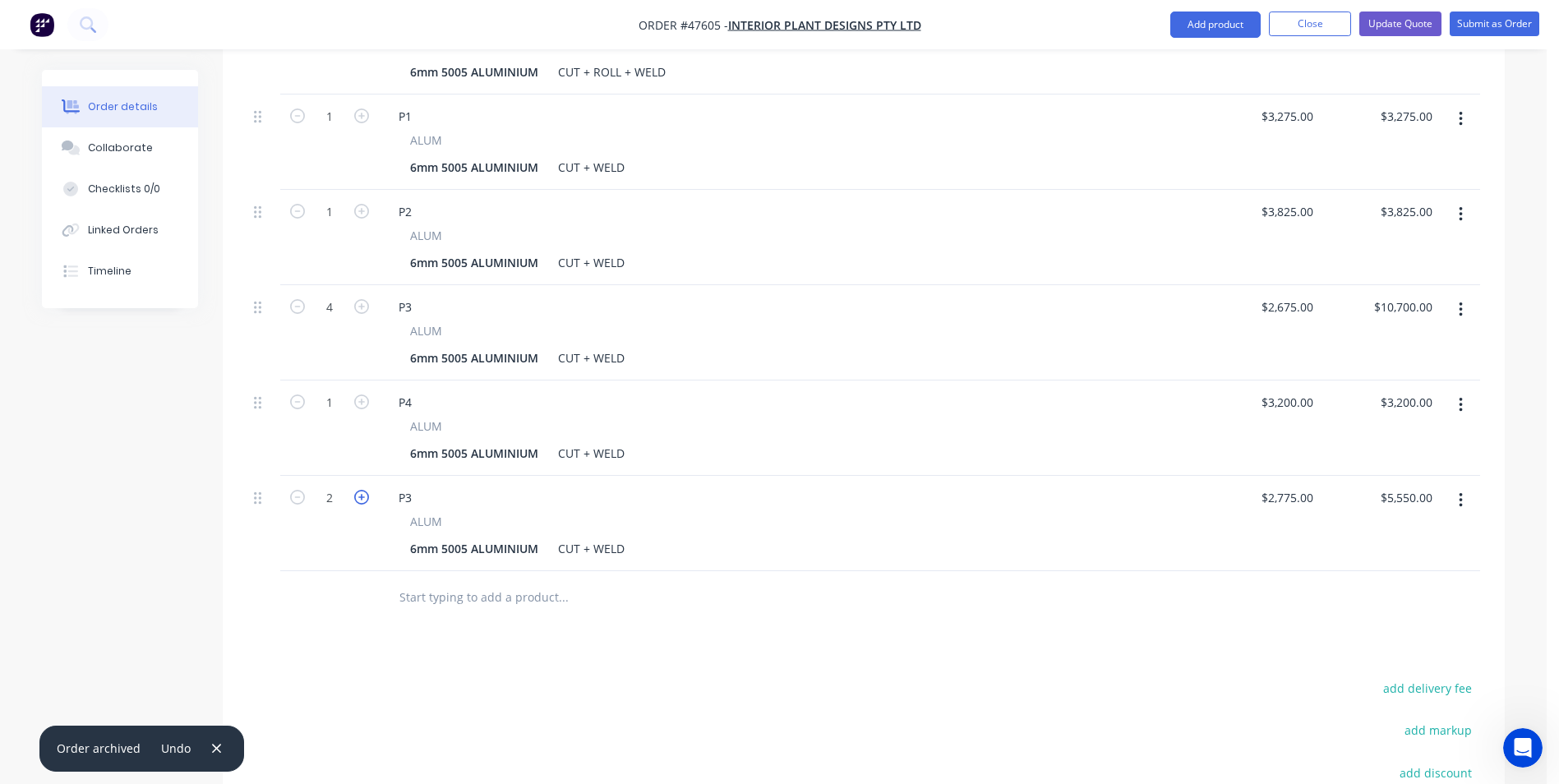
type input "3"
type input "$8,325.00"
click at [358, 489] on icon "button" at bounding box center [362, 497] width 15 height 15
type input "4"
type input "$11,100.00"
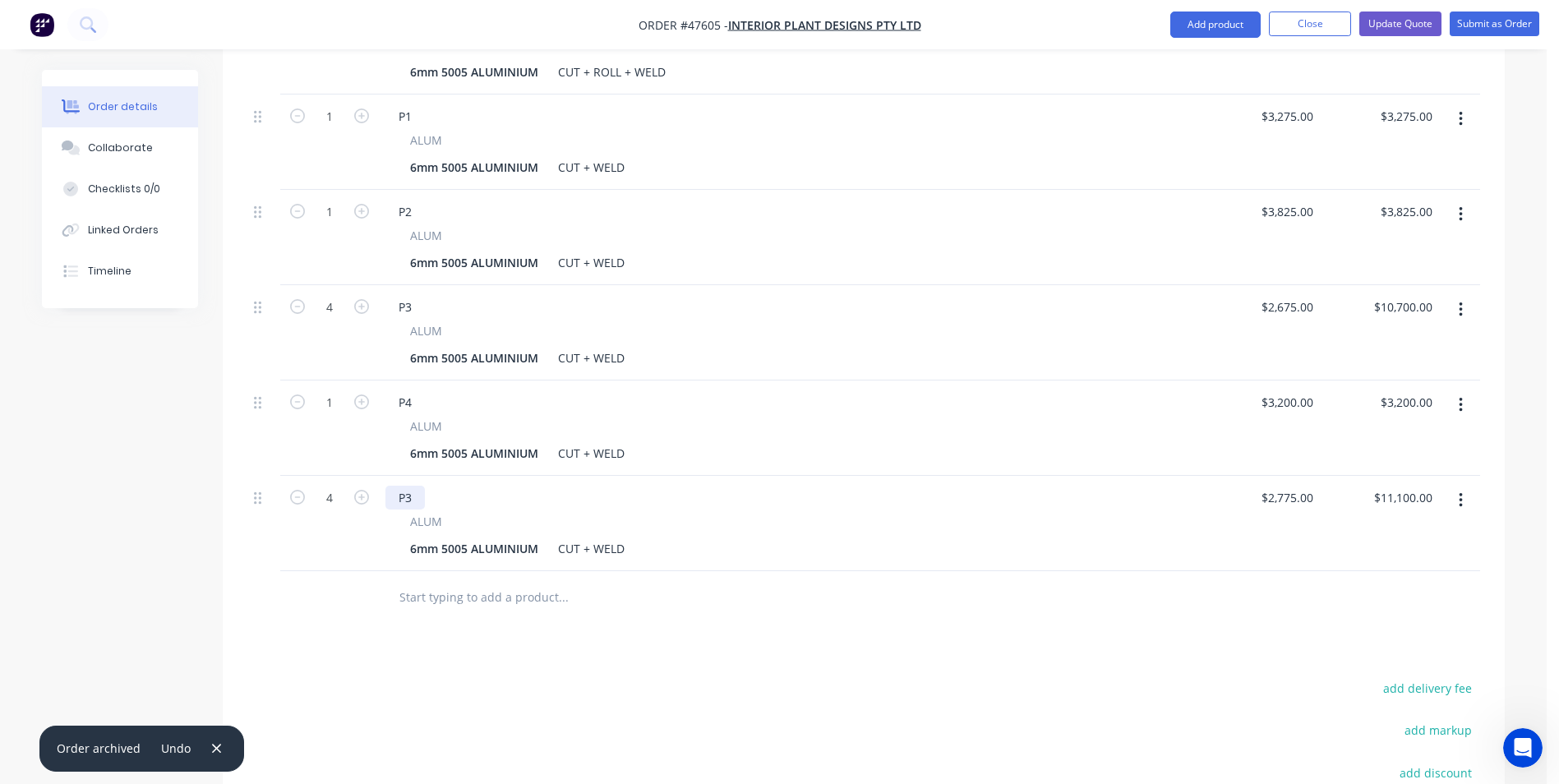
click at [408, 486] on div "P3" at bounding box center [406, 497] width 40 height 24
drag, startPoint x: 413, startPoint y: 447, endPoint x: 376, endPoint y: 452, distance: 37.3
click at [379, 476] on div "P3 ALUM 6mm 5005 ALUMINIUM CUT + WELD" at bounding box center [790, 523] width 822 height 95
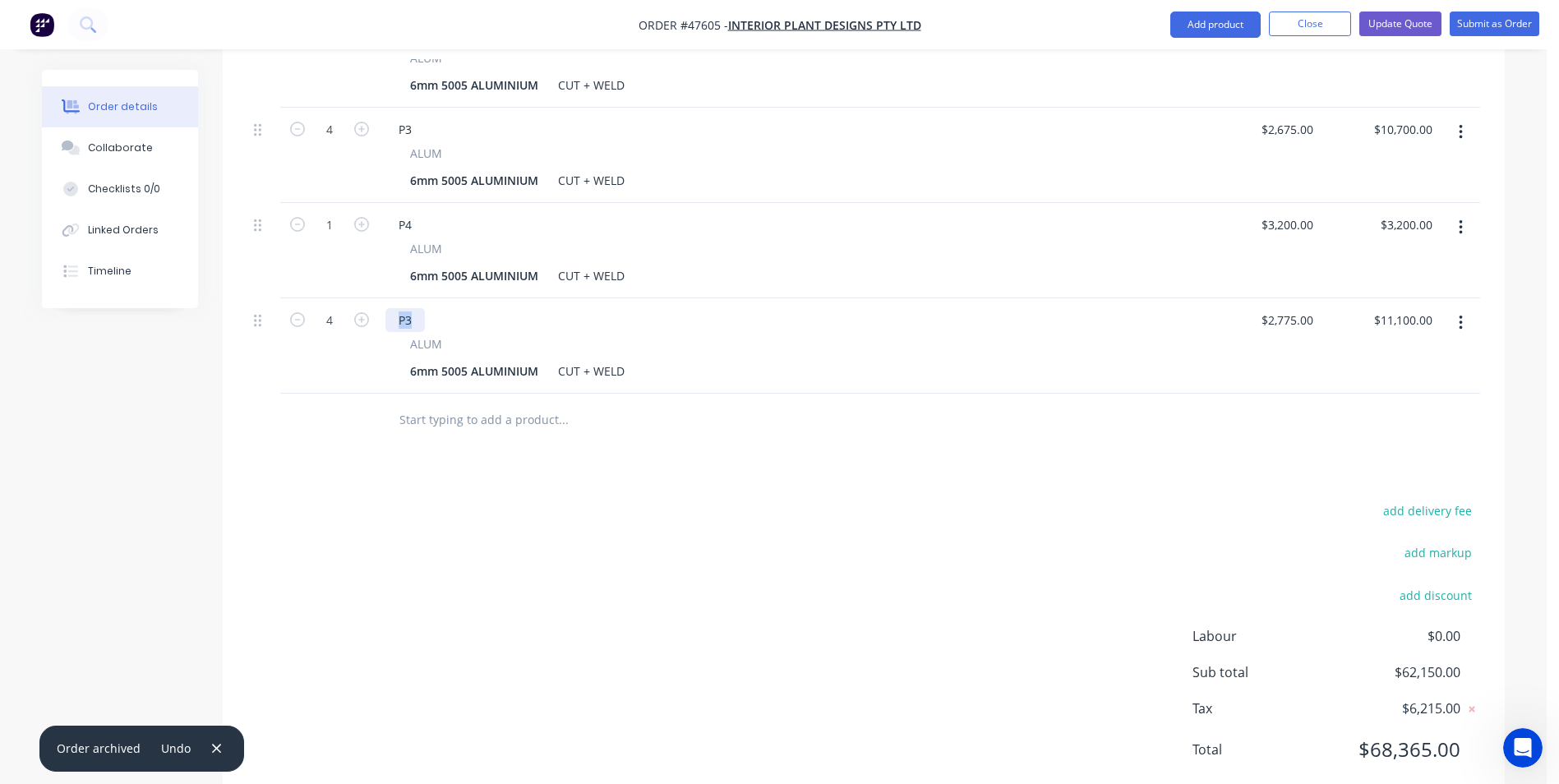
scroll to position [1053, 0]
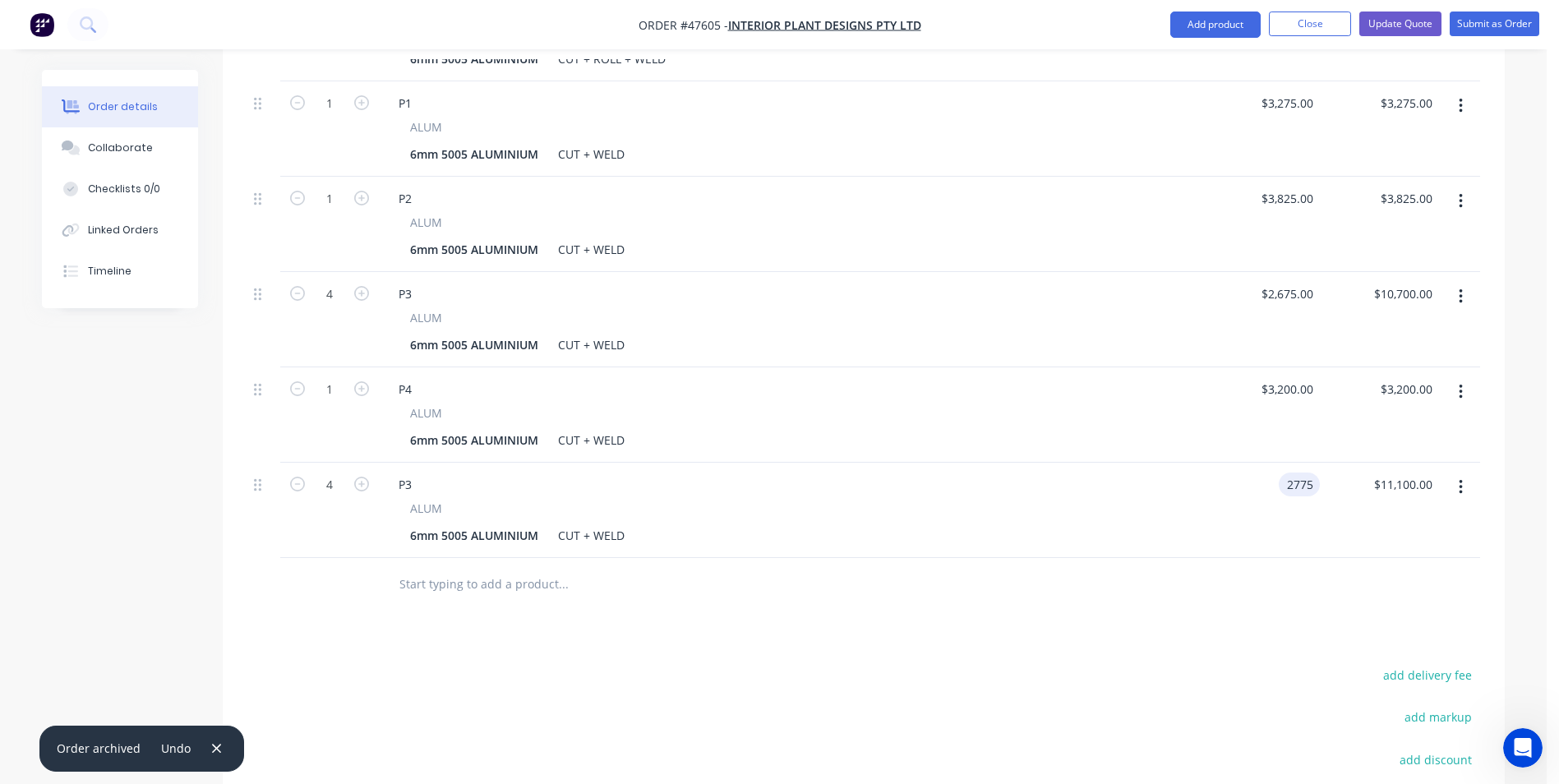
click at [1288, 472] on input "2775" at bounding box center [1303, 484] width 35 height 24
click at [1294, 472] on input "2775" at bounding box center [1303, 484] width 35 height 24
click at [1300, 472] on input "2775" at bounding box center [1303, 484] width 35 height 24
click at [1304, 472] on input "2775" at bounding box center [1303, 484] width 35 height 24
click at [1313, 472] on input "2775" at bounding box center [1303, 484] width 35 height 24
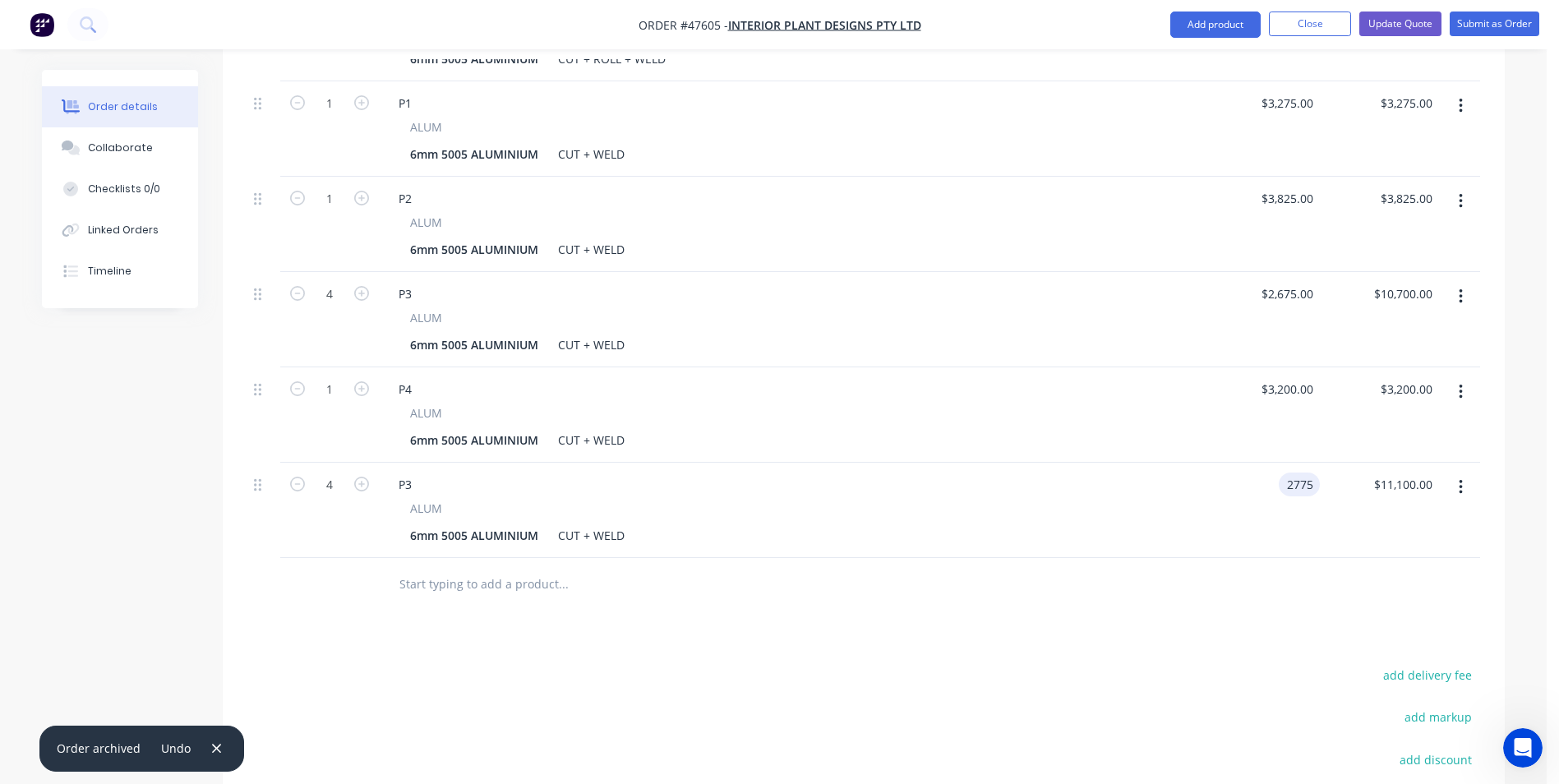
click at [1318, 472] on input "2775" at bounding box center [1303, 484] width 35 height 24
type input "$2,800.00"
type input "$11,200.00"
click at [1217, 463] on div "$2,800.00 2800" at bounding box center [1261, 510] width 120 height 95
click at [1295, 472] on input "2800" at bounding box center [1291, 484] width 60 height 24
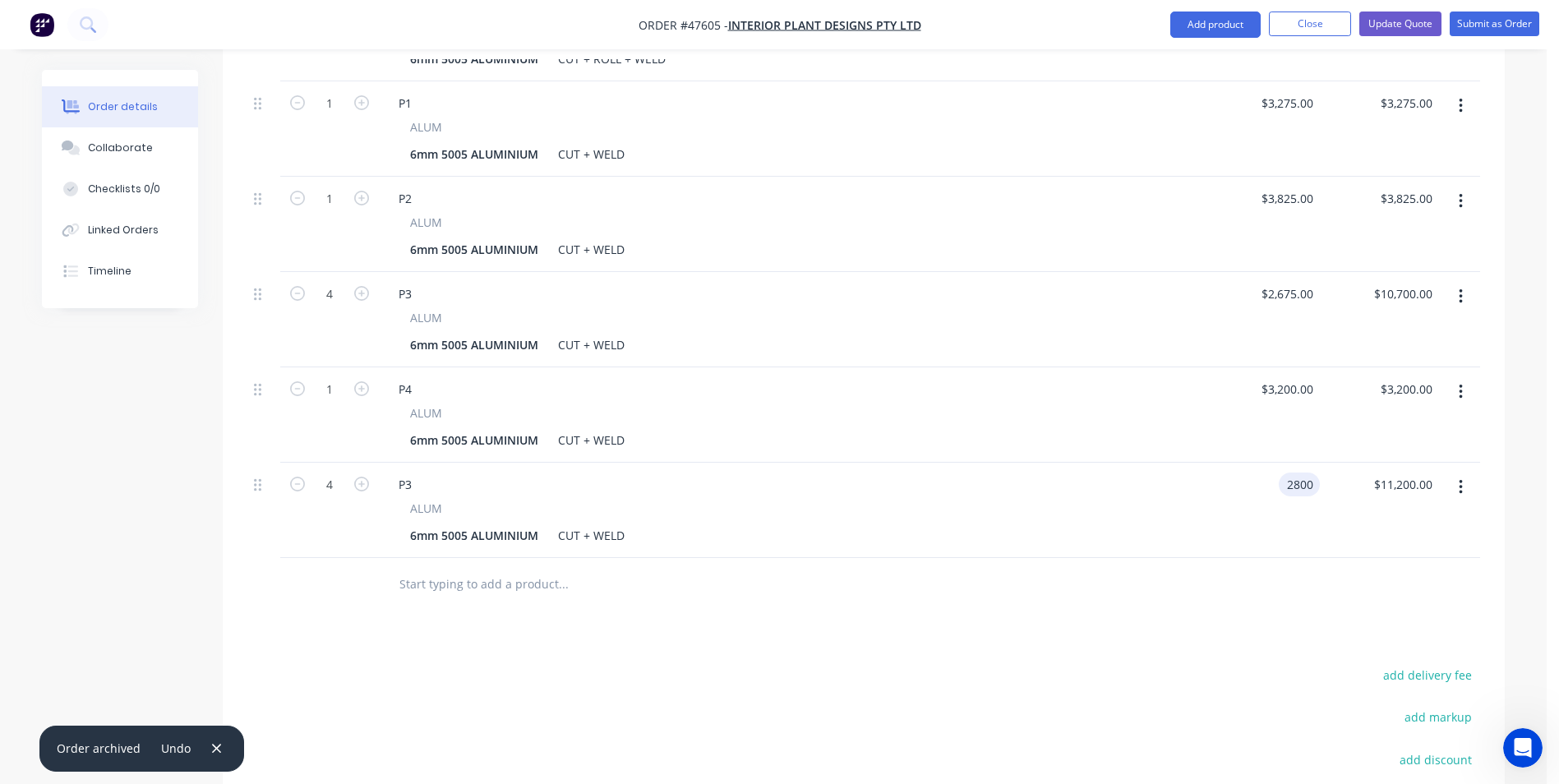
click at [1308, 472] on input "2800" at bounding box center [1303, 484] width 35 height 24
type input "$2,825.00"
type input "$11,300.00"
click at [786, 428] on div "6mm 5005 ALUMINIUM CUT + WELD" at bounding box center [787, 440] width 766 height 24
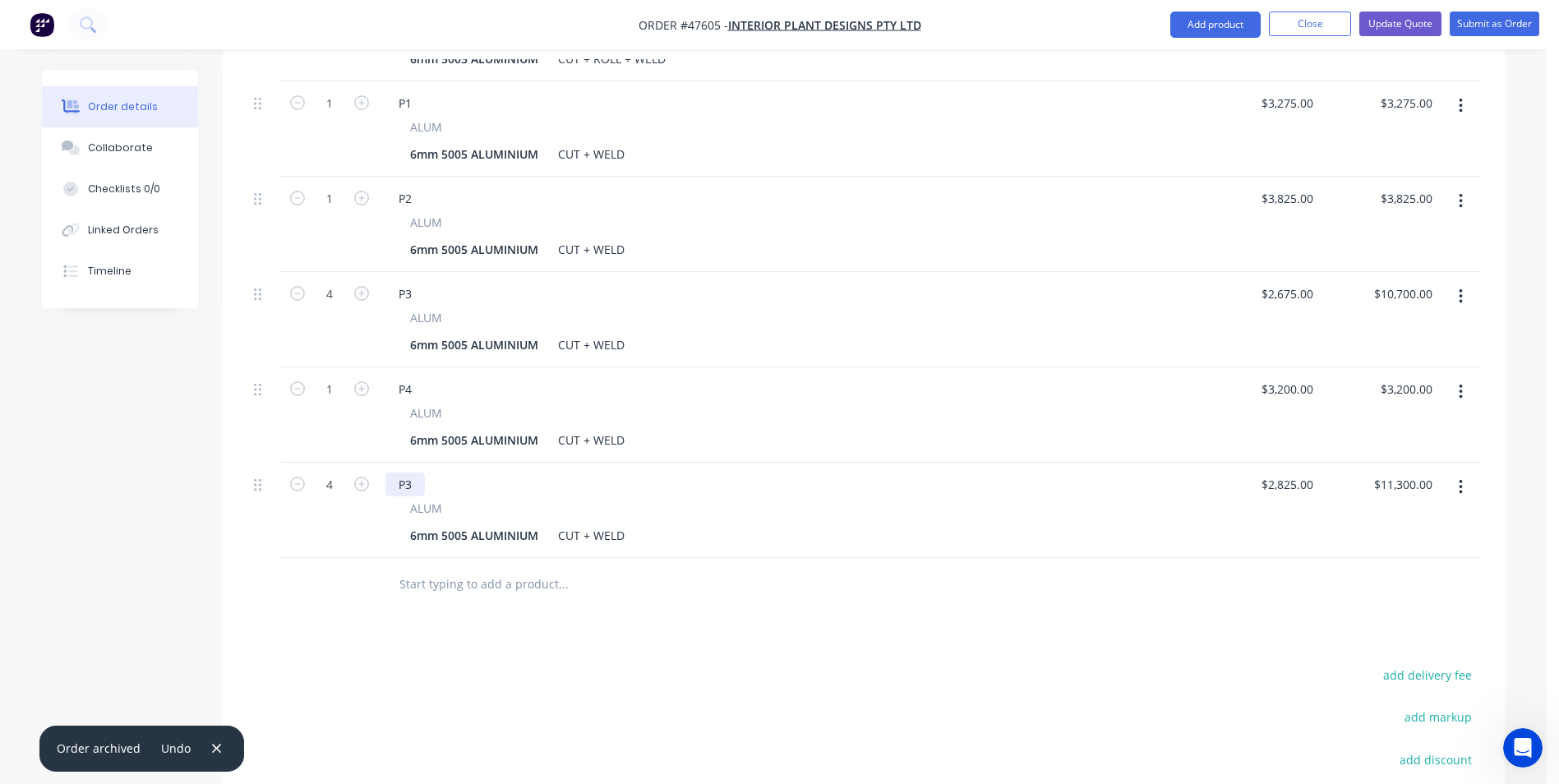
click at [417, 472] on div "P3" at bounding box center [406, 484] width 40 height 24
drag, startPoint x: 419, startPoint y: 444, endPoint x: 359, endPoint y: 451, distance: 60.4
click at [359, 463] on div "4 P3 ALUM 6mm 5005 ALUMINIUM CUT + WELD $2,825.00 $2,825.00 $11,300.00 $11,300.…" at bounding box center [864, 510] width 1233 height 95
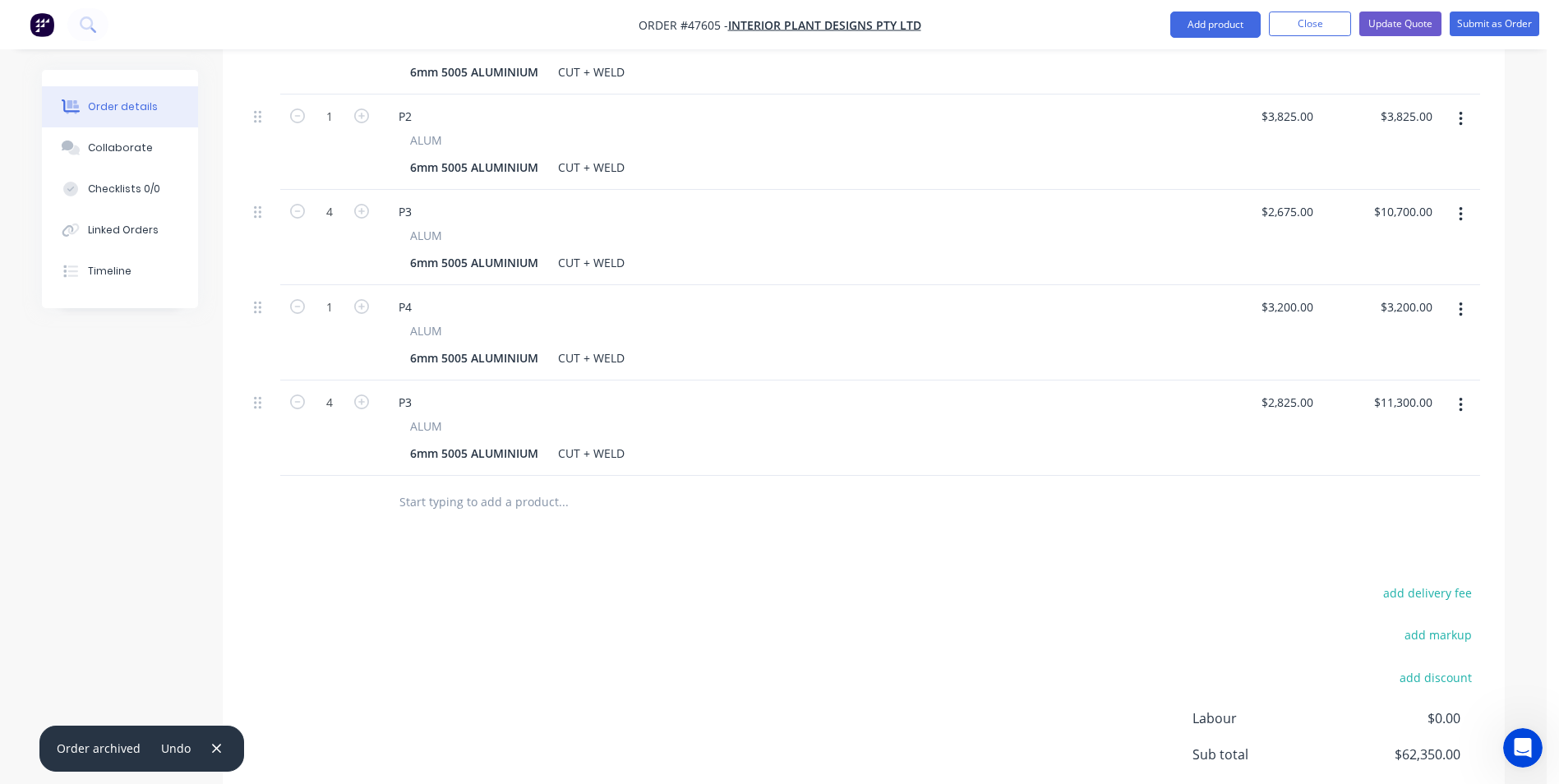
click at [750, 489] on div "Drawings Add drawing Products Show / Hide columns Add product Qty Price Total 1…" at bounding box center [864, 129] width 1282 height 1516
click at [401, 391] on div "P3" at bounding box center [406, 402] width 40 height 24
click at [411, 391] on div "P3" at bounding box center [406, 402] width 40 height 24
drag, startPoint x: 420, startPoint y: 353, endPoint x: 108, endPoint y: 405, distance: 316.3
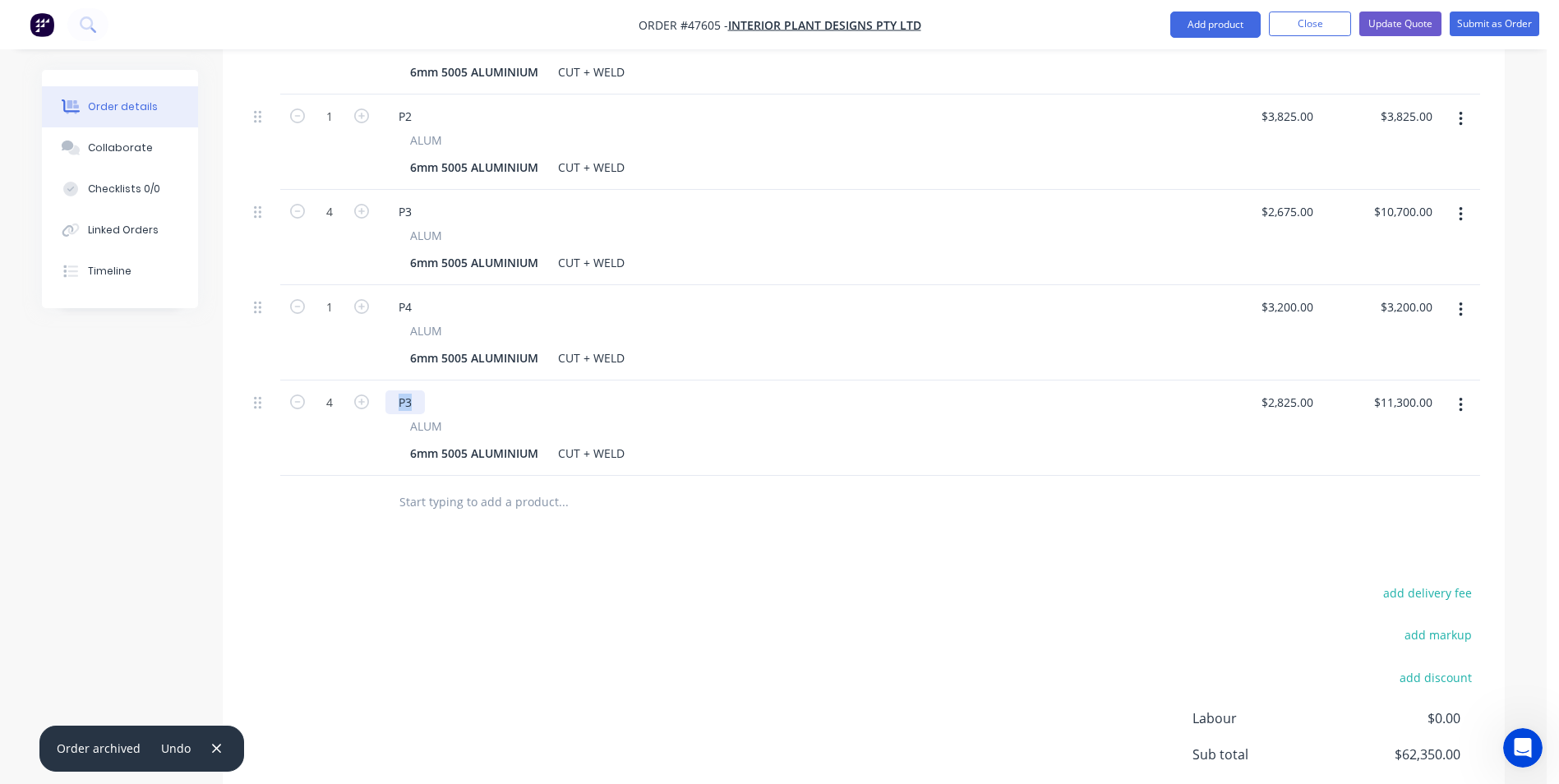
click at [418, 391] on div "P3" at bounding box center [406, 402] width 40 height 24
drag, startPoint x: 418, startPoint y: 358, endPoint x: 236, endPoint y: 403, distance: 187.5
click at [295, 381] on div "4 P3 ALUM 6mm 5005 ALUMINIUM CUT + WELD $2,825.00 $2,825.00 $11,300.00 $11,300.…" at bounding box center [864, 427] width 1233 height 95
click at [473, 391] on div "PLANTERS -" at bounding box center [430, 402] width 89 height 24
click at [635, 486] on input "text" at bounding box center [562, 502] width 329 height 33
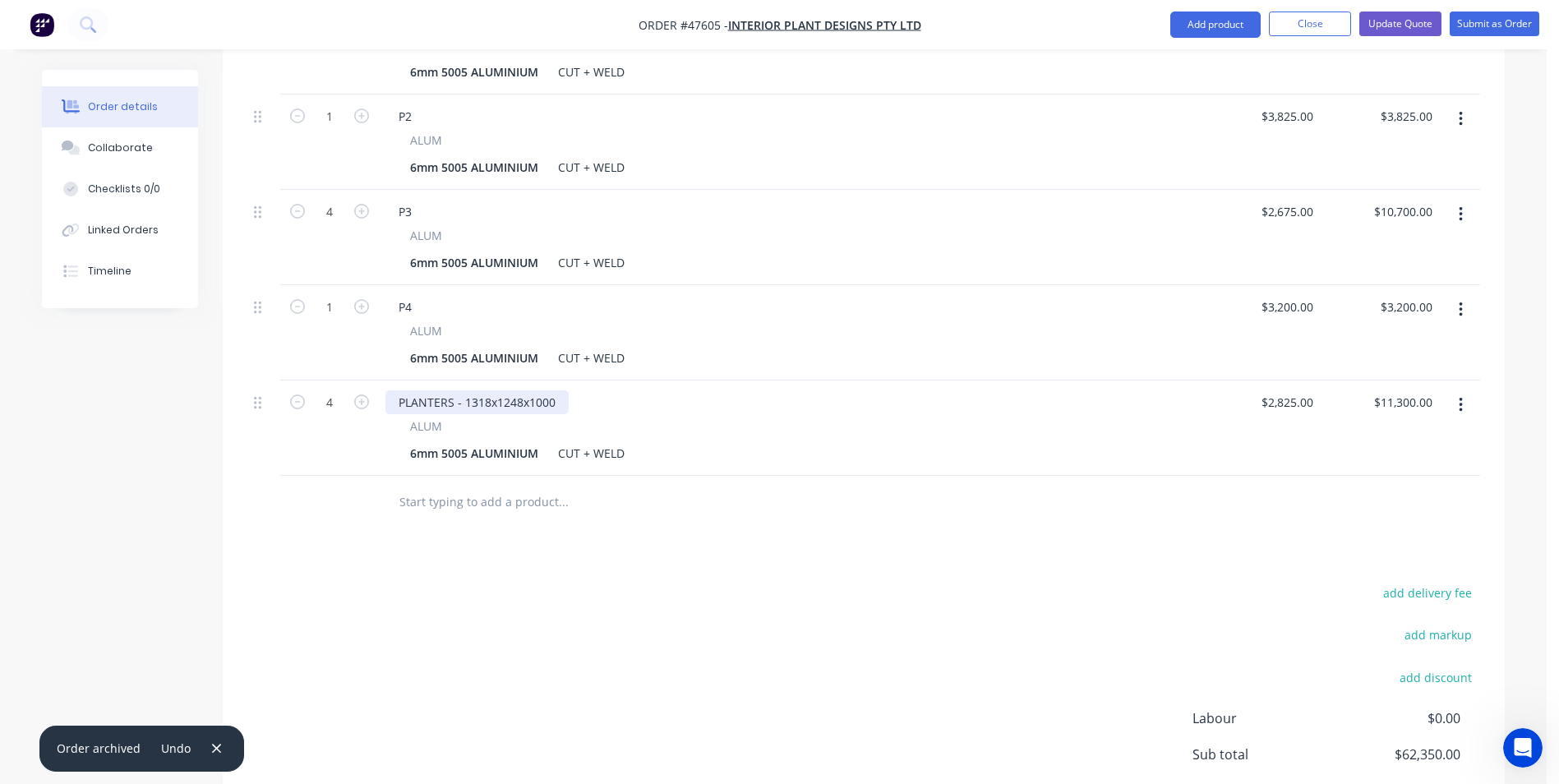
click at [562, 391] on div "PLANTERS - 1318x1248x1000" at bounding box center [477, 402] width 184 height 24
click at [720, 486] on input "text" at bounding box center [562, 502] width 329 height 33
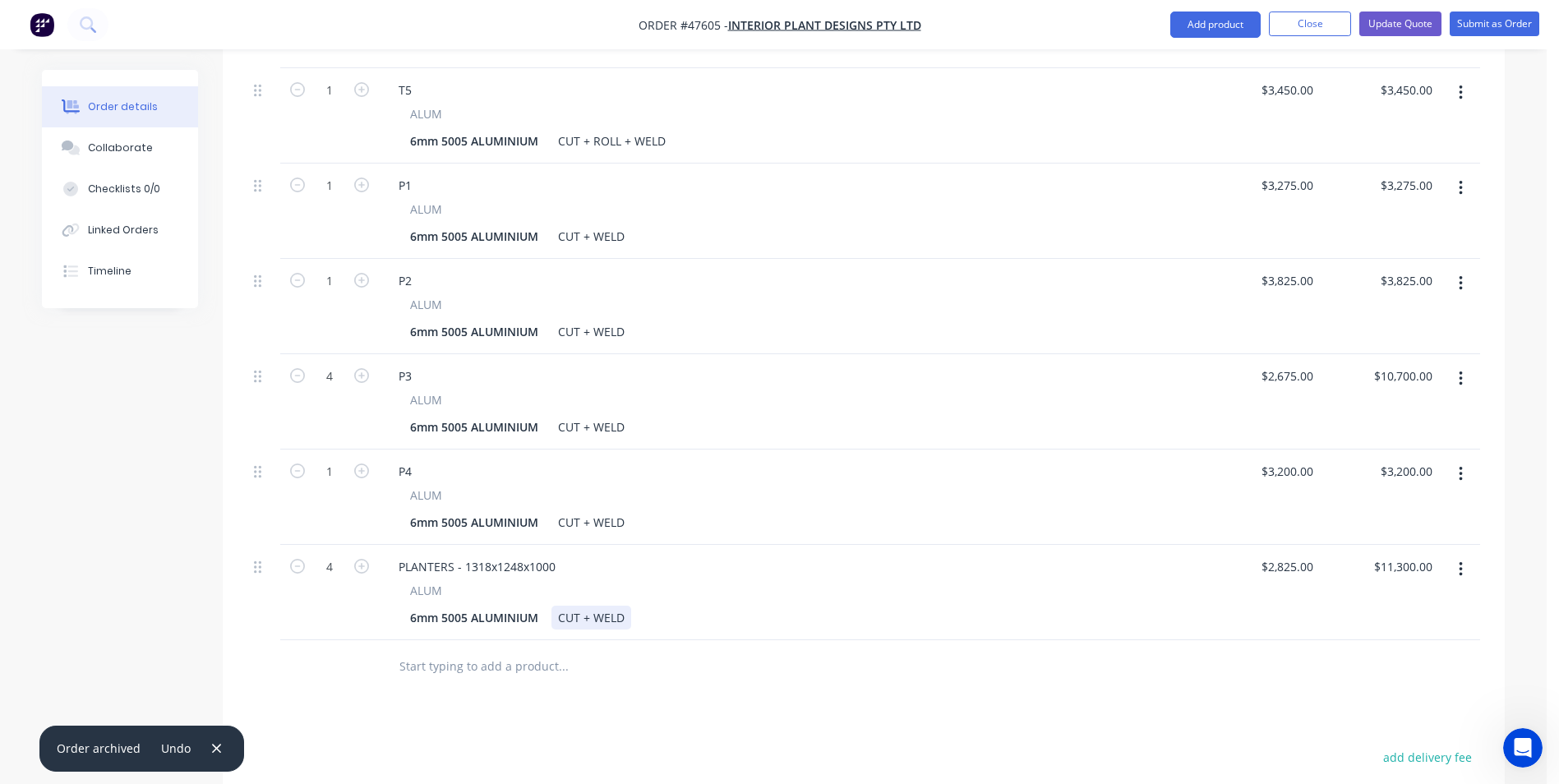
scroll to position [888, 0]
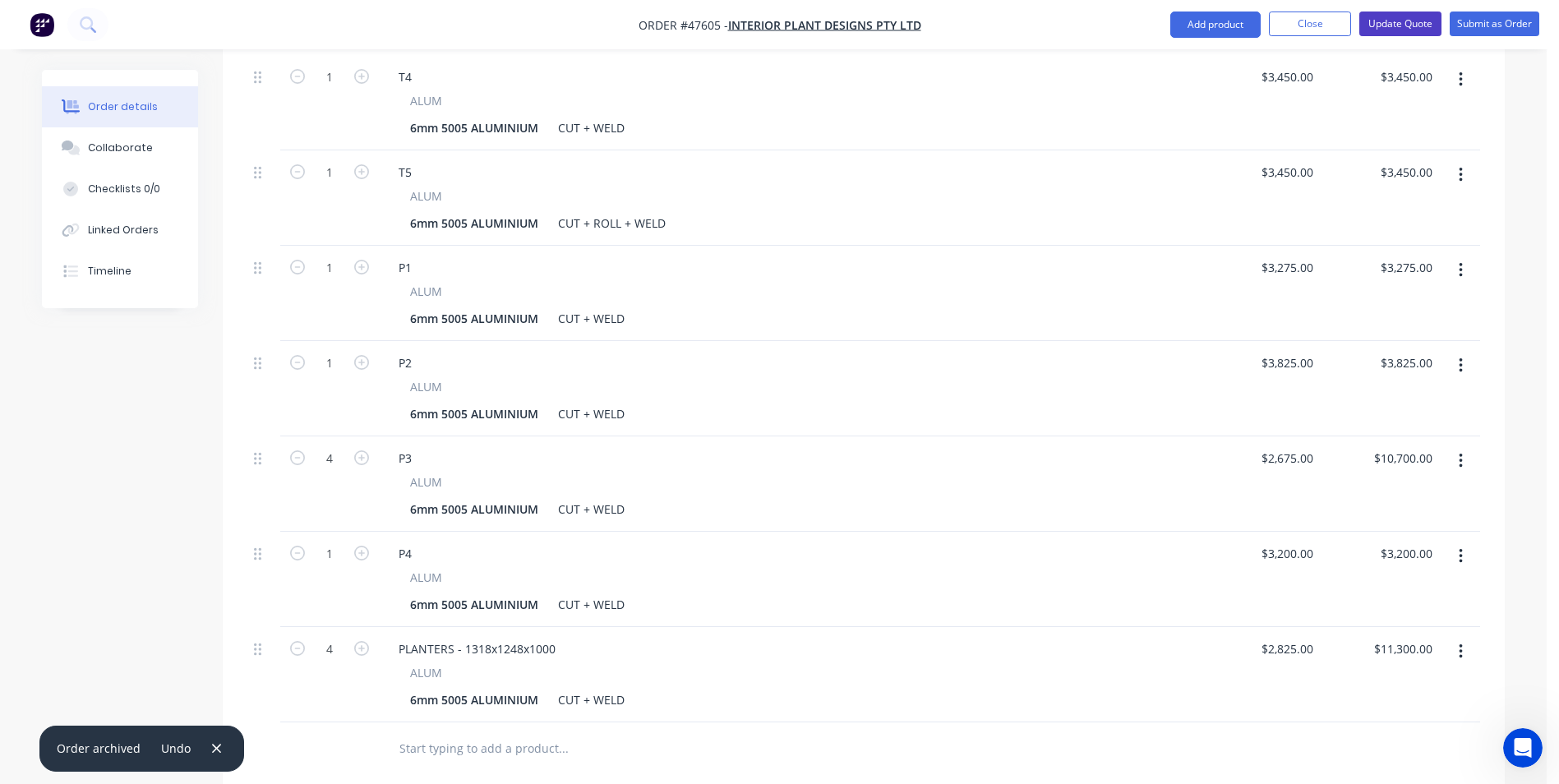
click at [1390, 27] on button "Update Quote" at bounding box center [1400, 24] width 82 height 24
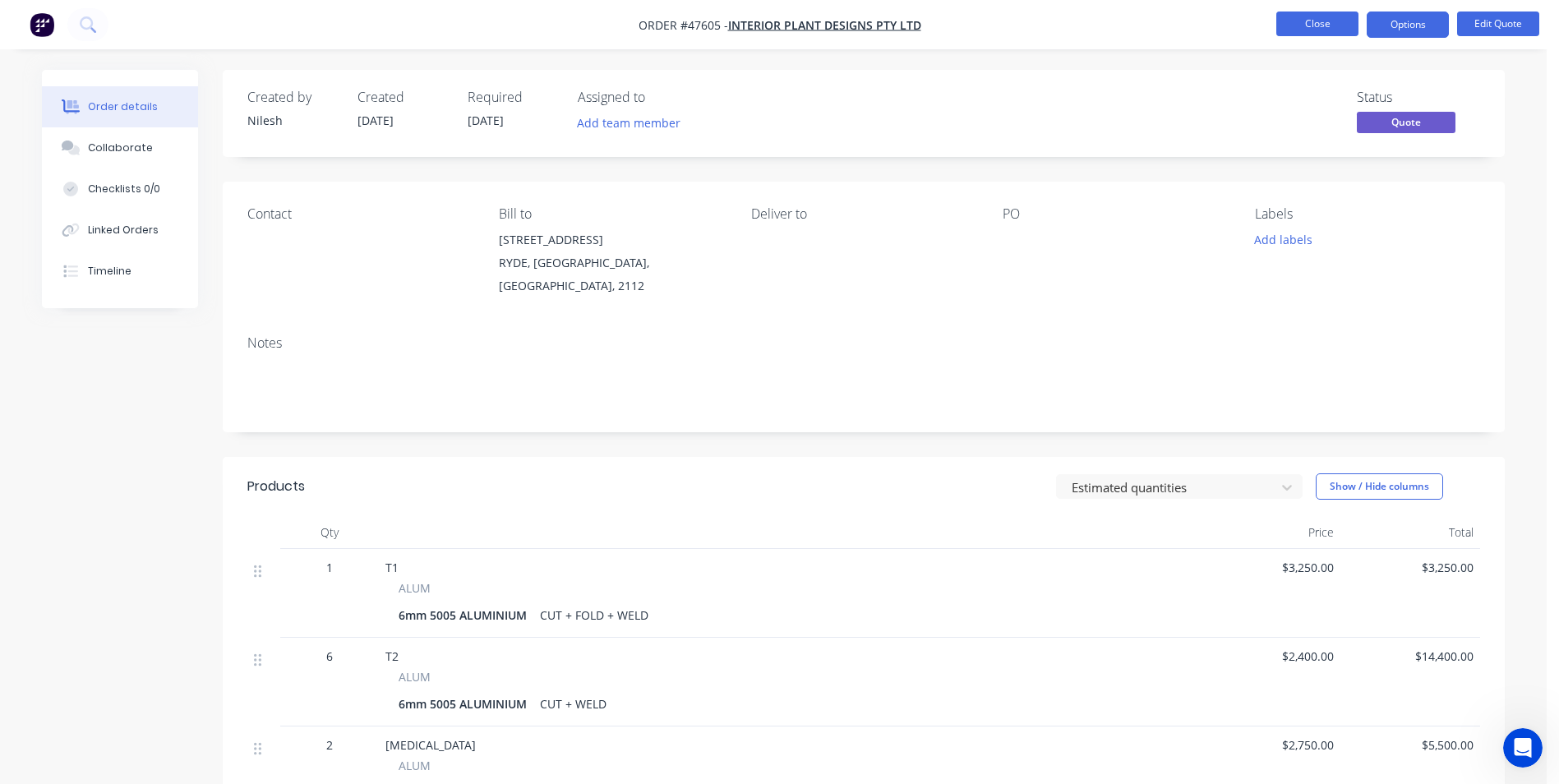
click at [1310, 29] on button "Close" at bounding box center [1317, 24] width 82 height 24
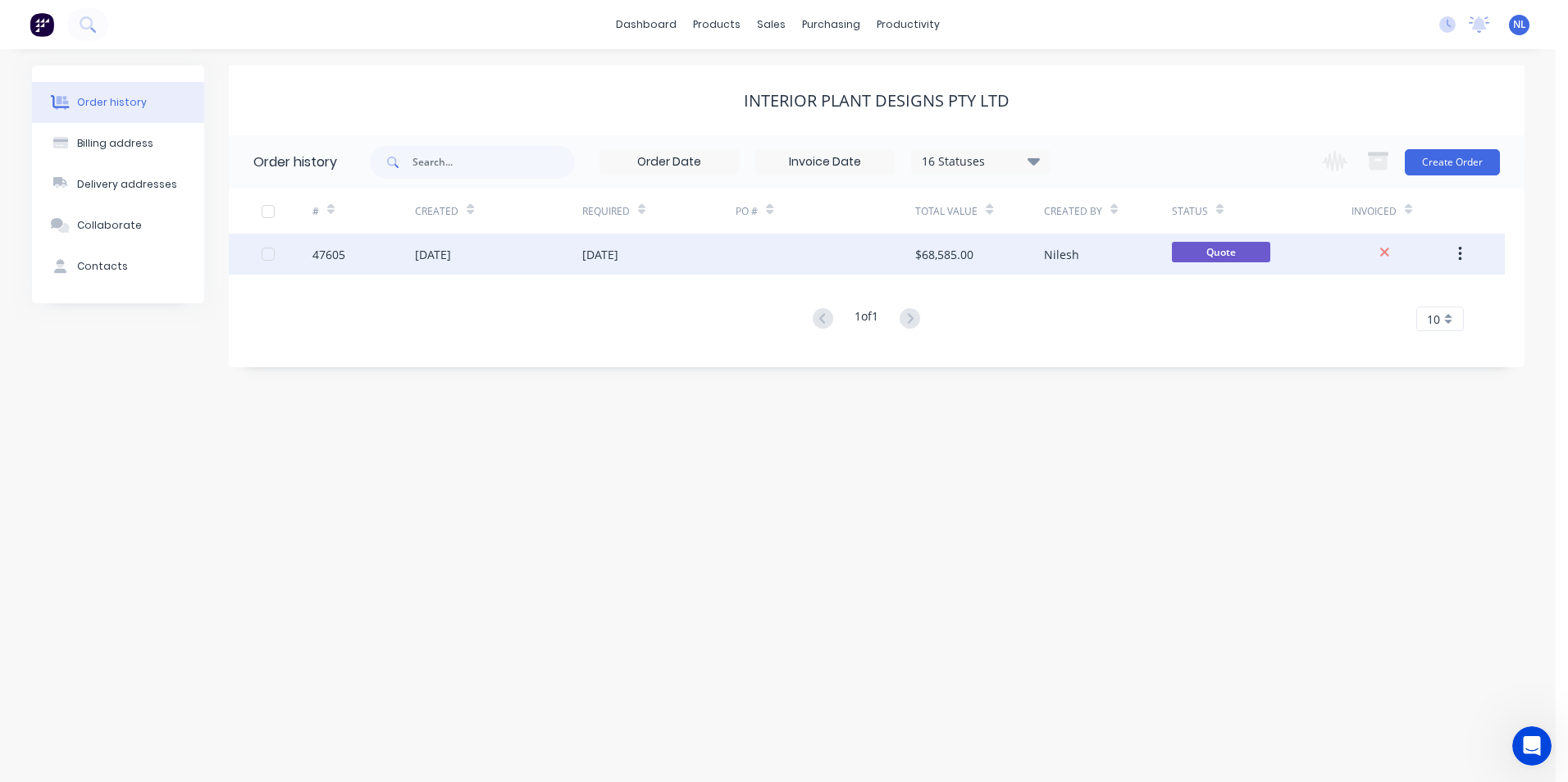
click at [1064, 263] on div "Nilesh" at bounding box center [1108, 254] width 128 height 41
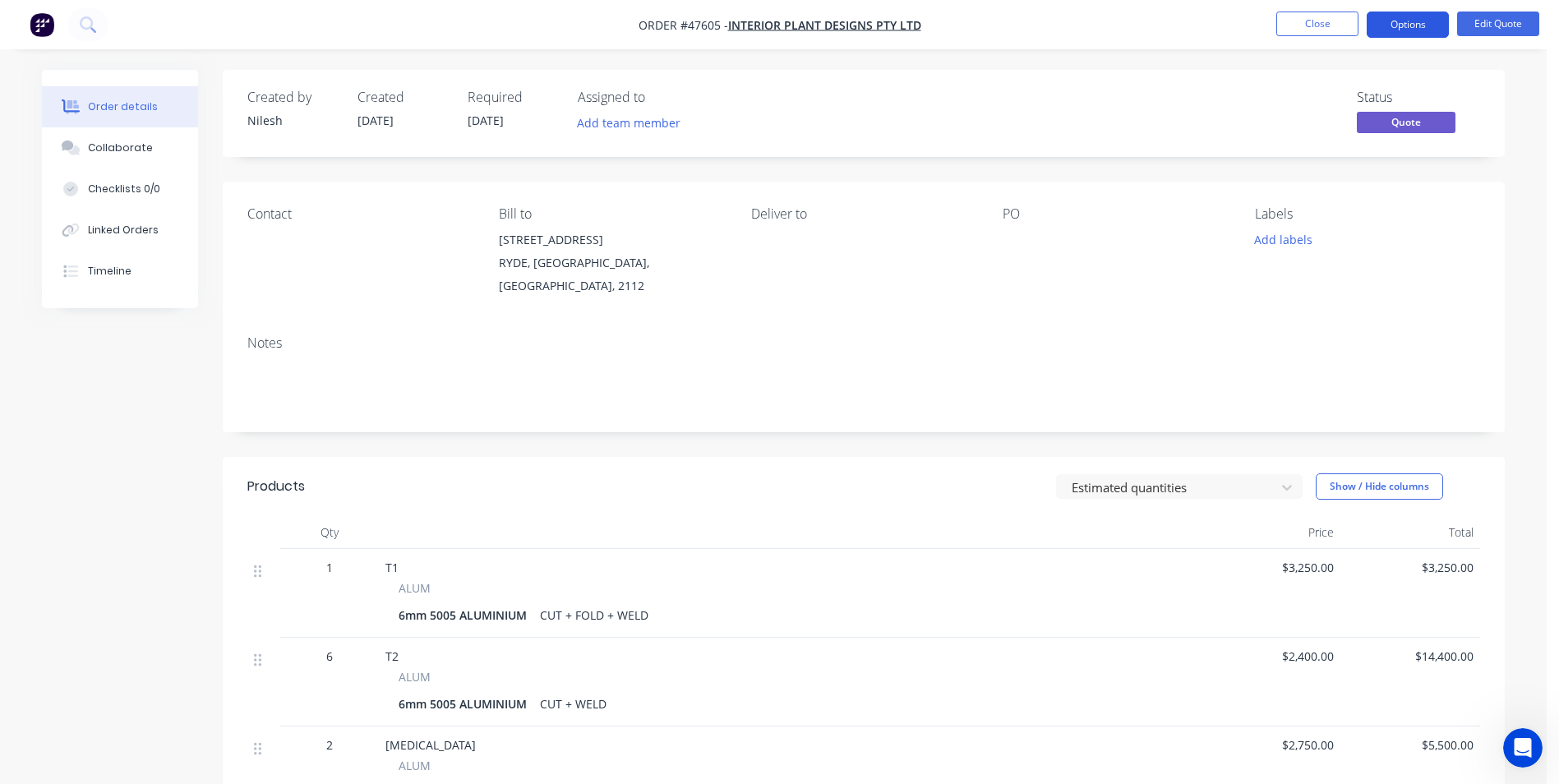
click at [1417, 28] on button "Options" at bounding box center [1407, 24] width 82 height 26
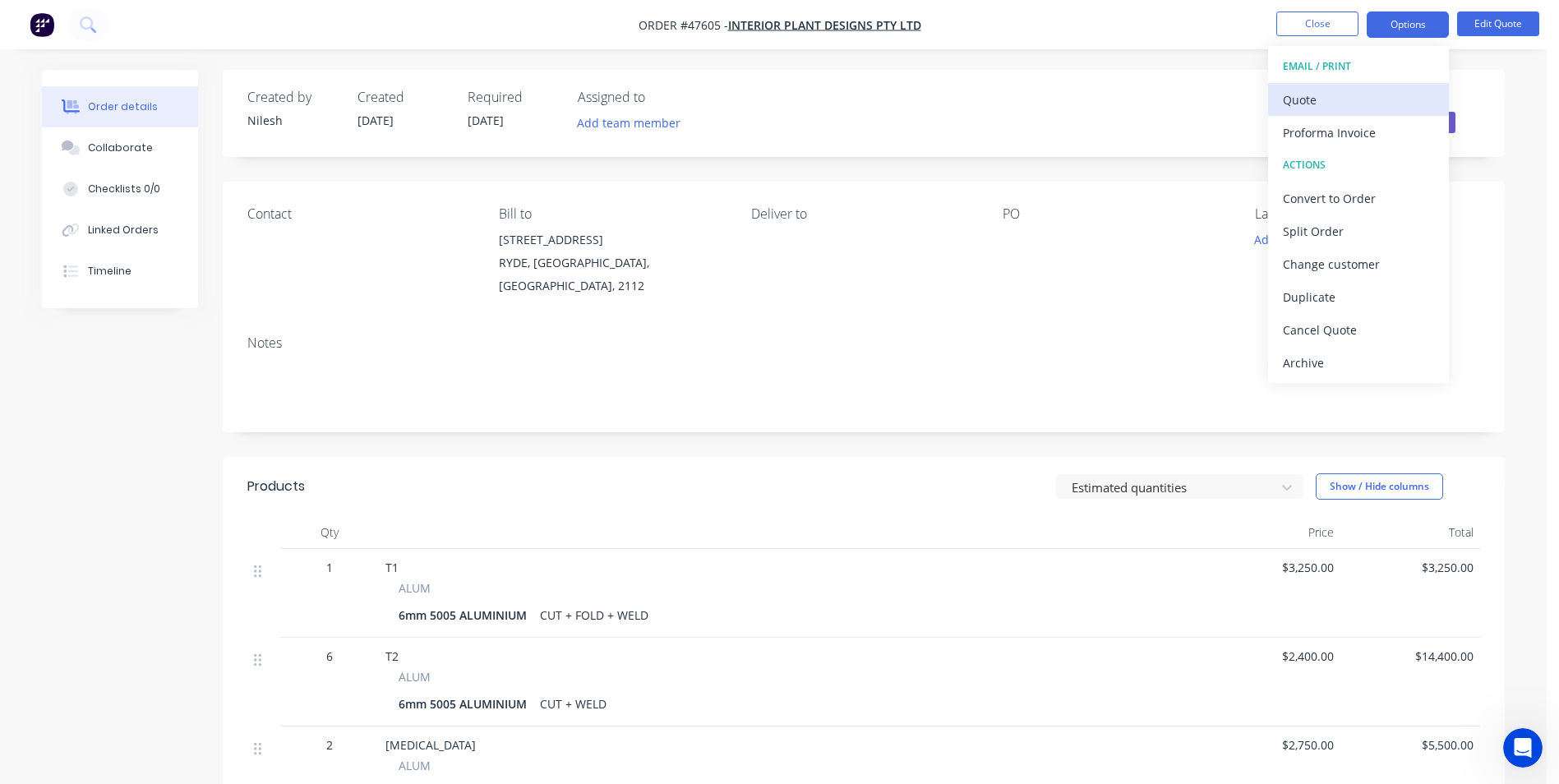
drag, startPoint x: 1320, startPoint y: 120, endPoint x: 1318, endPoint y: 89, distance: 31.1
click at [1318, 89] on div "EMAIL / PRINT Quote Proforma Invoice ACTIONS Convert to Order Split Order Chang…" at bounding box center [1358, 215] width 181 height 337
click at [1318, 89] on div "Quote" at bounding box center [1358, 99] width 152 height 24
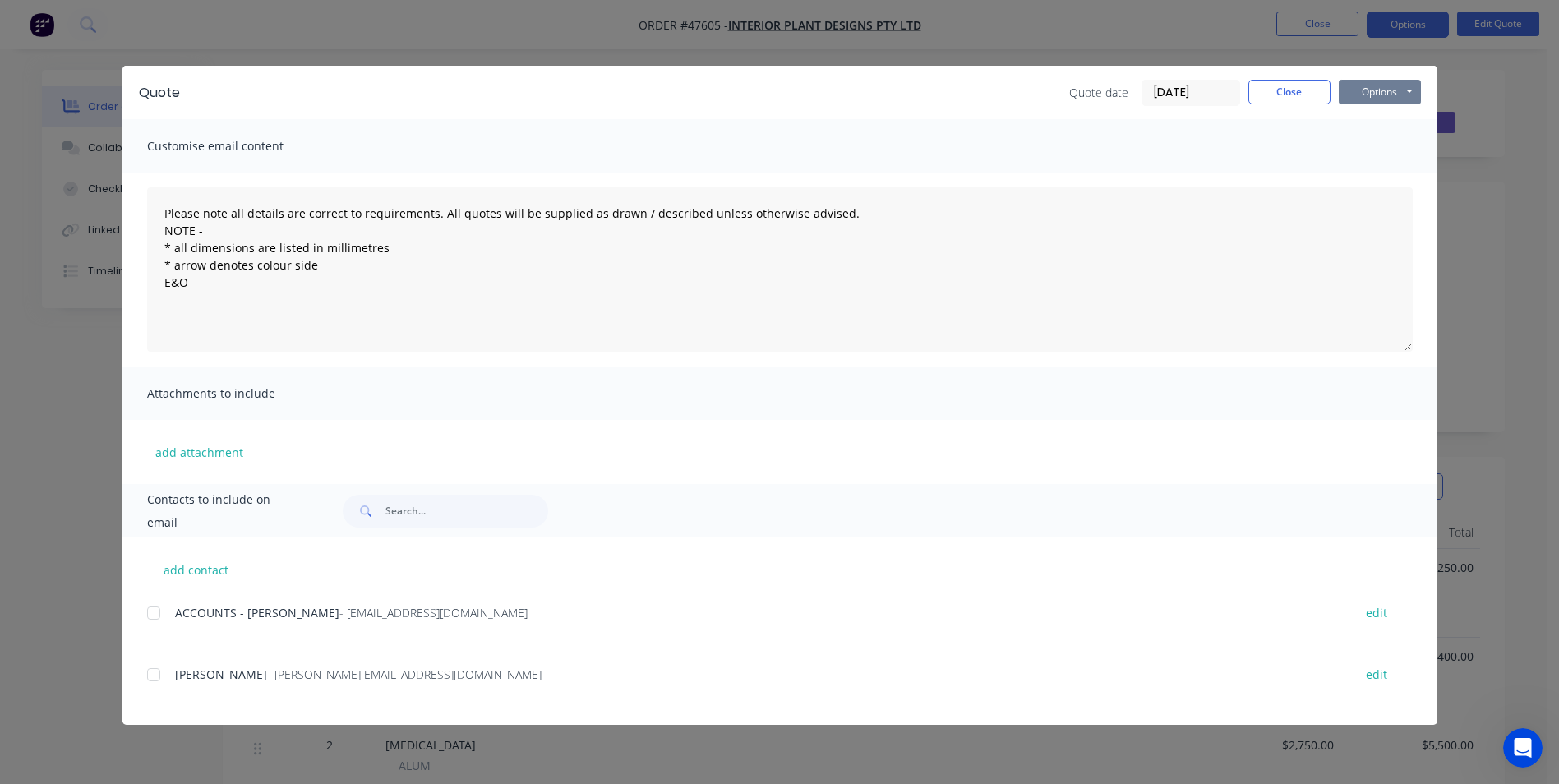
click at [1384, 101] on button "Options" at bounding box center [1379, 92] width 82 height 24
click at [1368, 159] on button "Print" at bounding box center [1391, 148] width 105 height 27
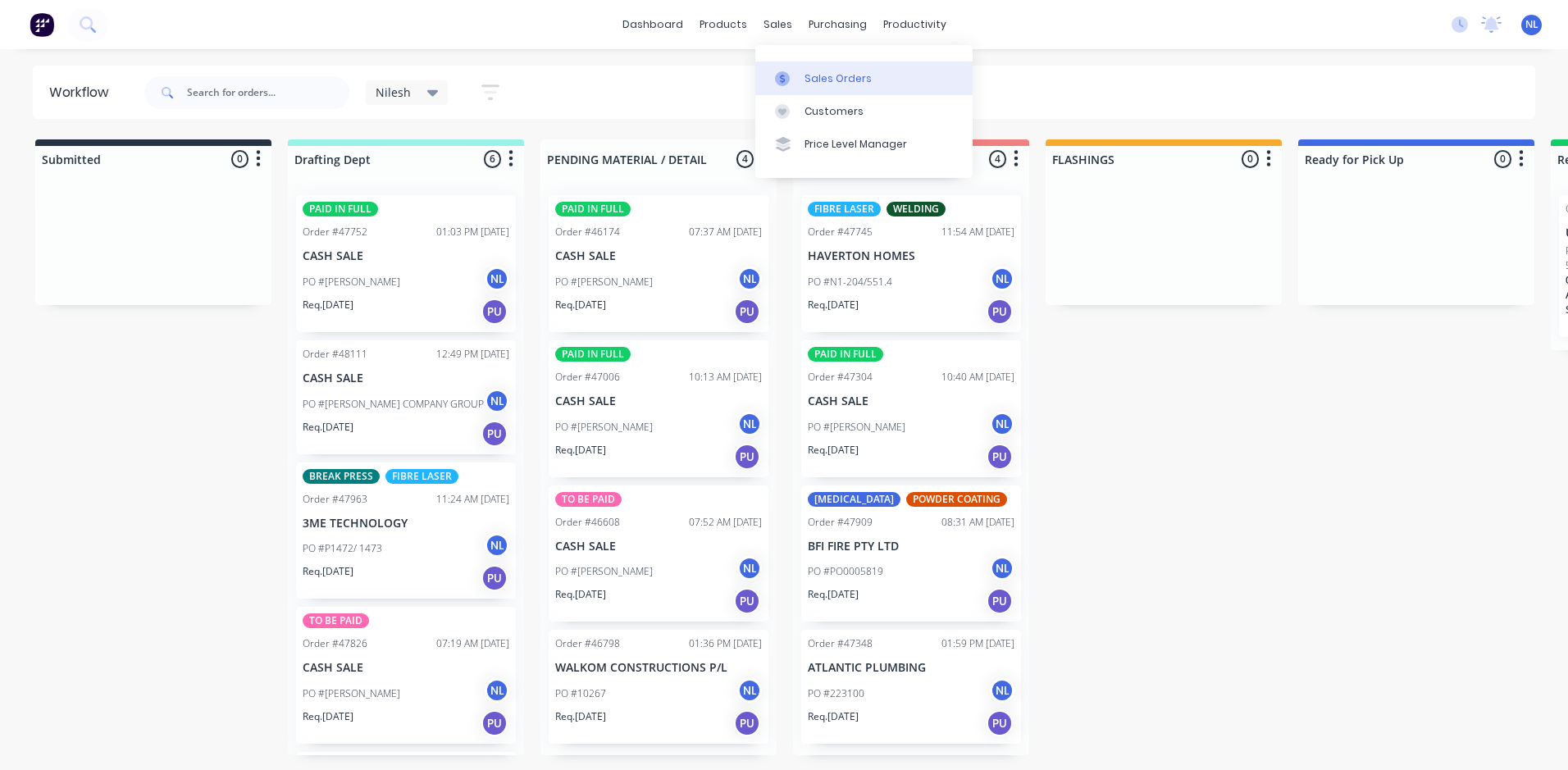
click at [805, 69] on link "Sales Orders" at bounding box center [863, 77] width 217 height 33
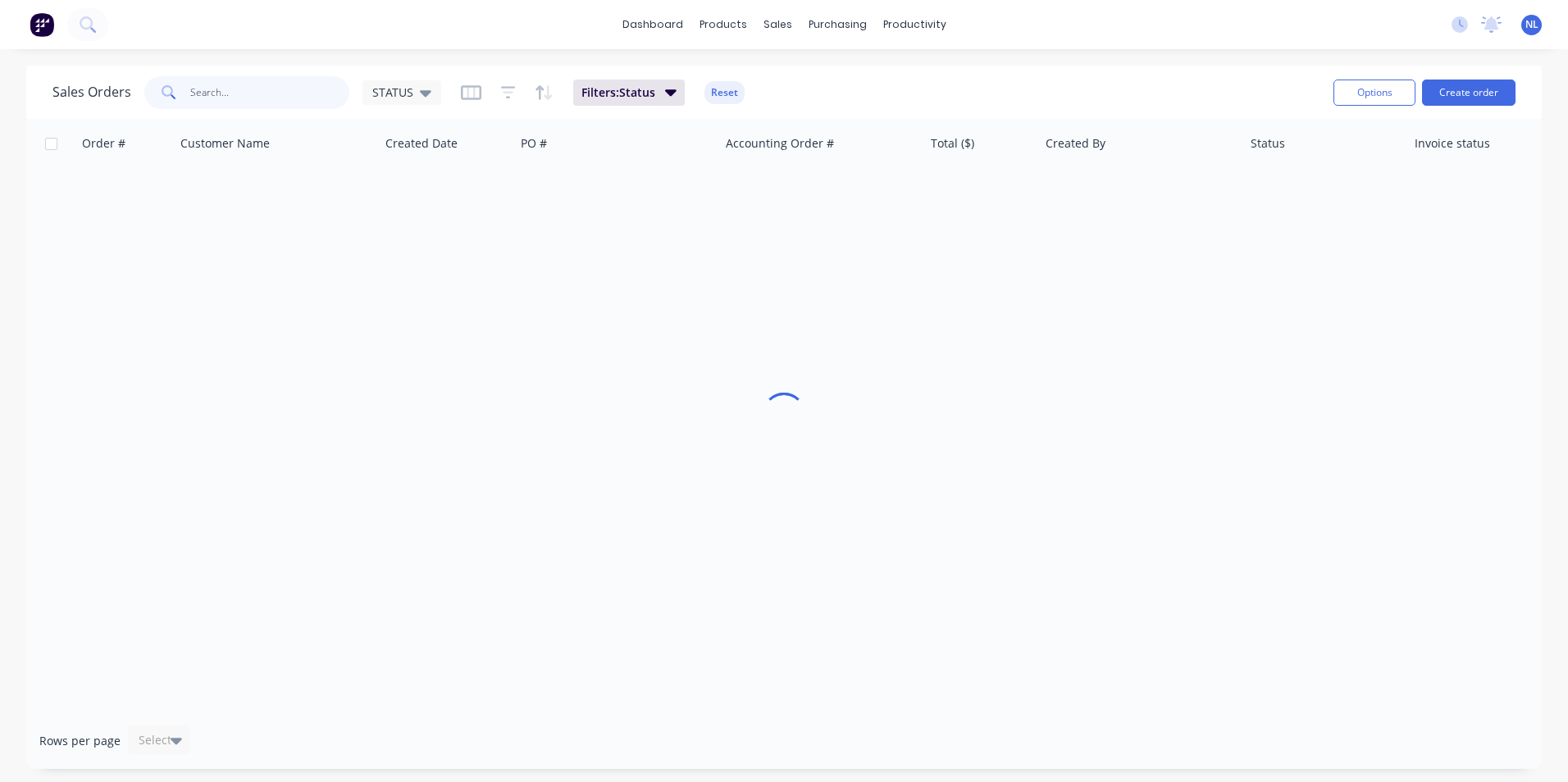
click at [310, 100] on input "text" at bounding box center [270, 92] width 160 height 33
click at [275, 91] on input "47826" at bounding box center [270, 92] width 160 height 33
type input "47826"
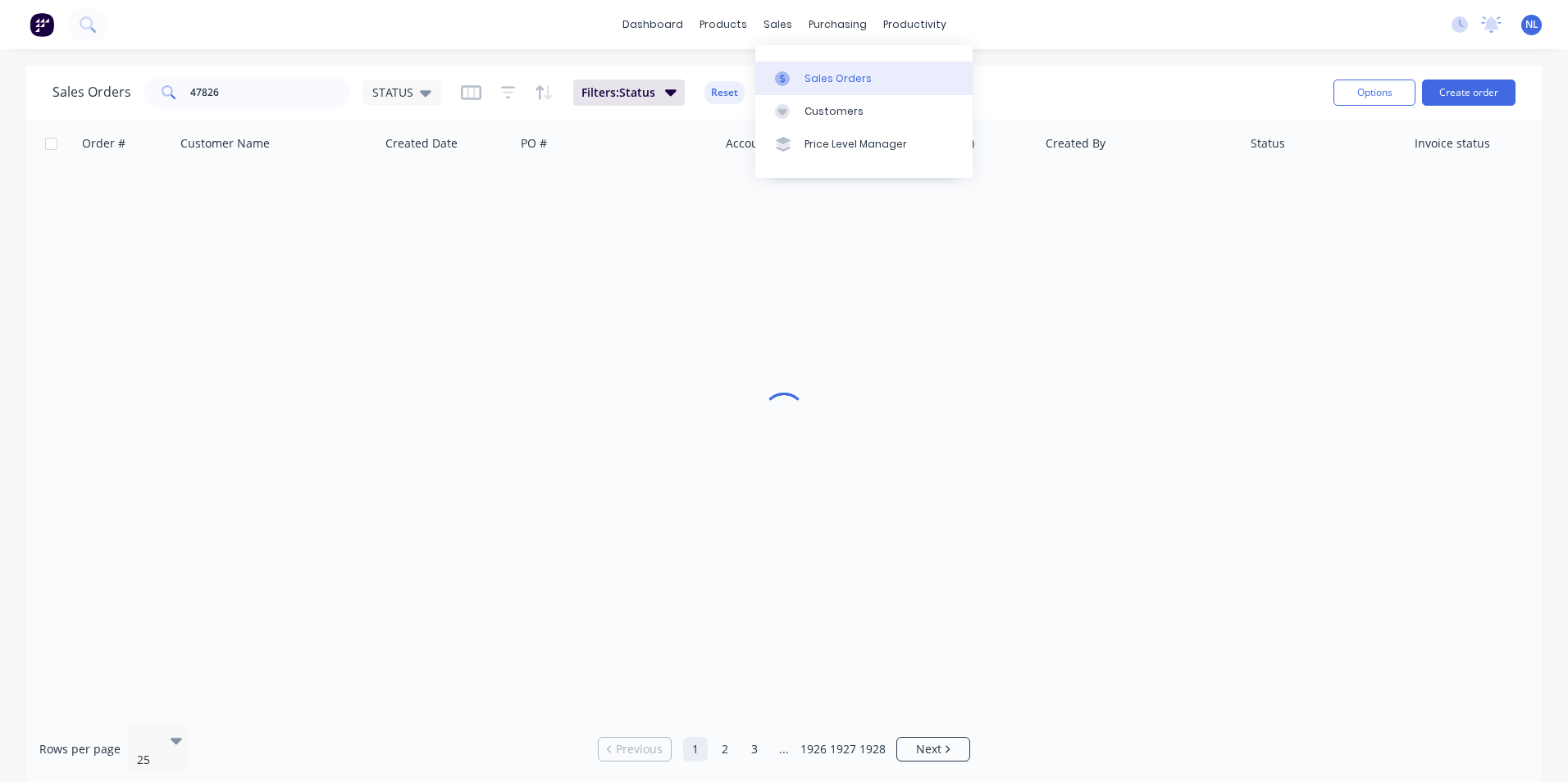
click at [838, 84] on div "Sales Orders" at bounding box center [838, 79] width 68 height 15
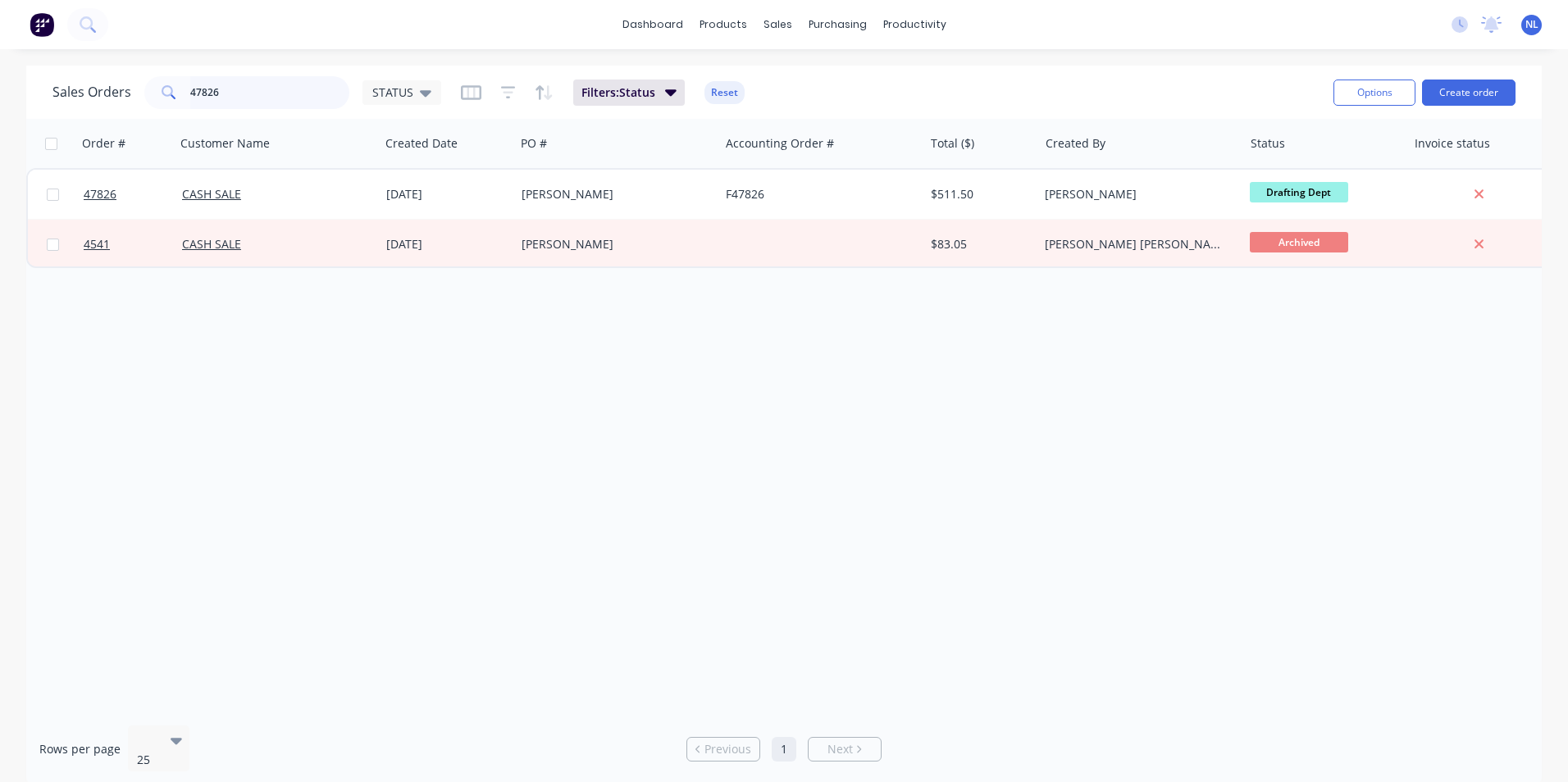
click at [312, 94] on input "47826" at bounding box center [270, 92] width 160 height 33
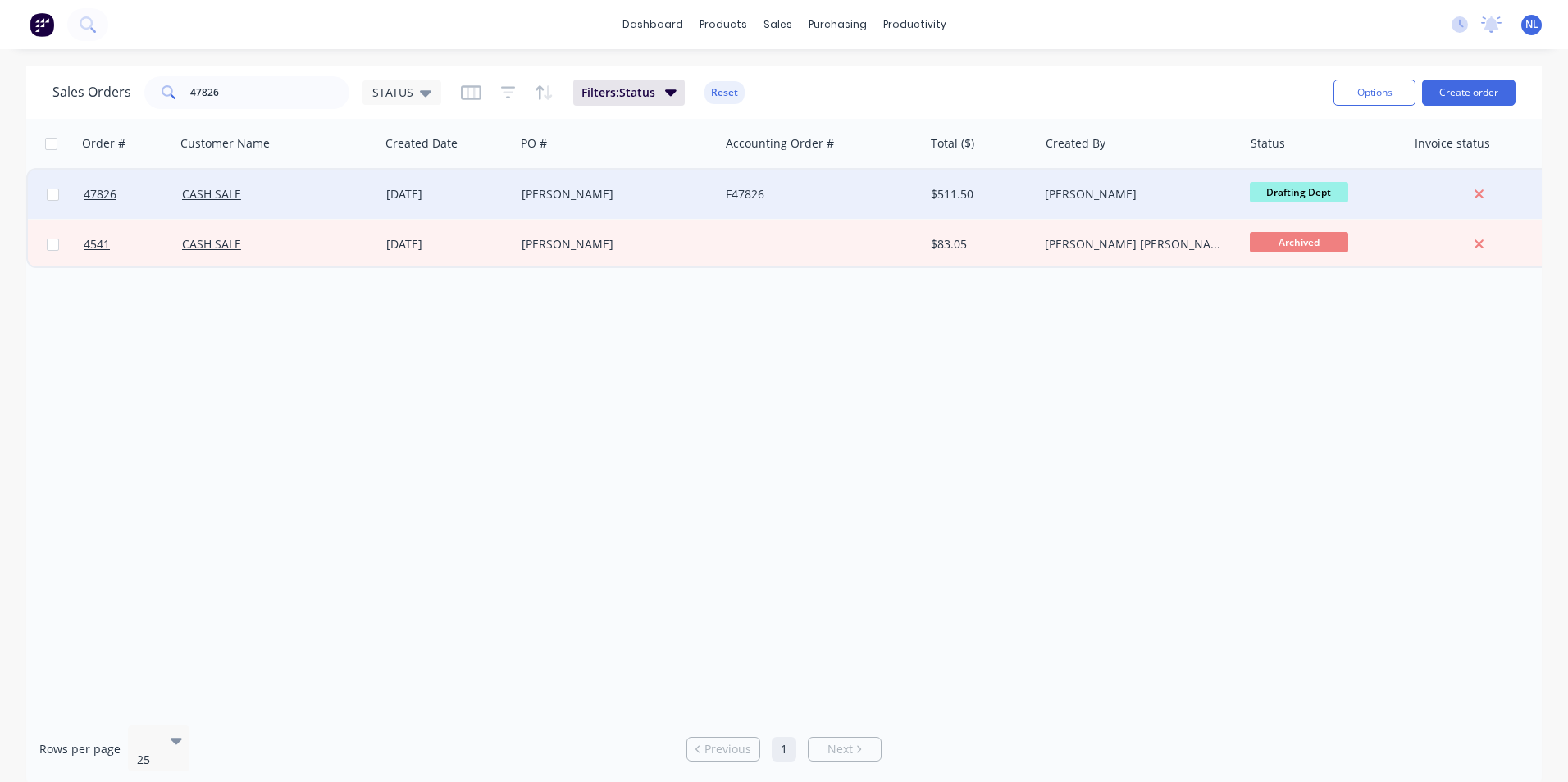
click at [828, 203] on div "F47826" at bounding box center [821, 194] width 204 height 49
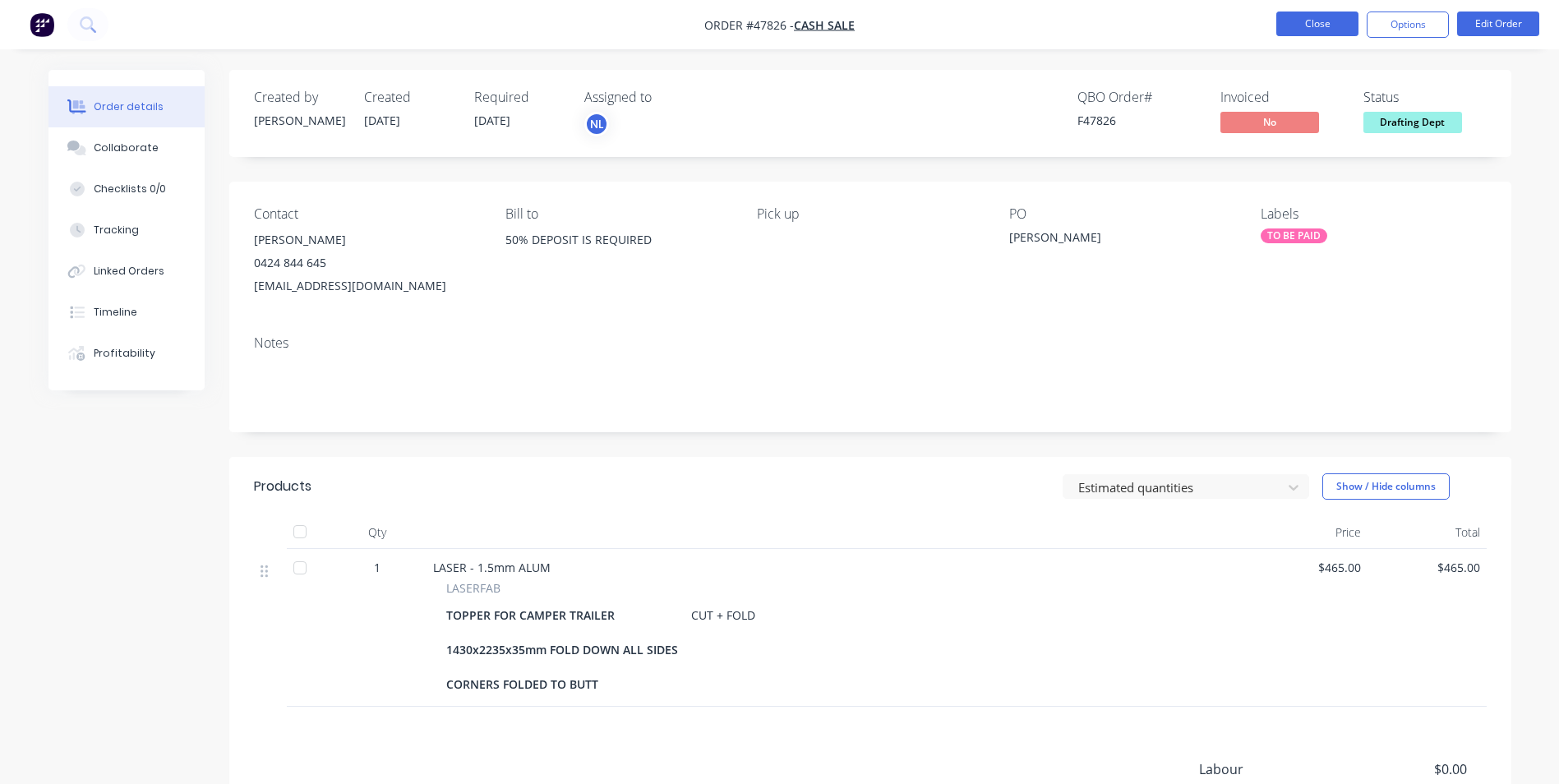
click at [1344, 16] on button "Close" at bounding box center [1317, 24] width 82 height 24
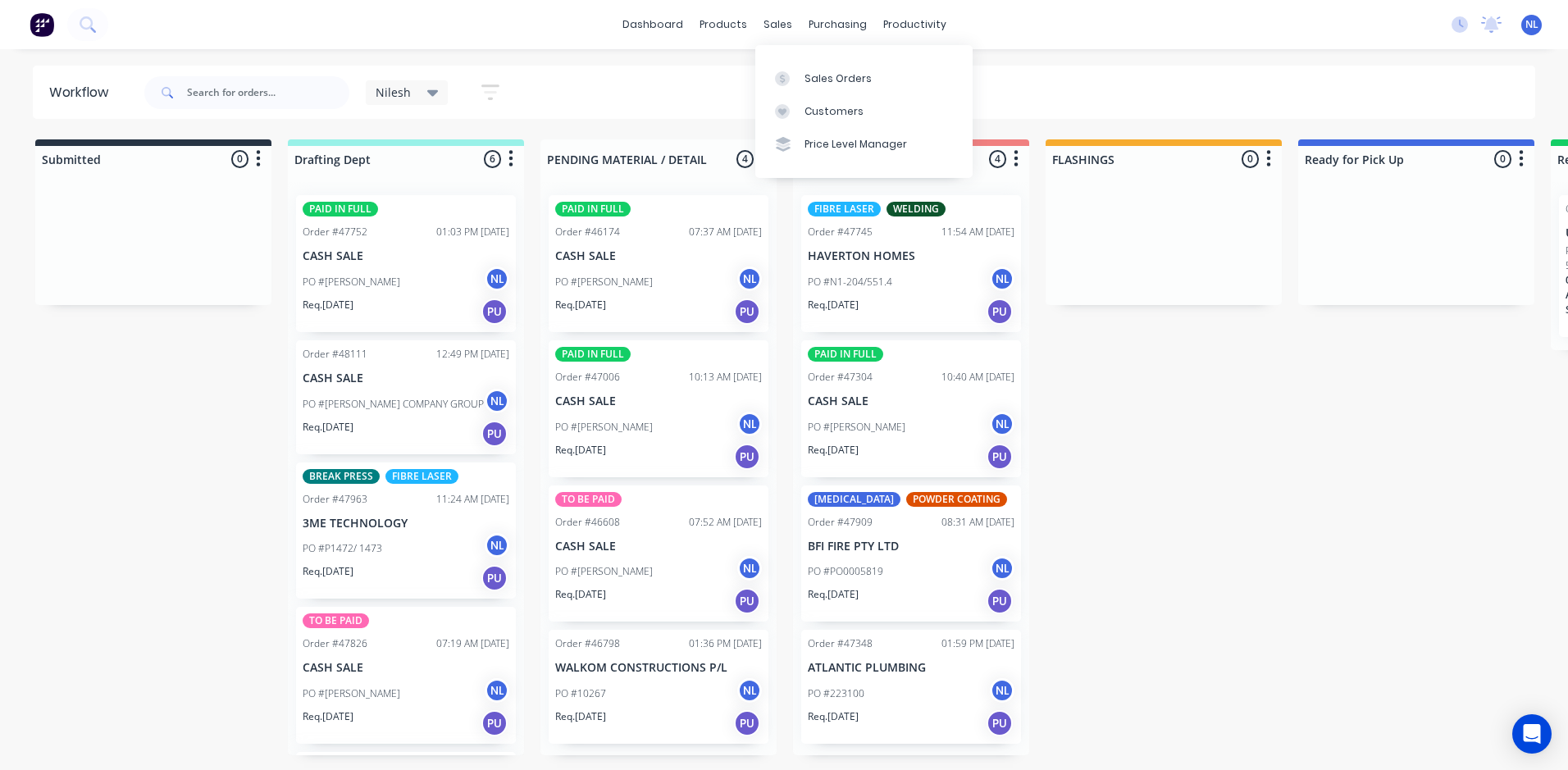
click at [1203, 574] on div "Submitted 0 Sort By Created date Required date Order number Customer name Most …" at bounding box center [1355, 447] width 2734 height 616
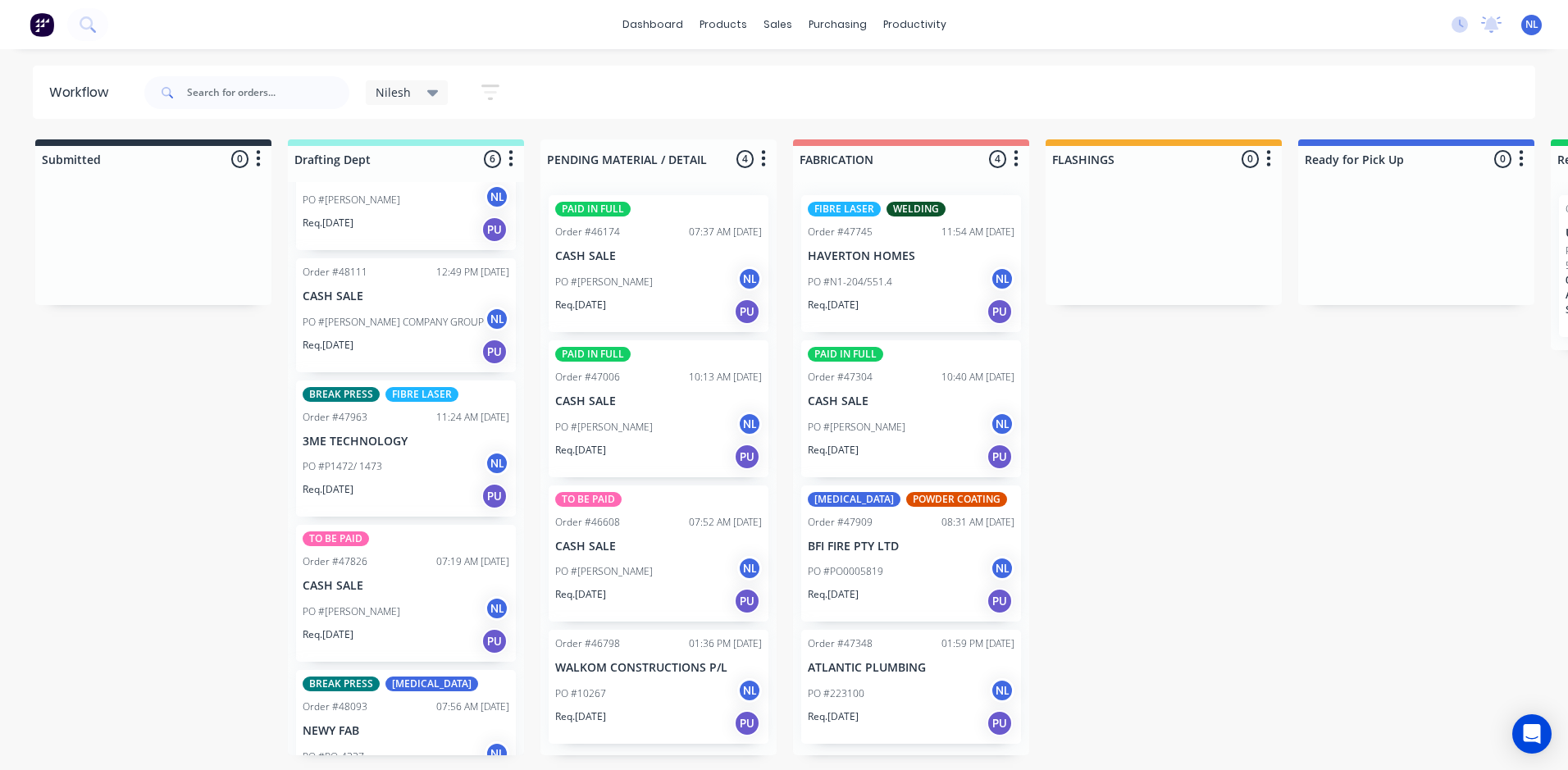
scroll to position [164, 0]
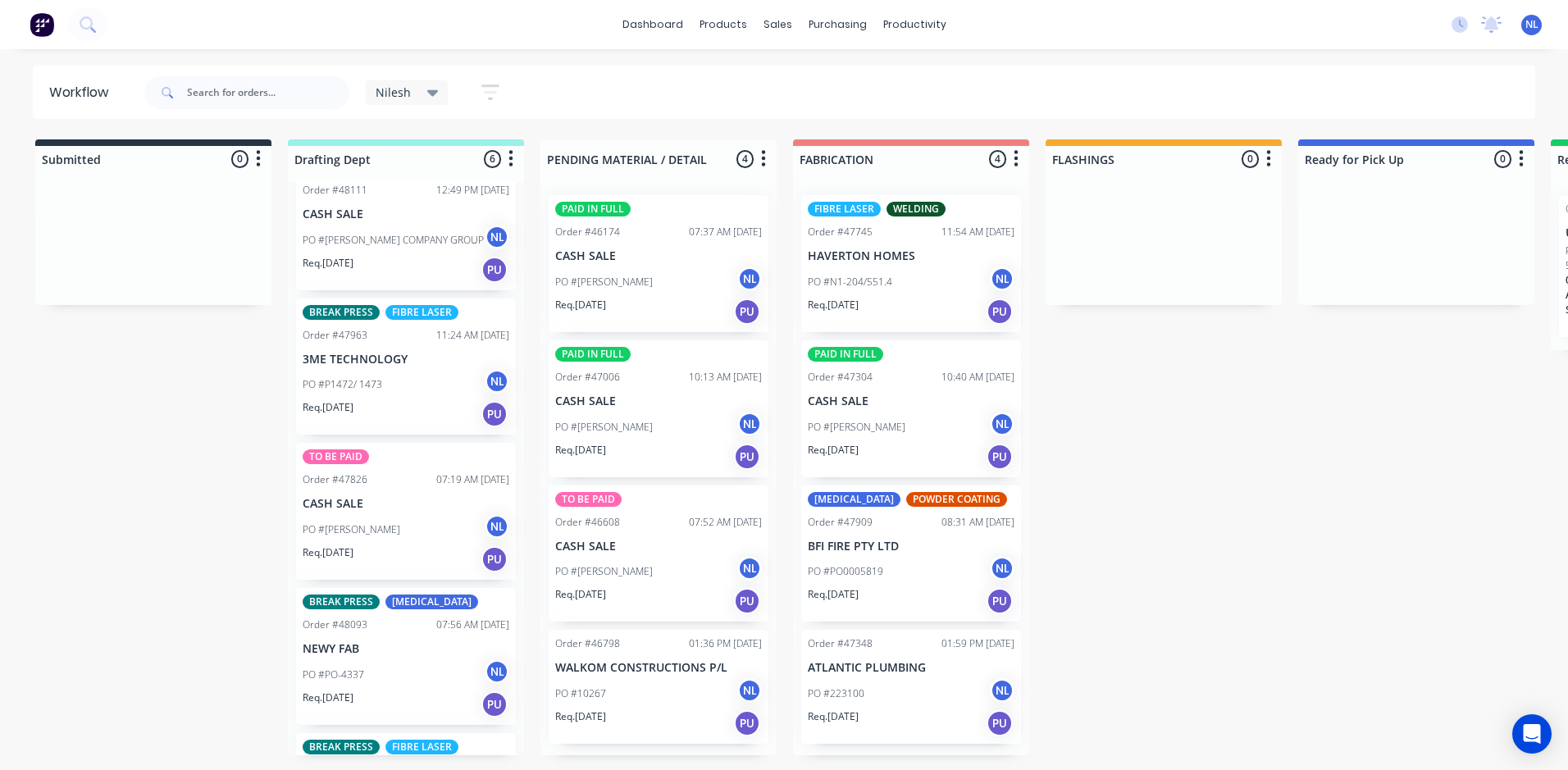
click at [418, 530] on div "PO #[PERSON_NAME] NL" at bounding box center [406, 529] width 207 height 31
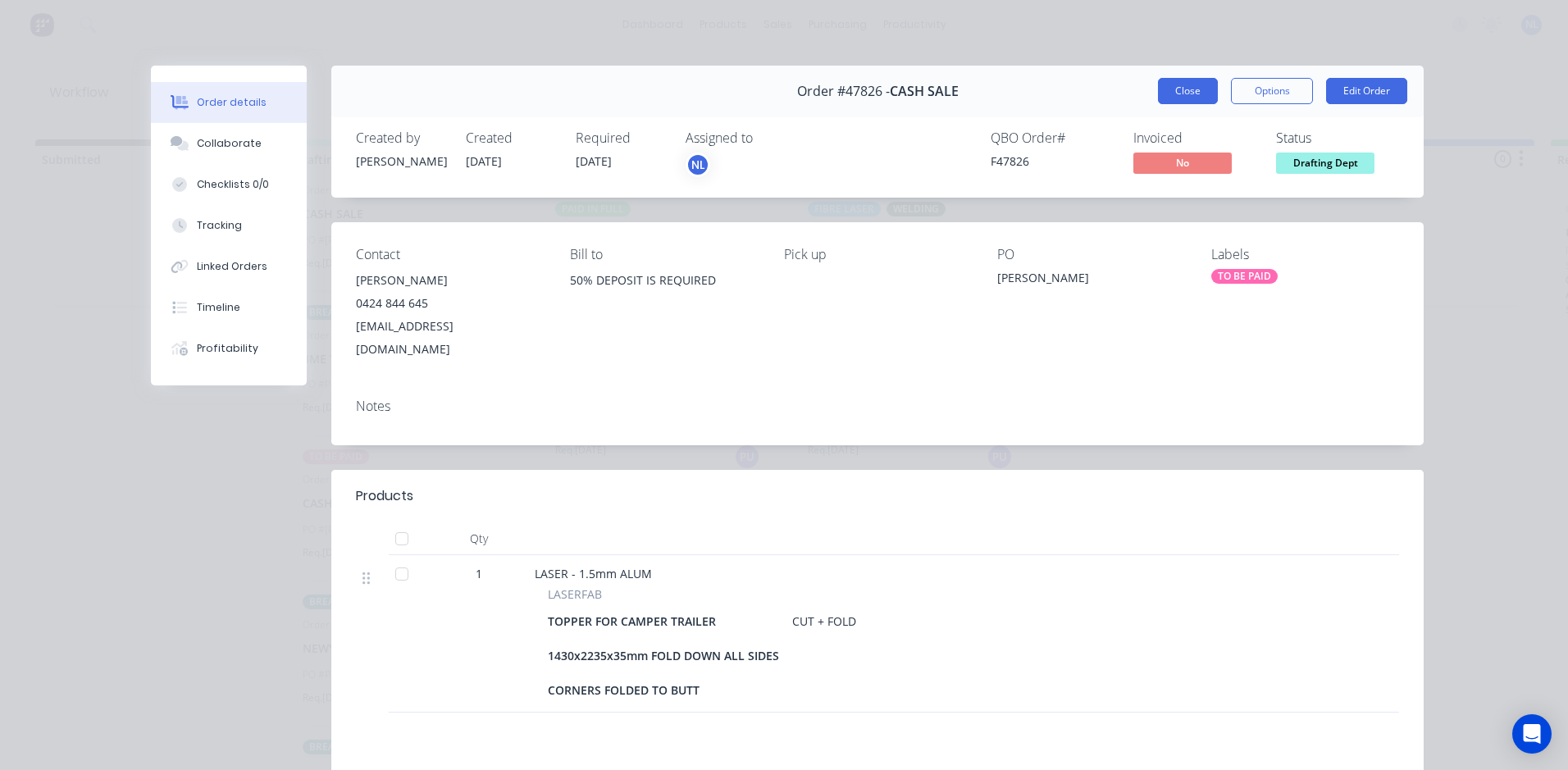
click at [1192, 81] on button "Close" at bounding box center [1188, 91] width 60 height 26
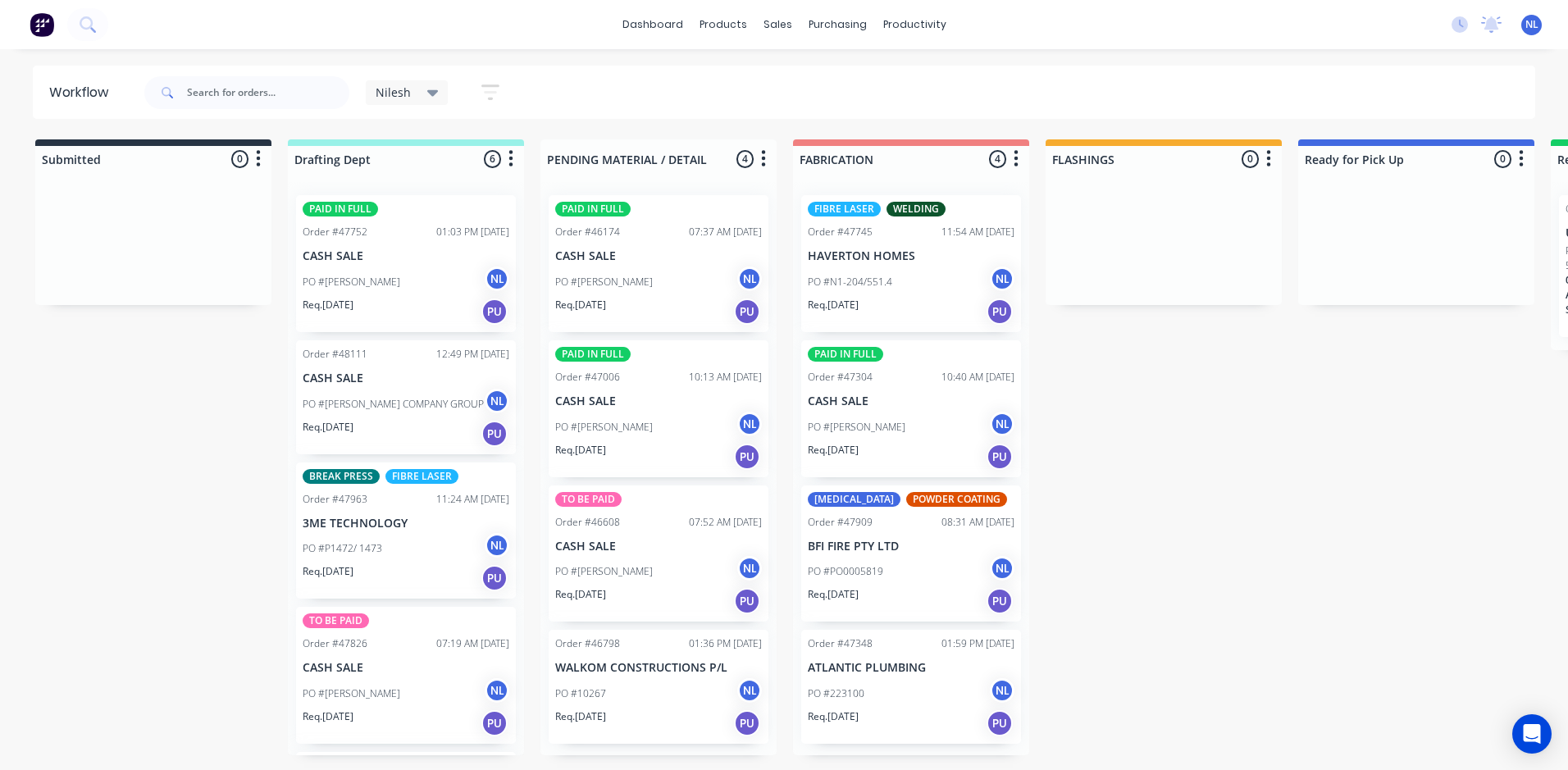
click at [1245, 386] on div "Submitted 0 Sort By Created date Required date Order number Customer name Most …" at bounding box center [1355, 447] width 2734 height 616
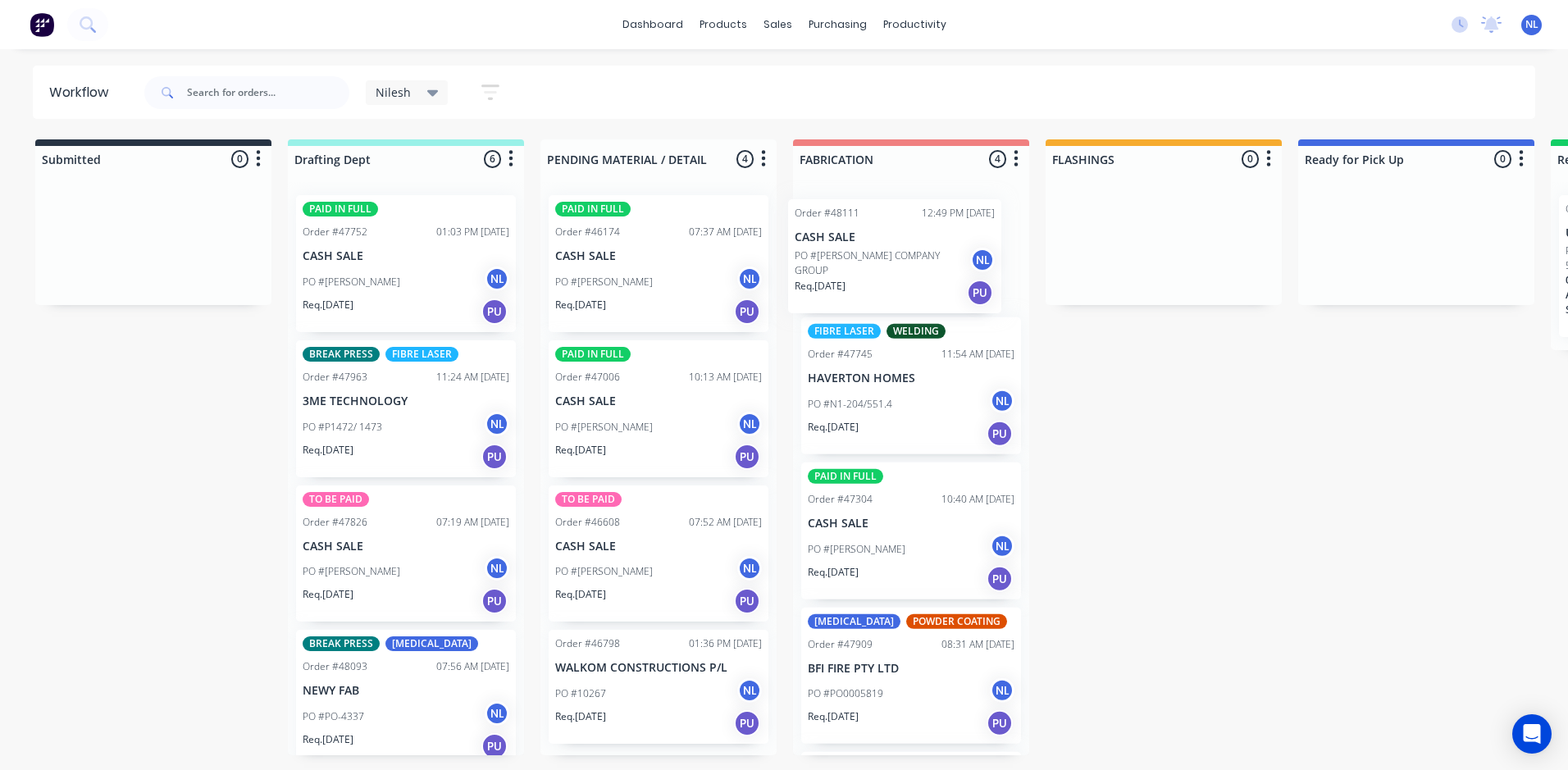
drag, startPoint x: 345, startPoint y: 430, endPoint x: 850, endPoint y: 287, distance: 524.9
click at [850, 287] on div "Submitted 0 Sort By Created date Required date Order number Customer name Most …" at bounding box center [1355, 447] width 2734 height 616
